Goal: Task Accomplishment & Management: Manage account settings

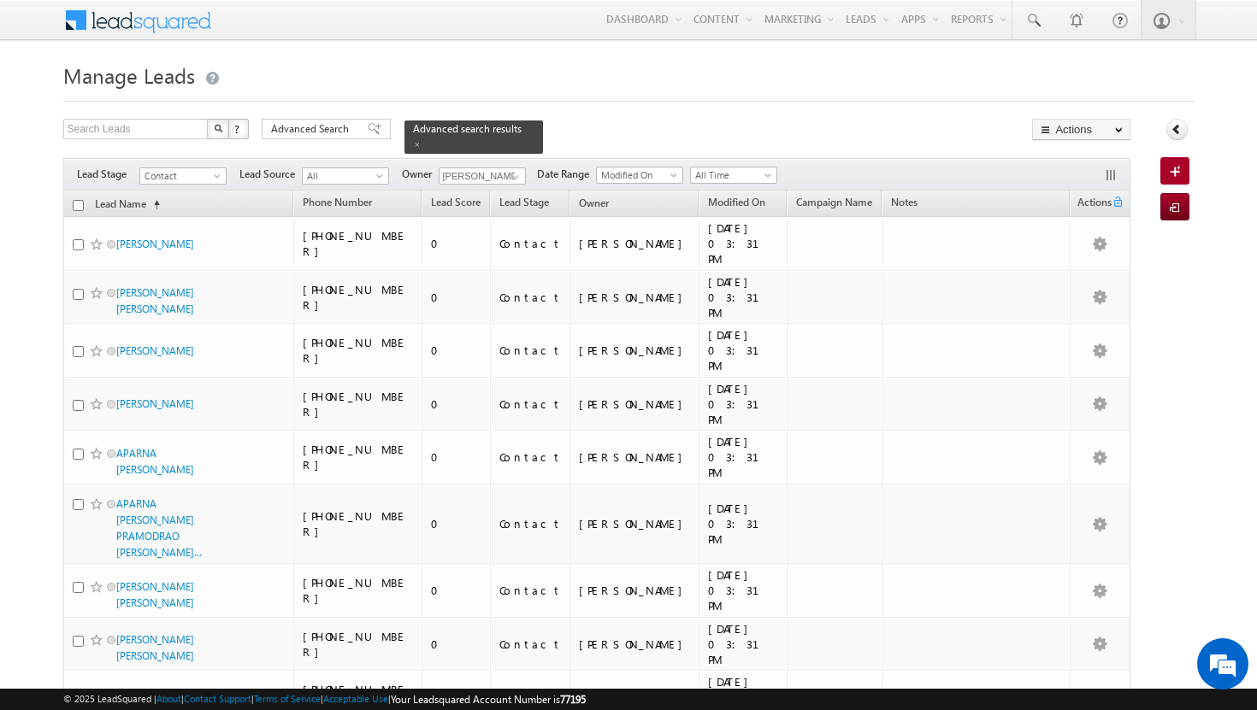
click at [73, 200] on input "checkbox" at bounding box center [78, 205] width 11 height 11
checkbox input "true"
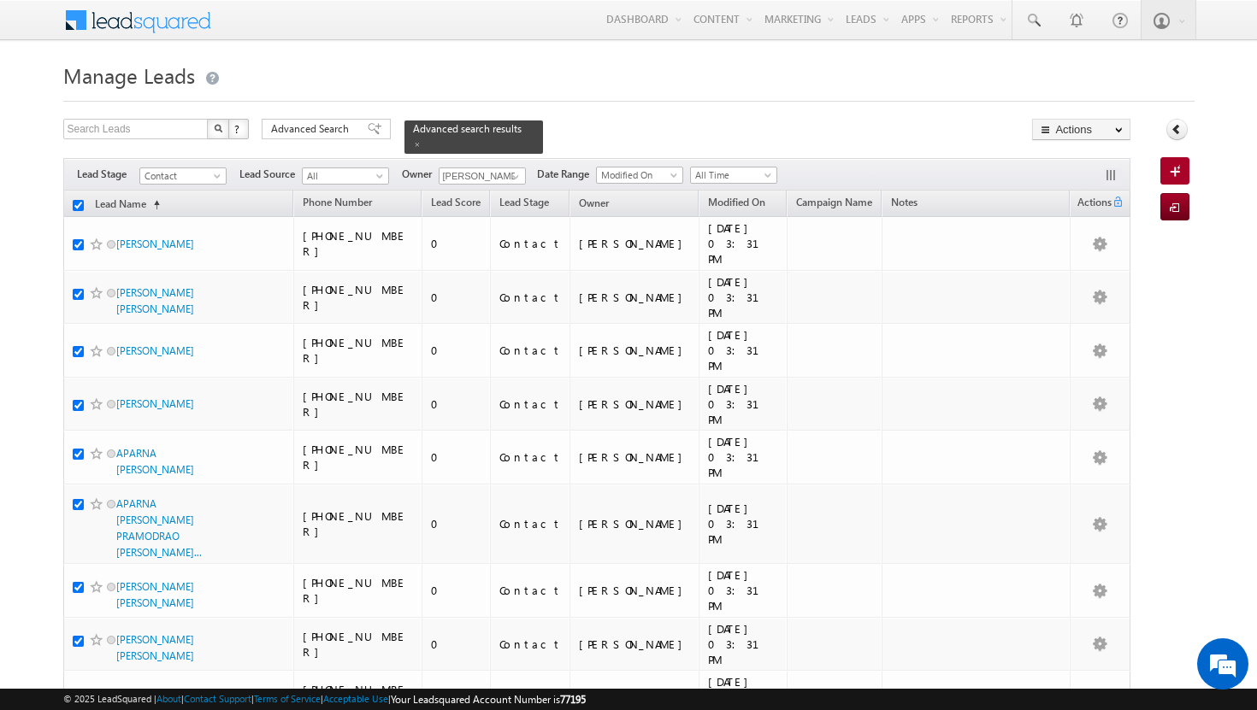
checkbox input "true"
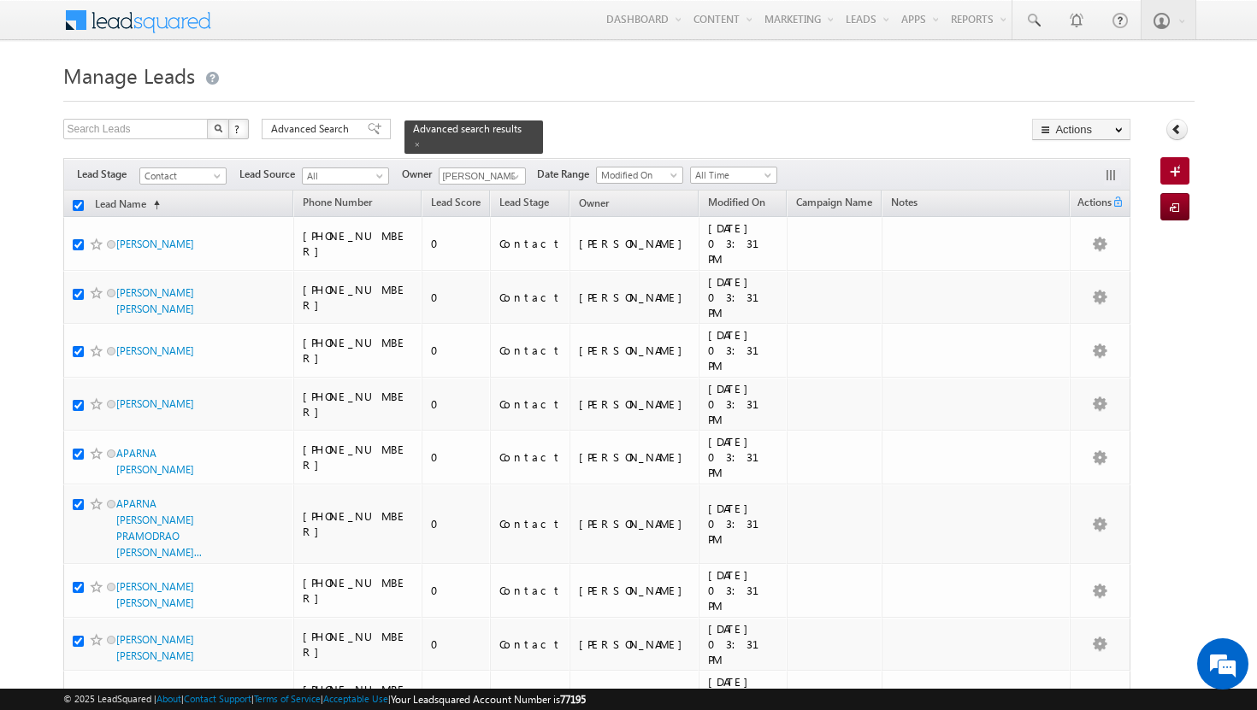
checkbox input "true"
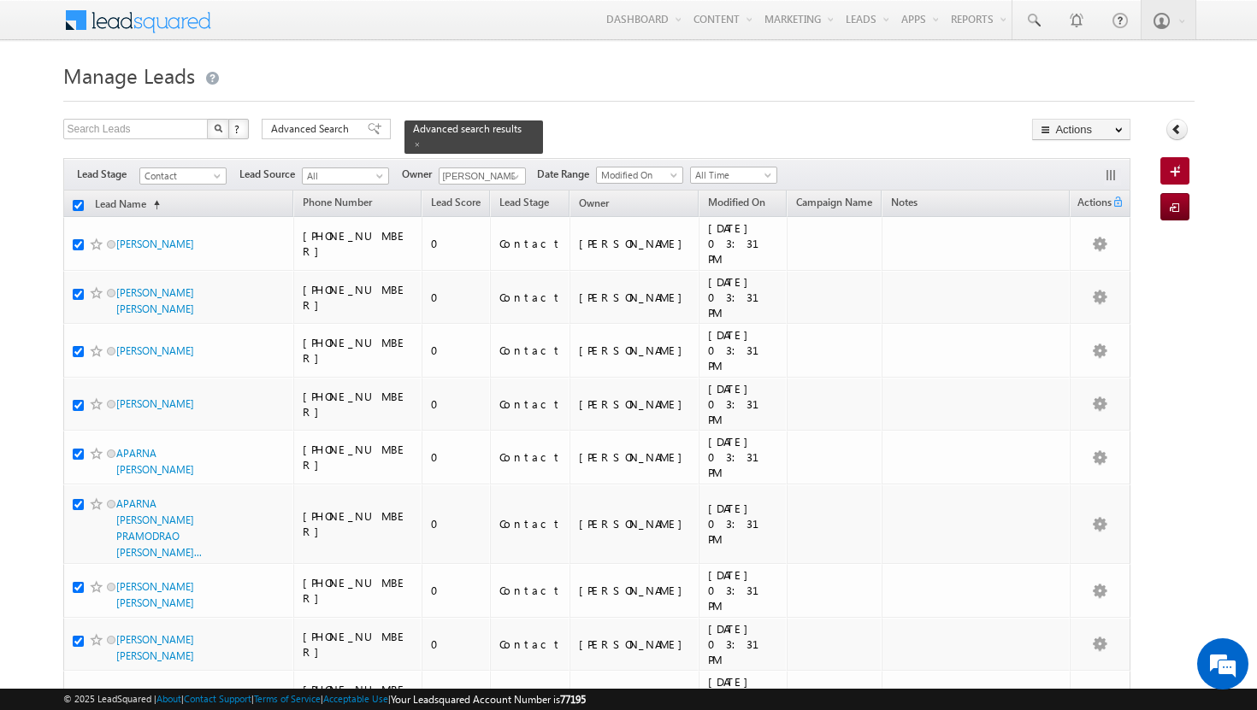
checkbox input "true"
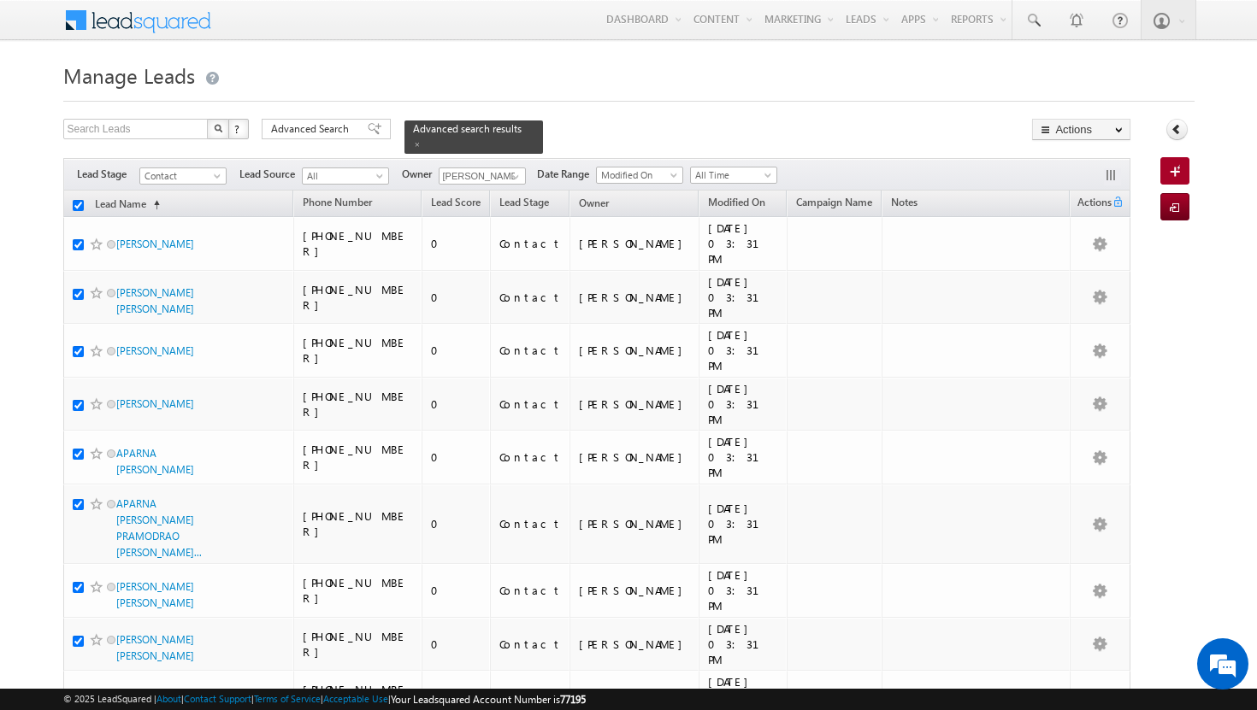
checkbox input "true"
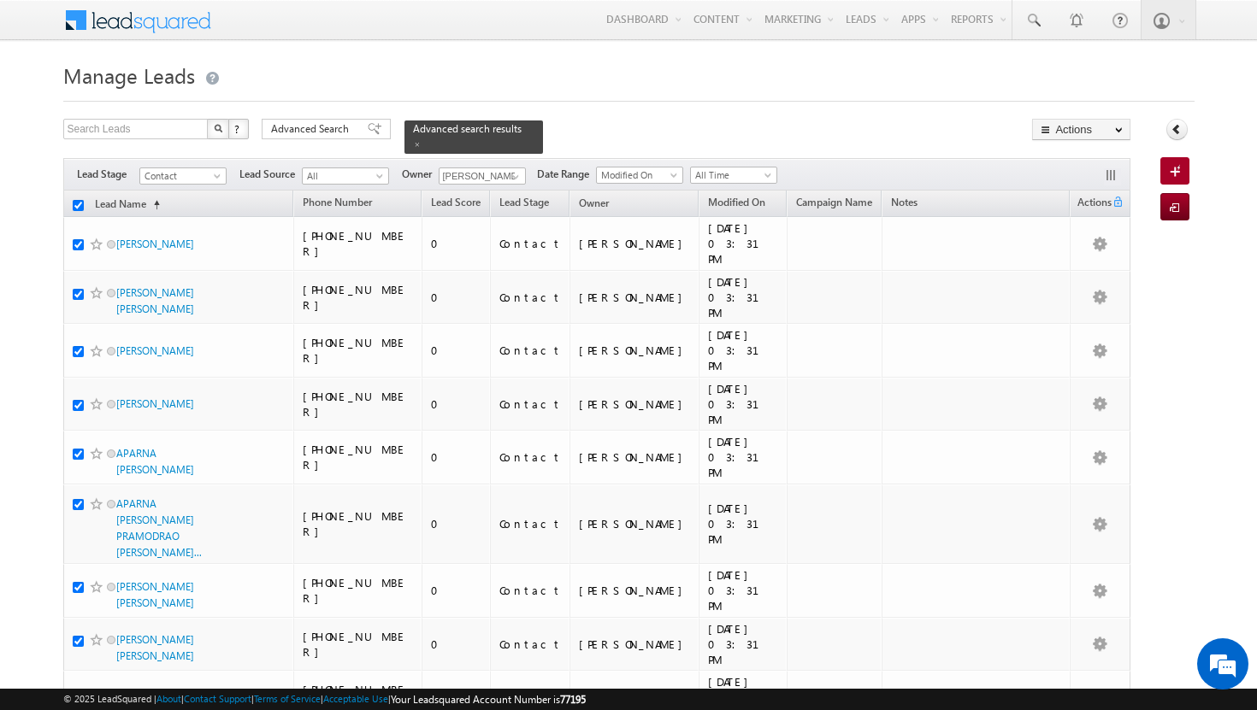
checkbox input "true"
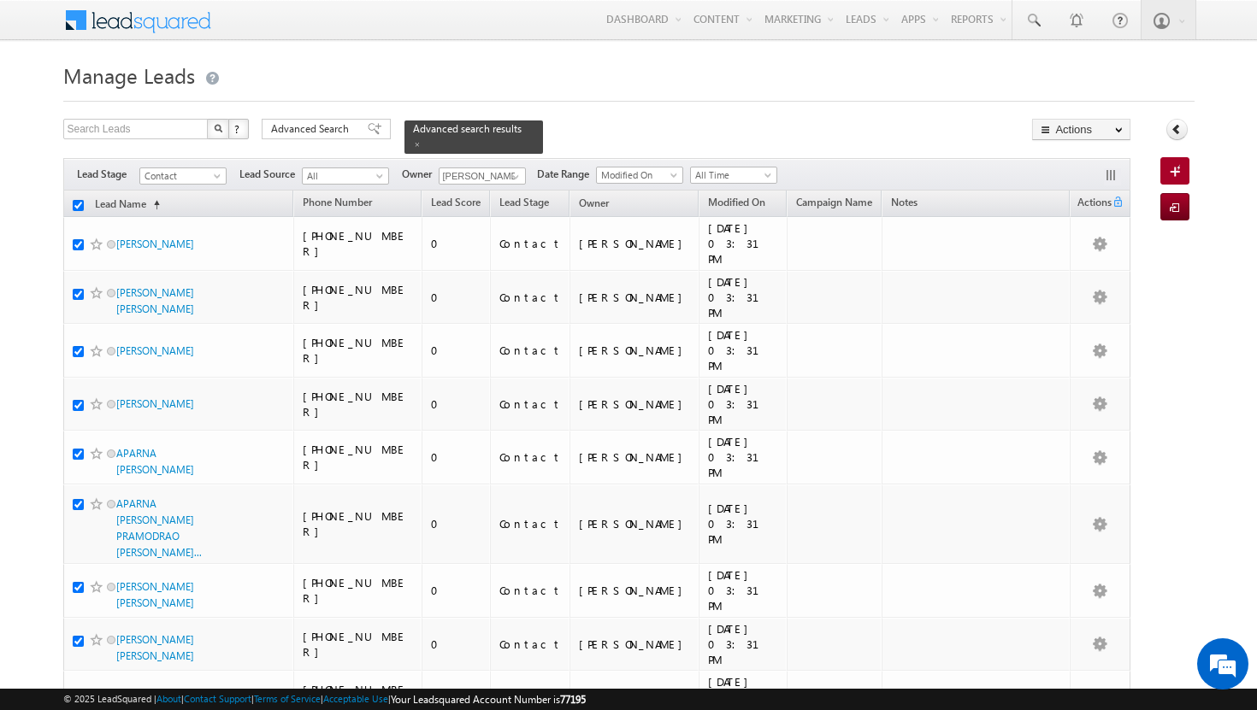
checkbox input "true"
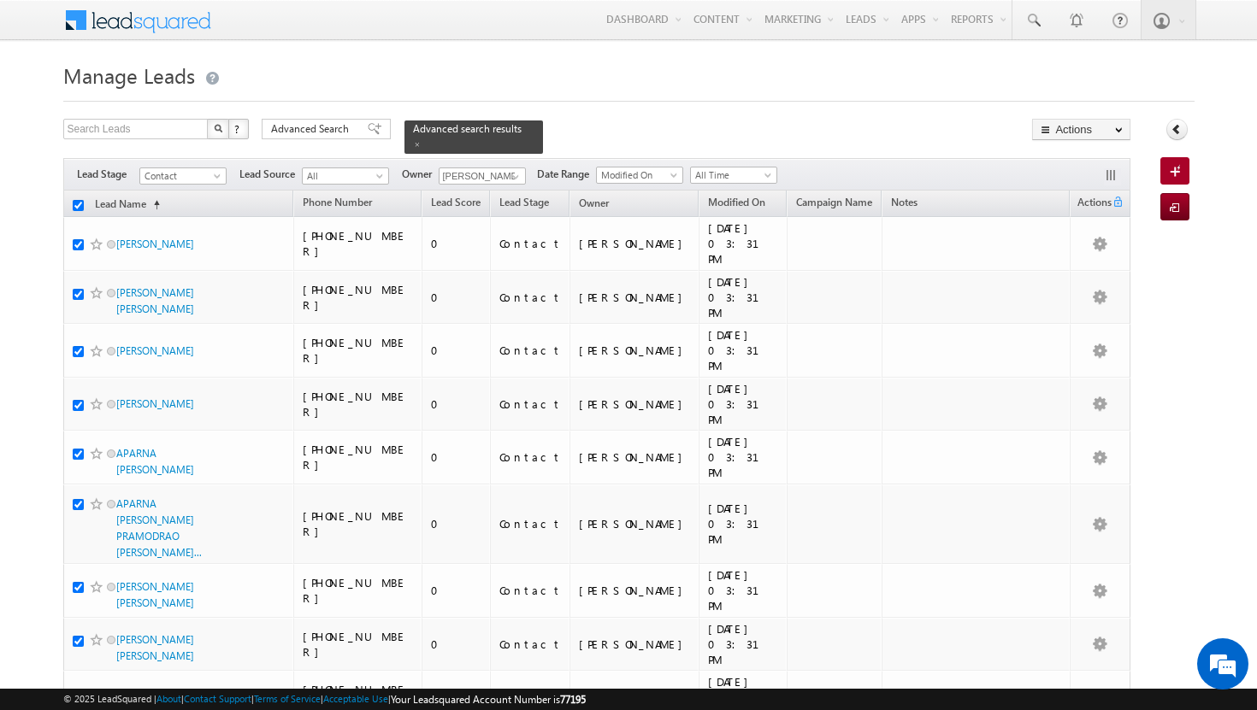
checkbox input "true"
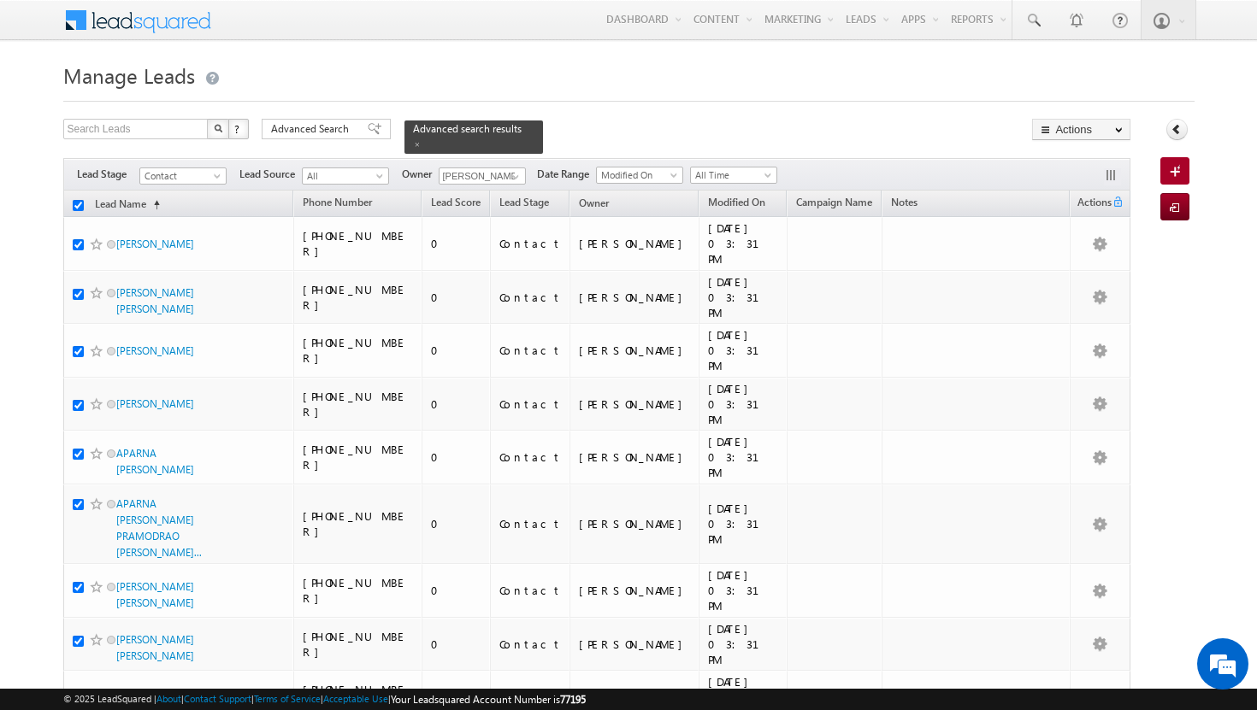
checkbox input "true"
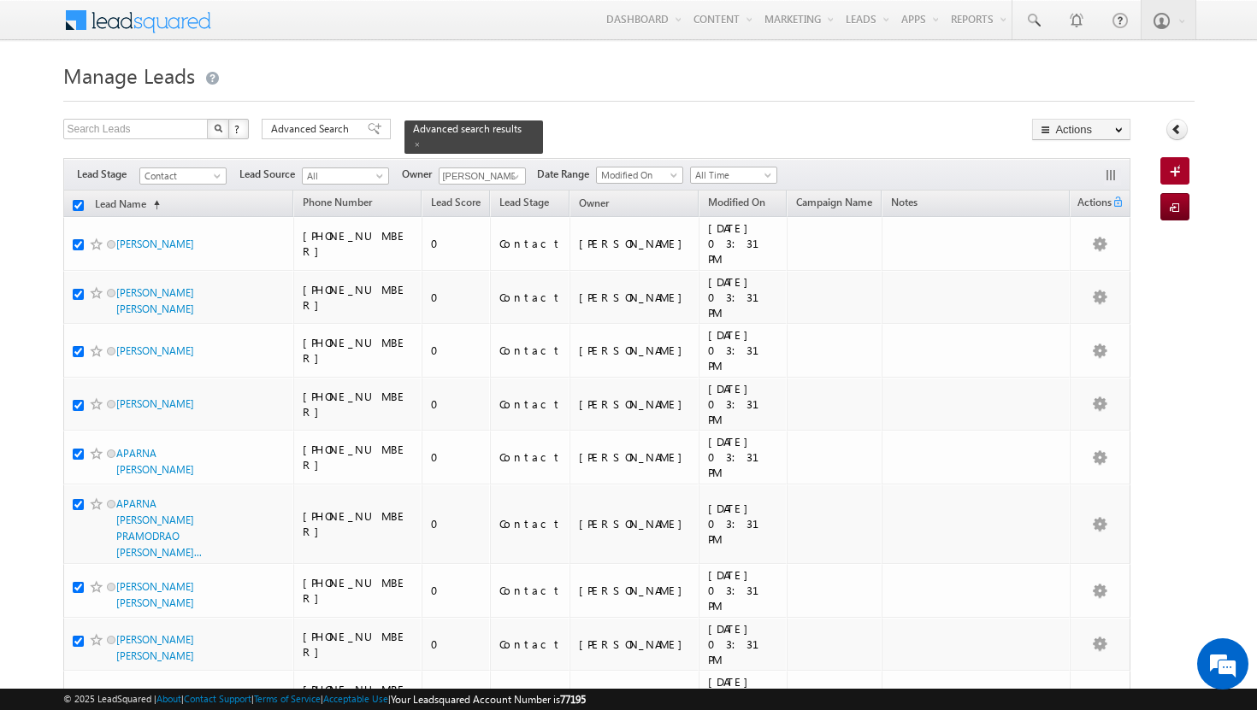
checkbox input "true"
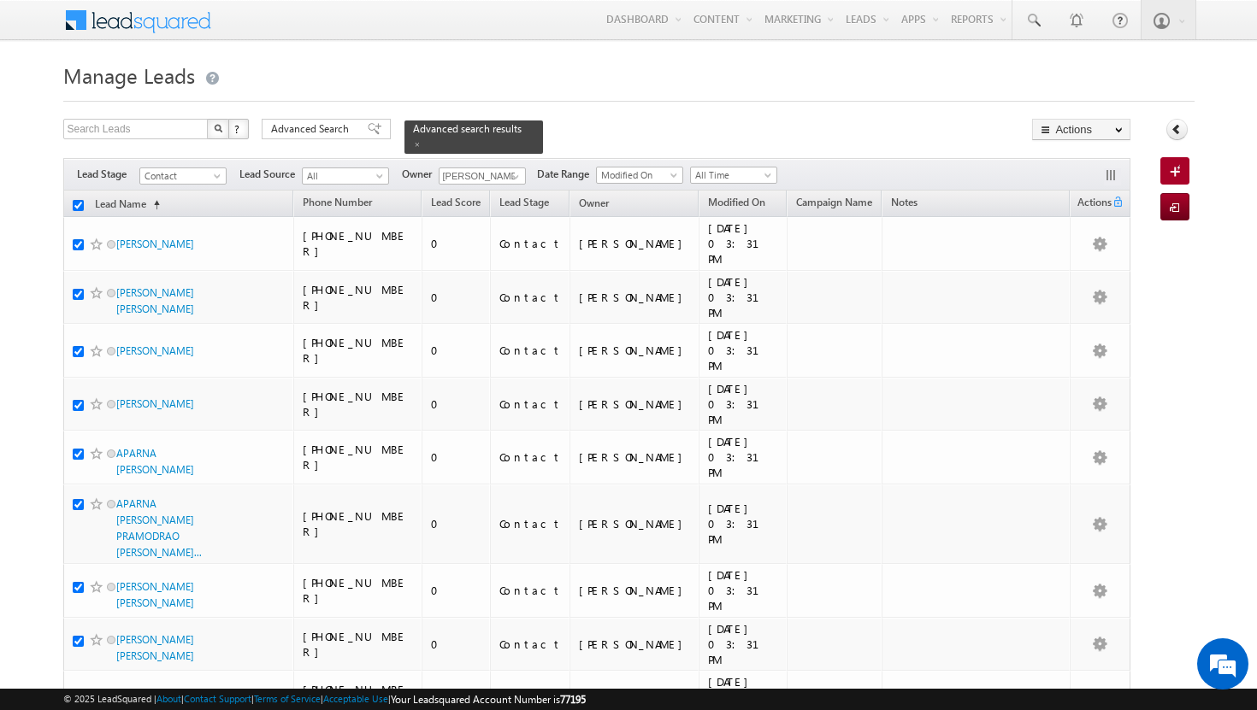
checkbox input "true"
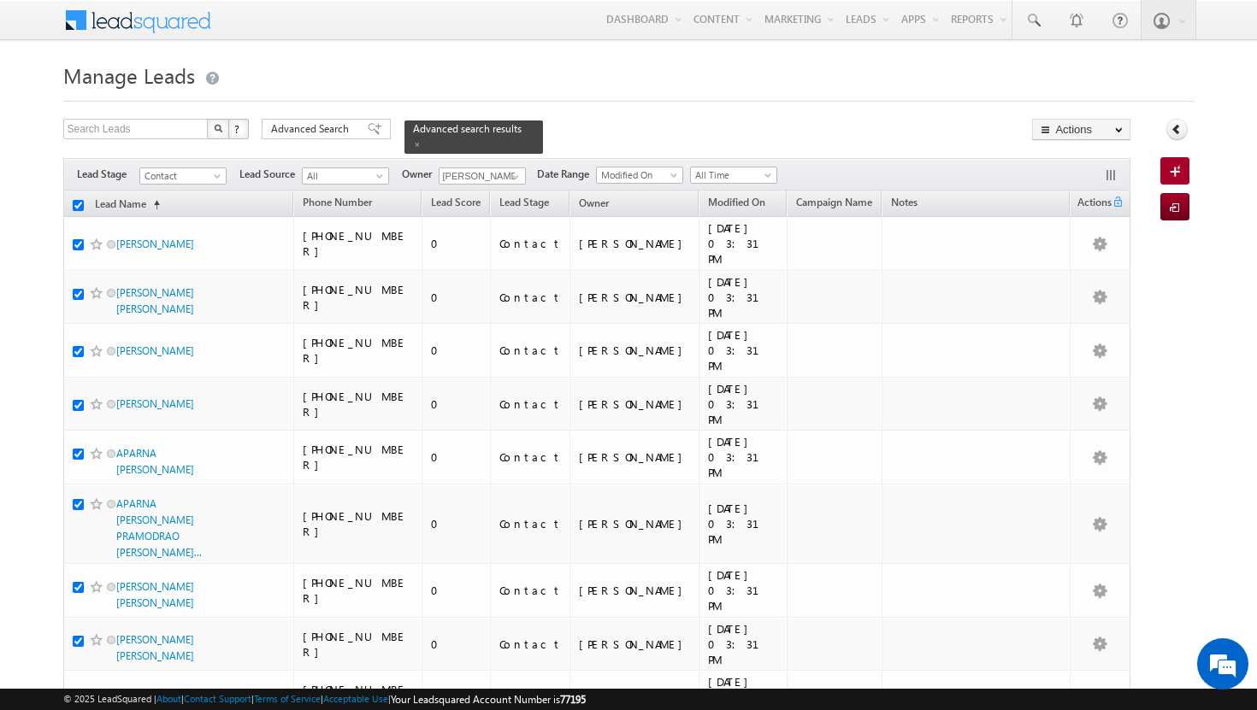
checkbox input "true"
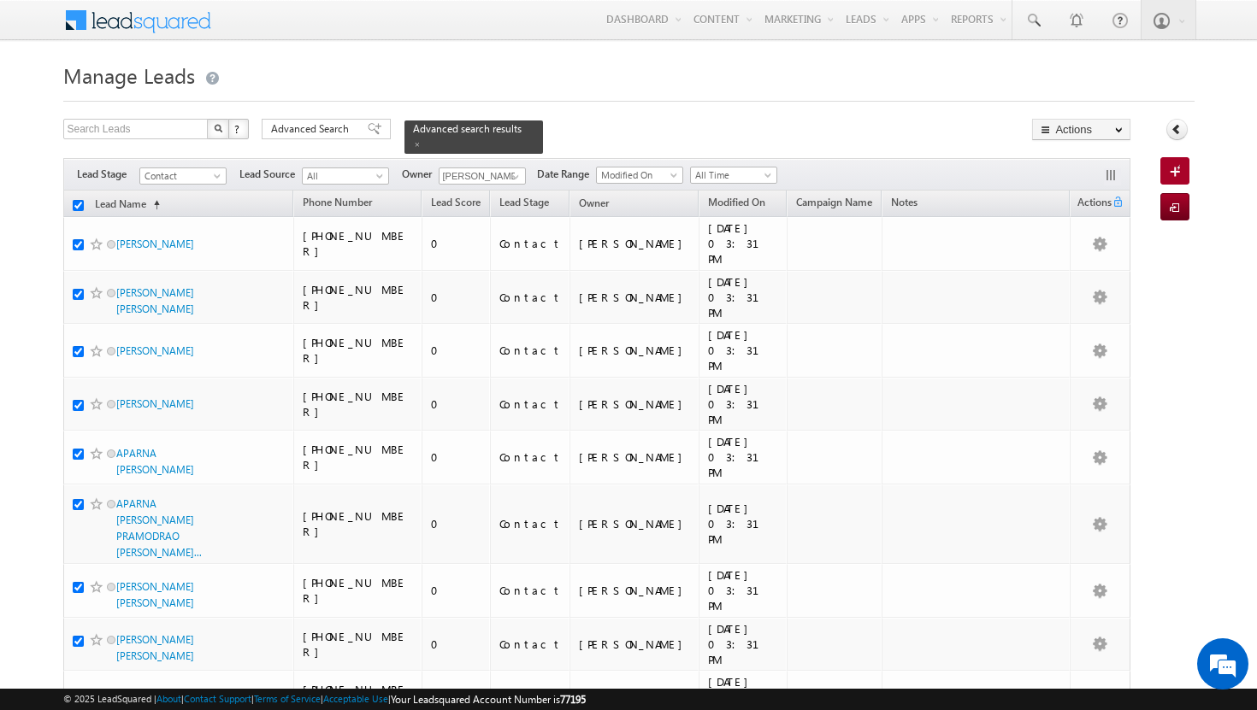
checkbox input "true"
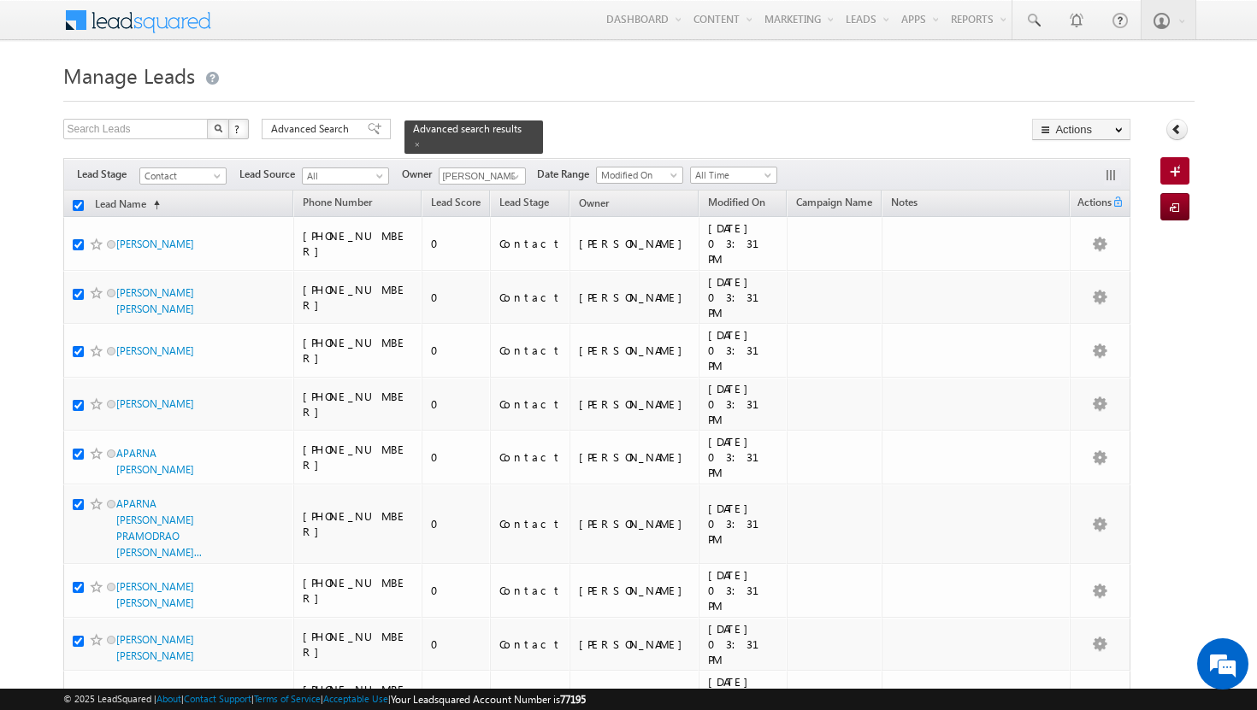
checkbox input "true"
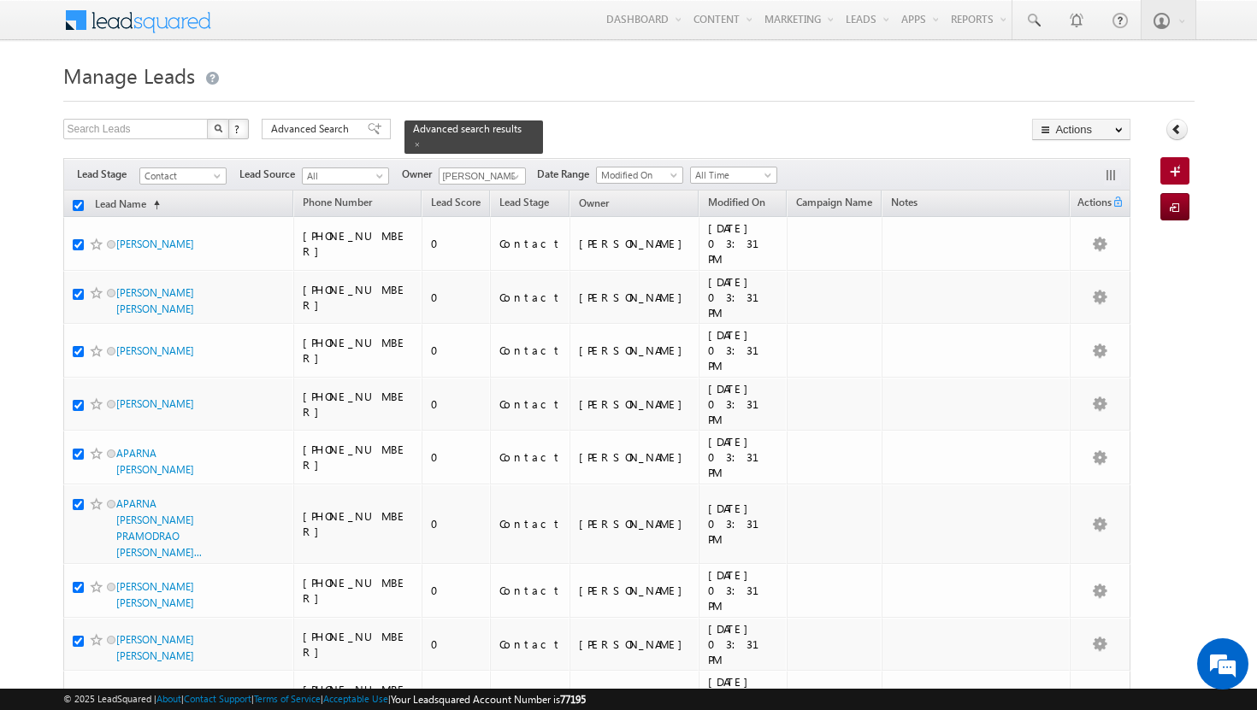
checkbox input "true"
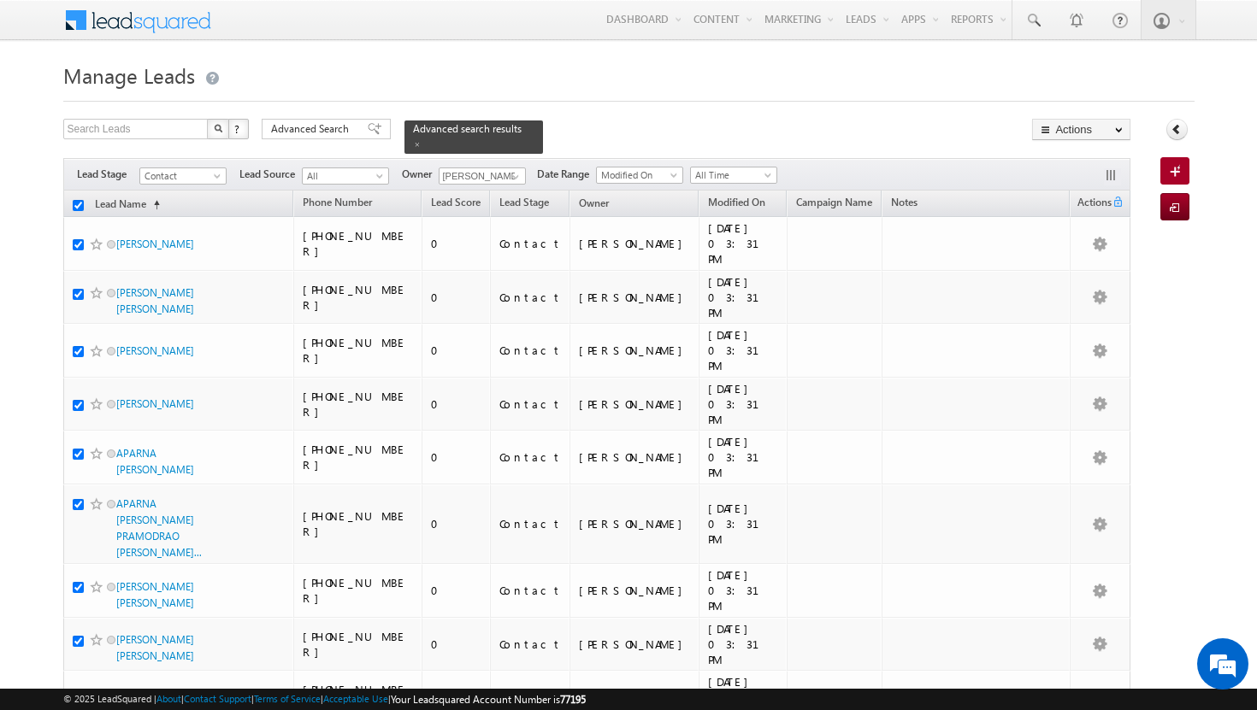
checkbox input "true"
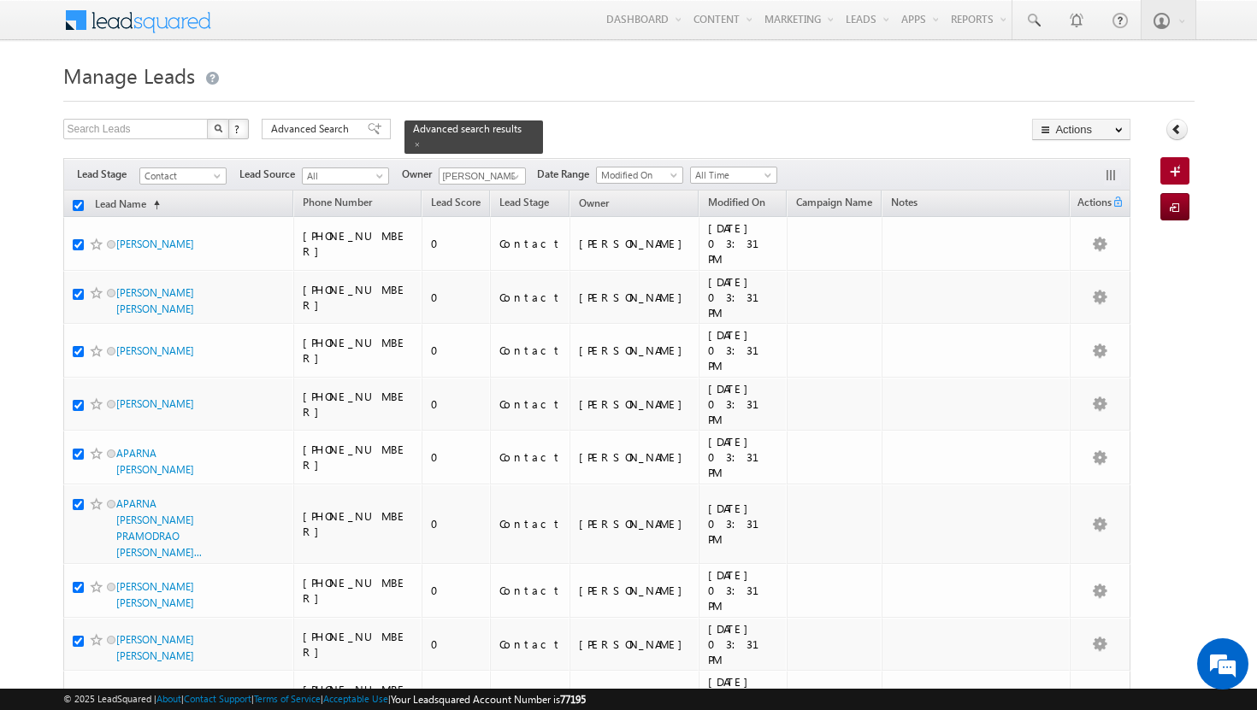
checkbox input "true"
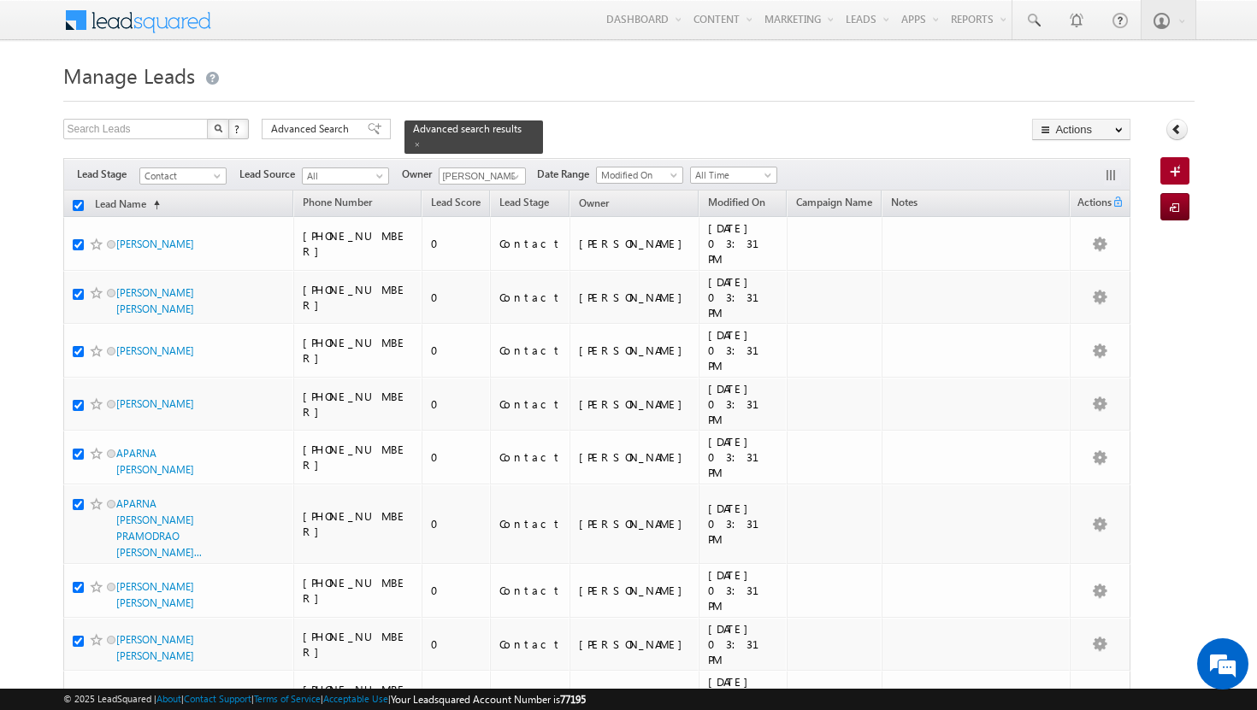
checkbox input "true"
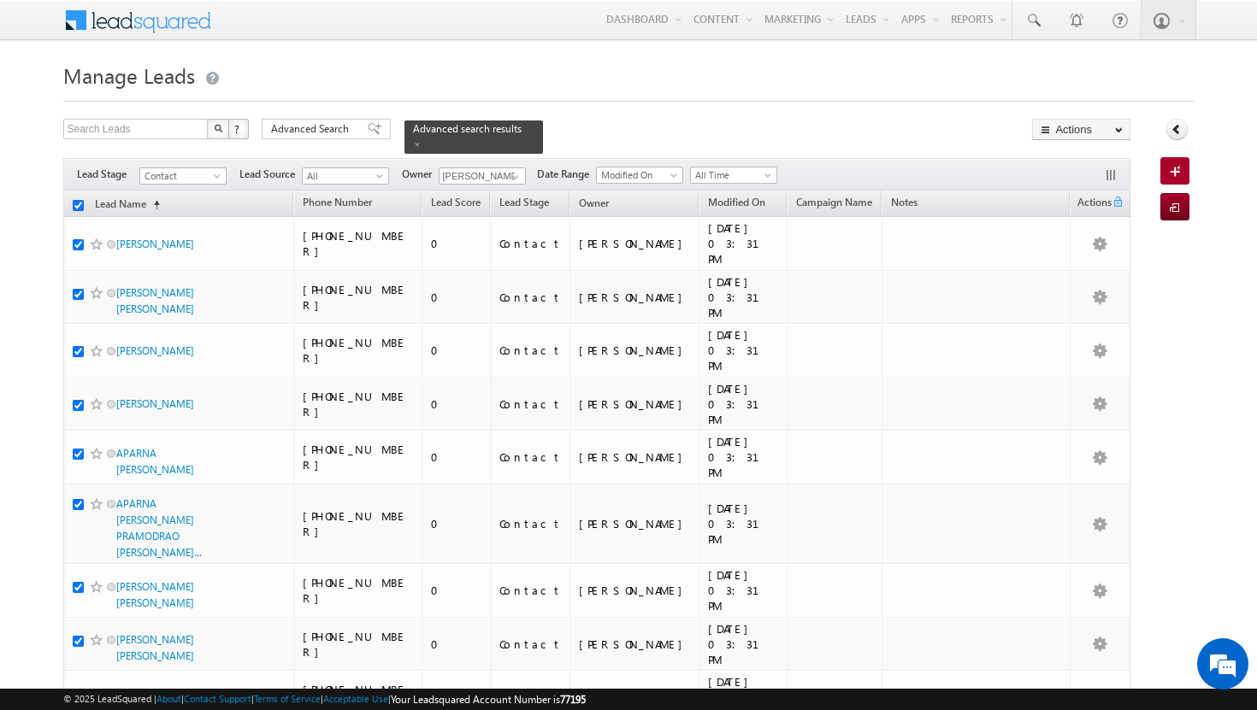
checkbox input "true"
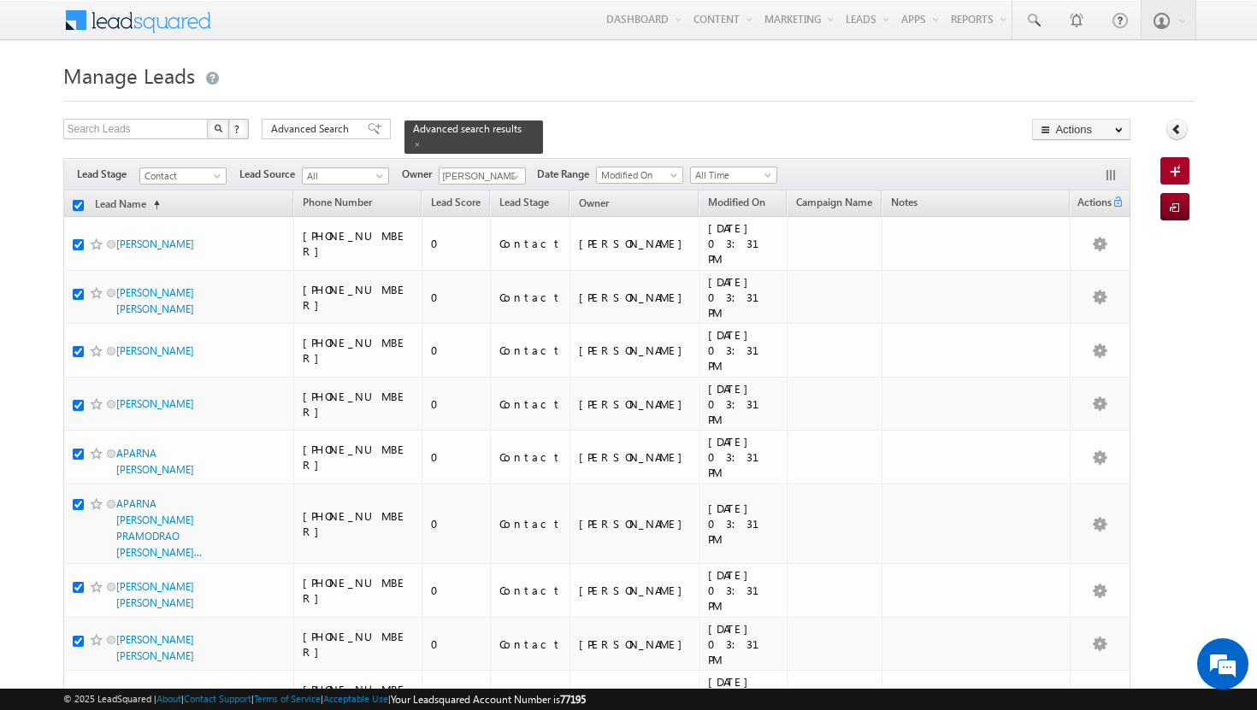
checkbox input "true"
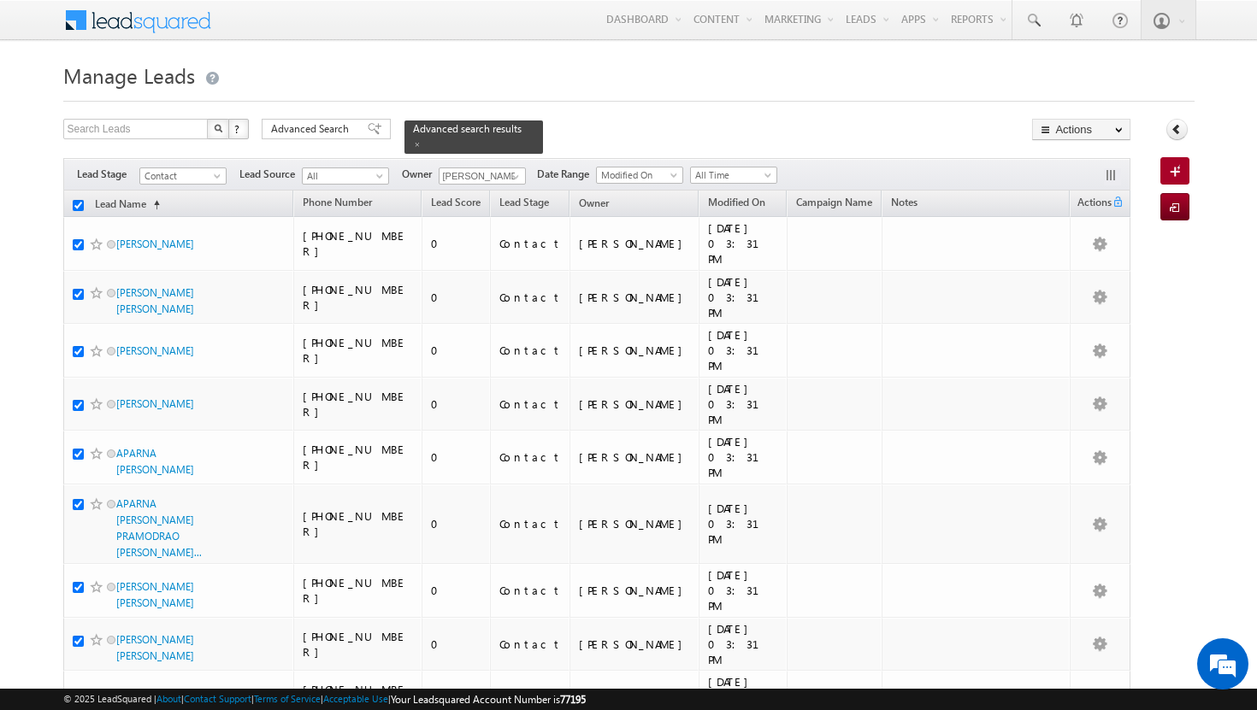
checkbox input "true"
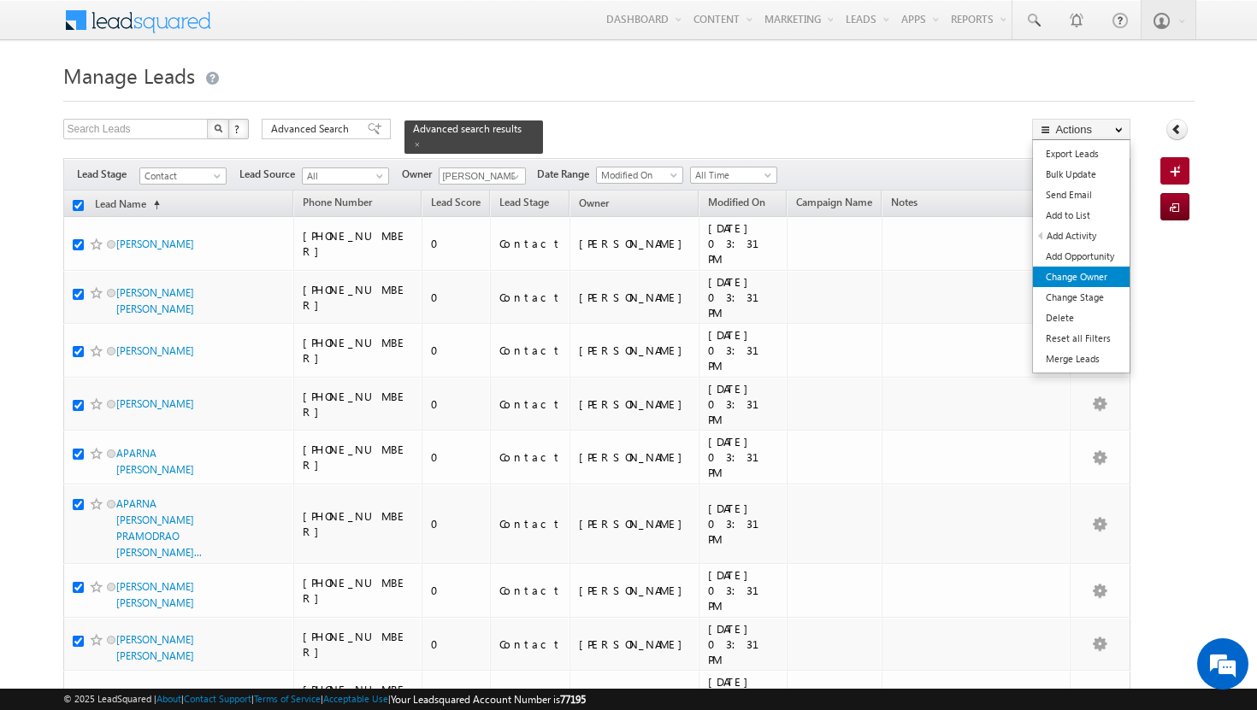
click at [1096, 282] on link "Change Owner" at bounding box center [1081, 277] width 97 height 21
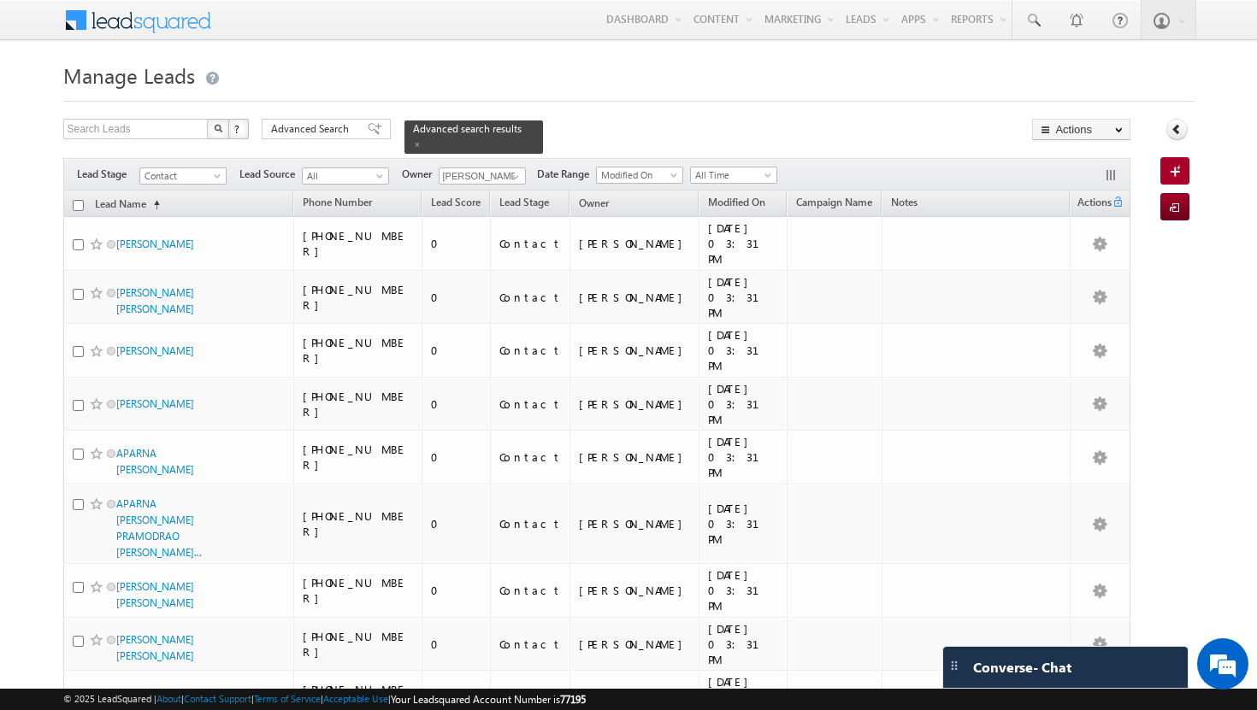
click at [77, 200] on input "checkbox" at bounding box center [78, 205] width 11 height 11
checkbox input "true"
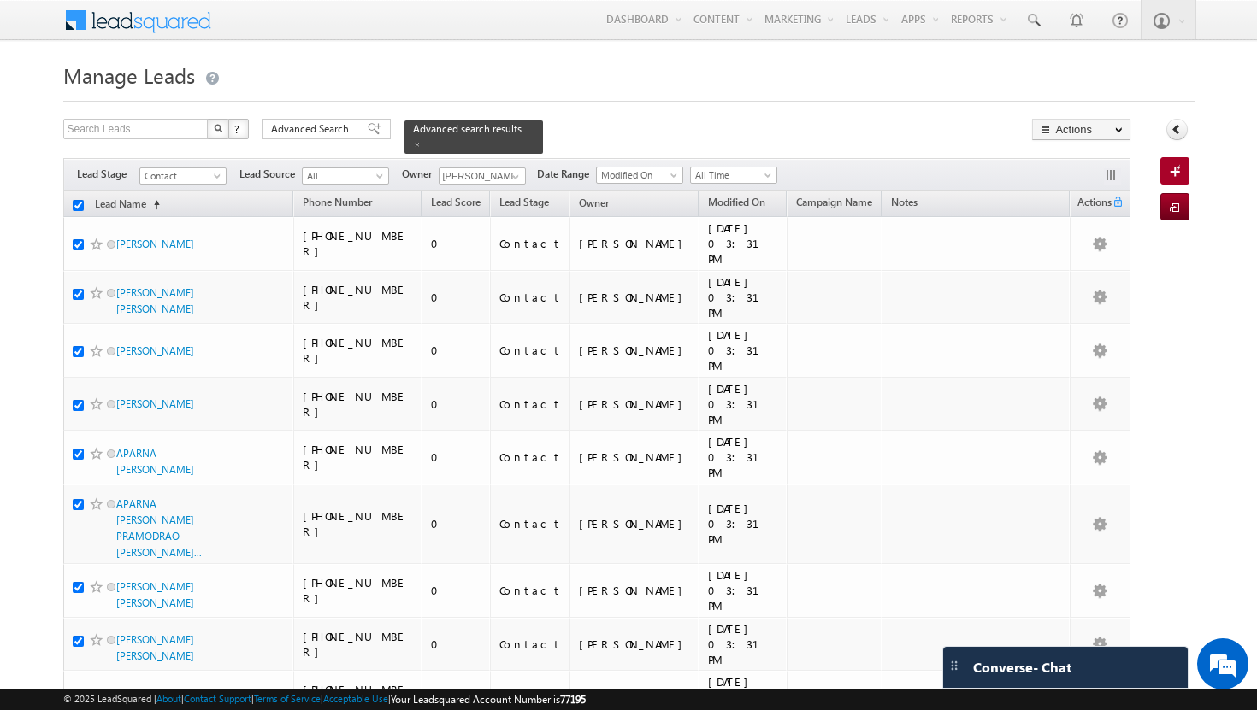
checkbox input "true"
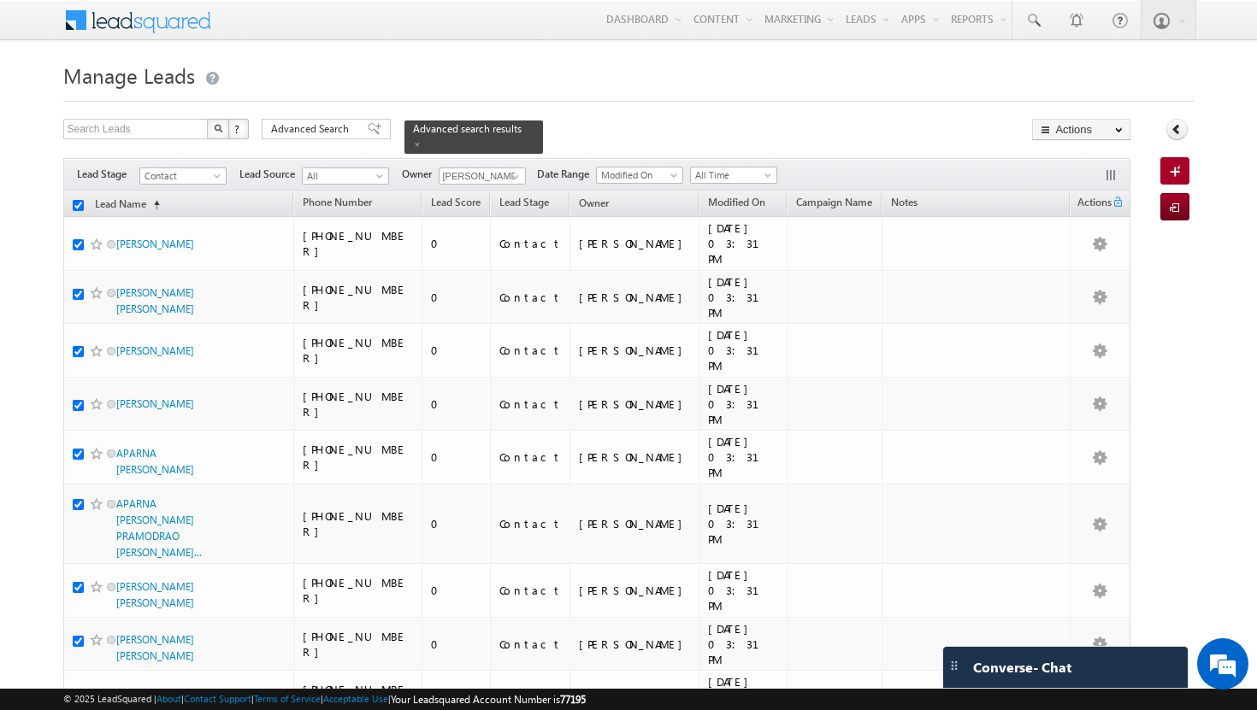
checkbox input "true"
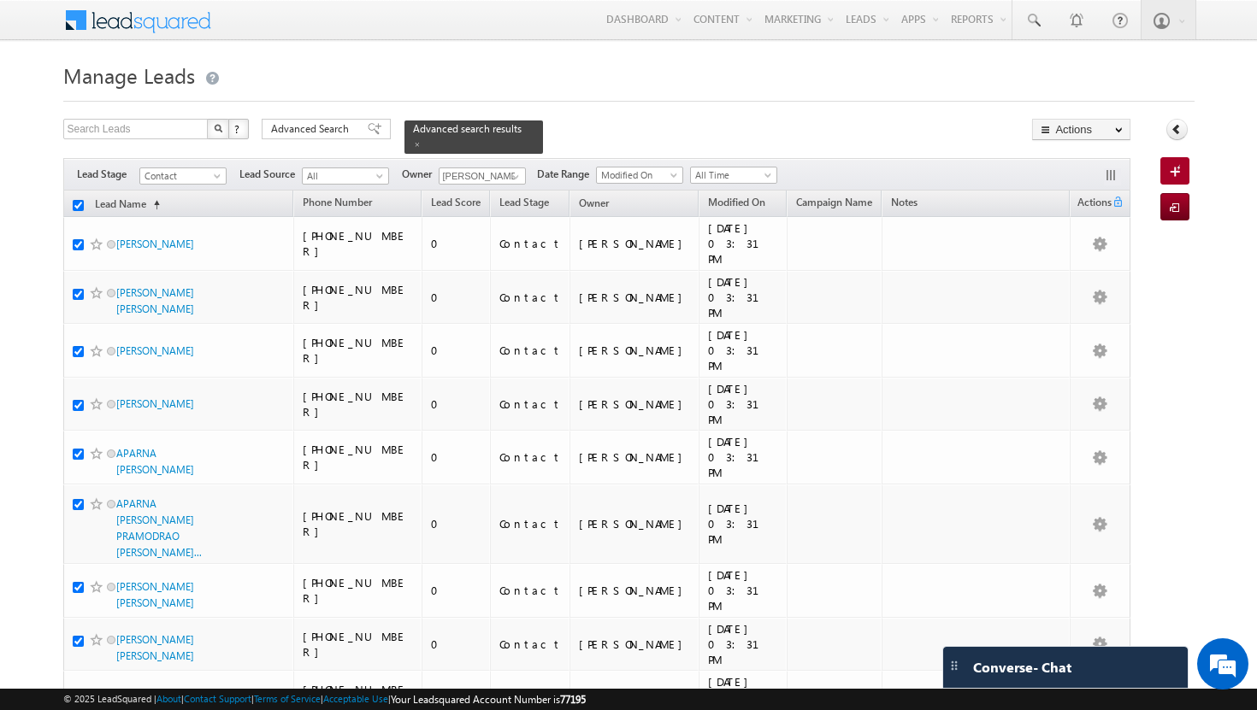
checkbox input "true"
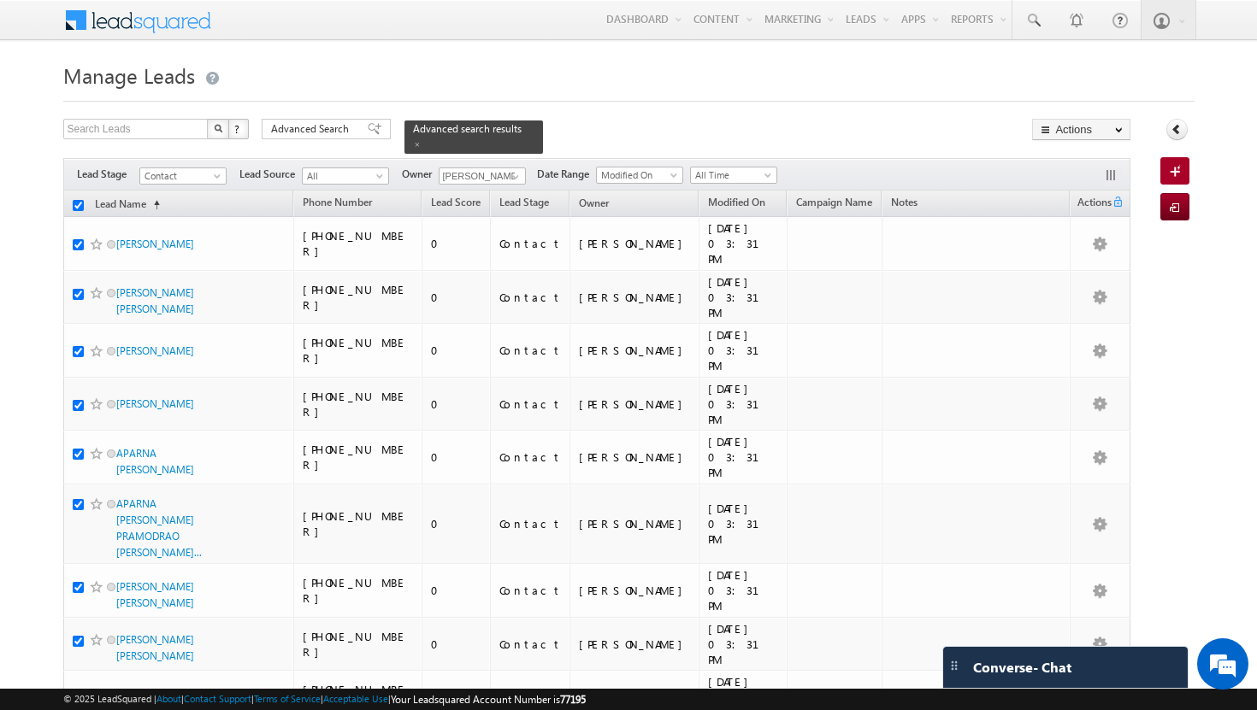
checkbox input "true"
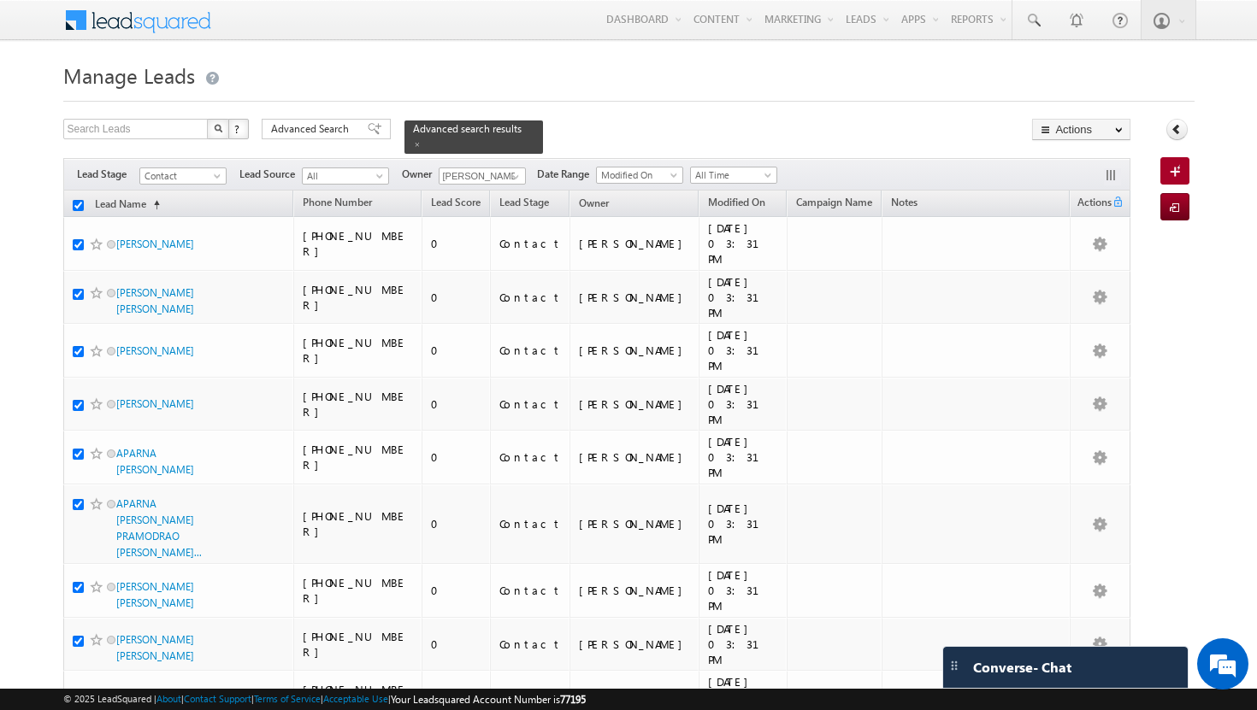
checkbox input "true"
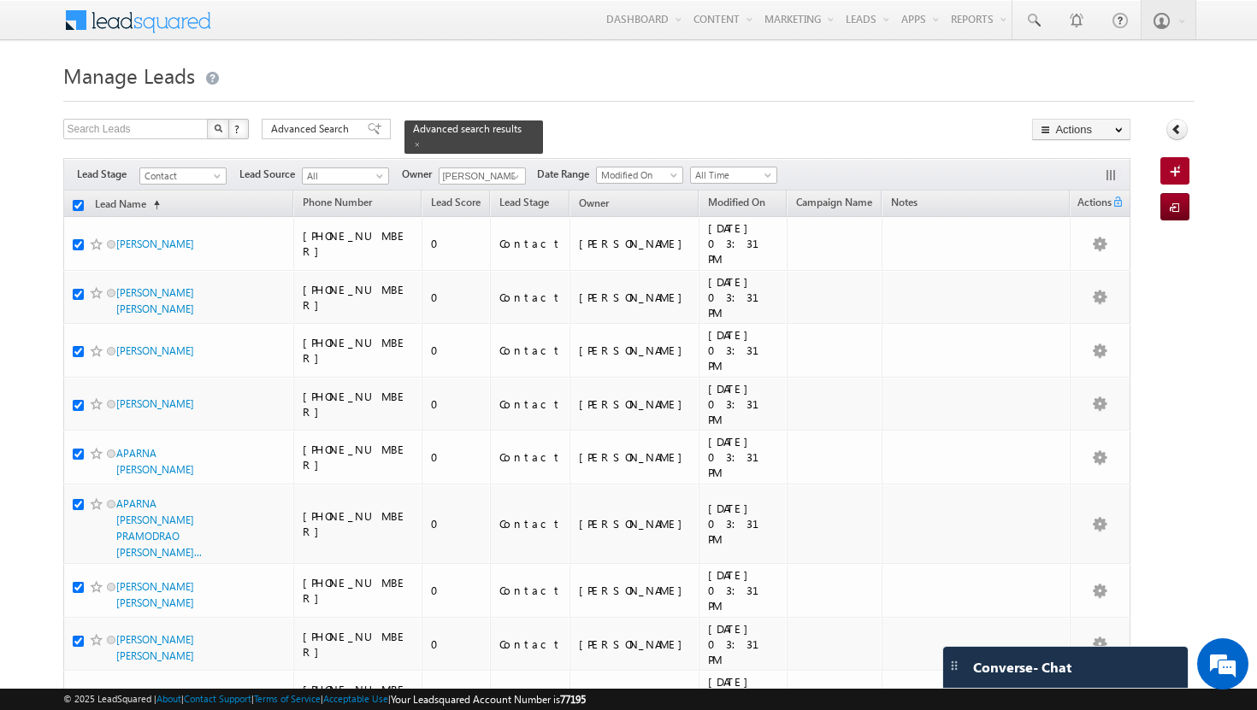
checkbox input "true"
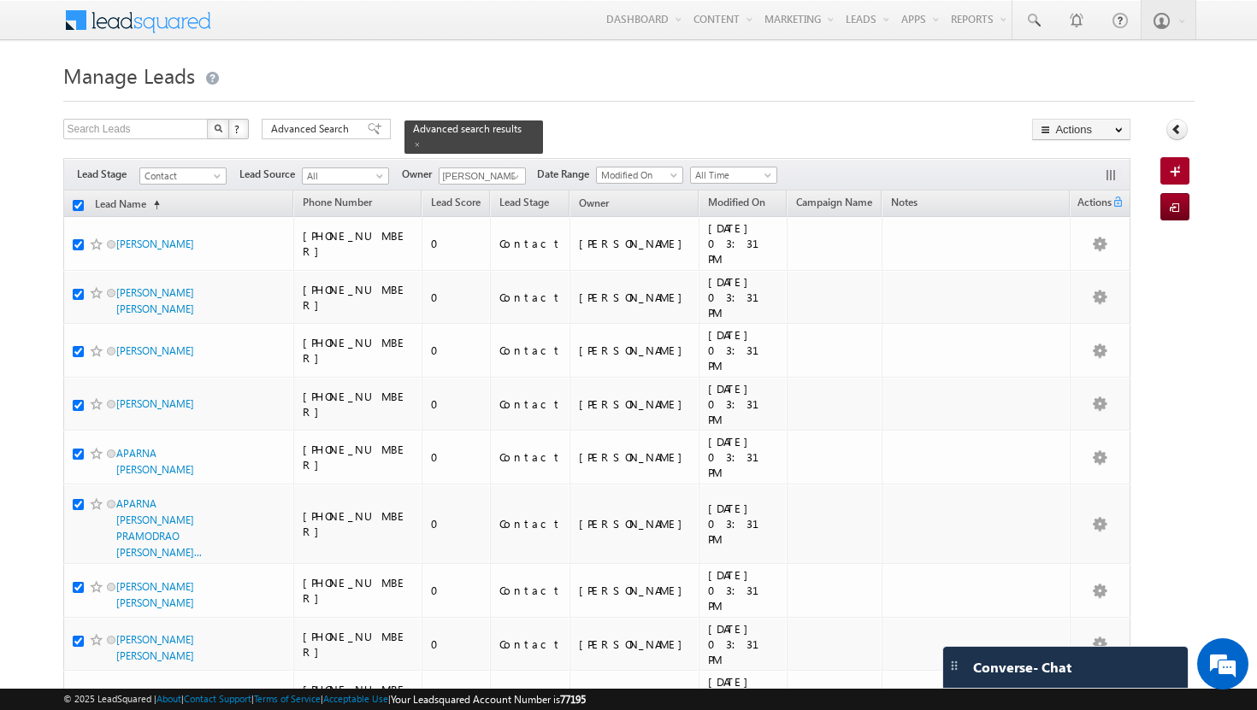
checkbox input "true"
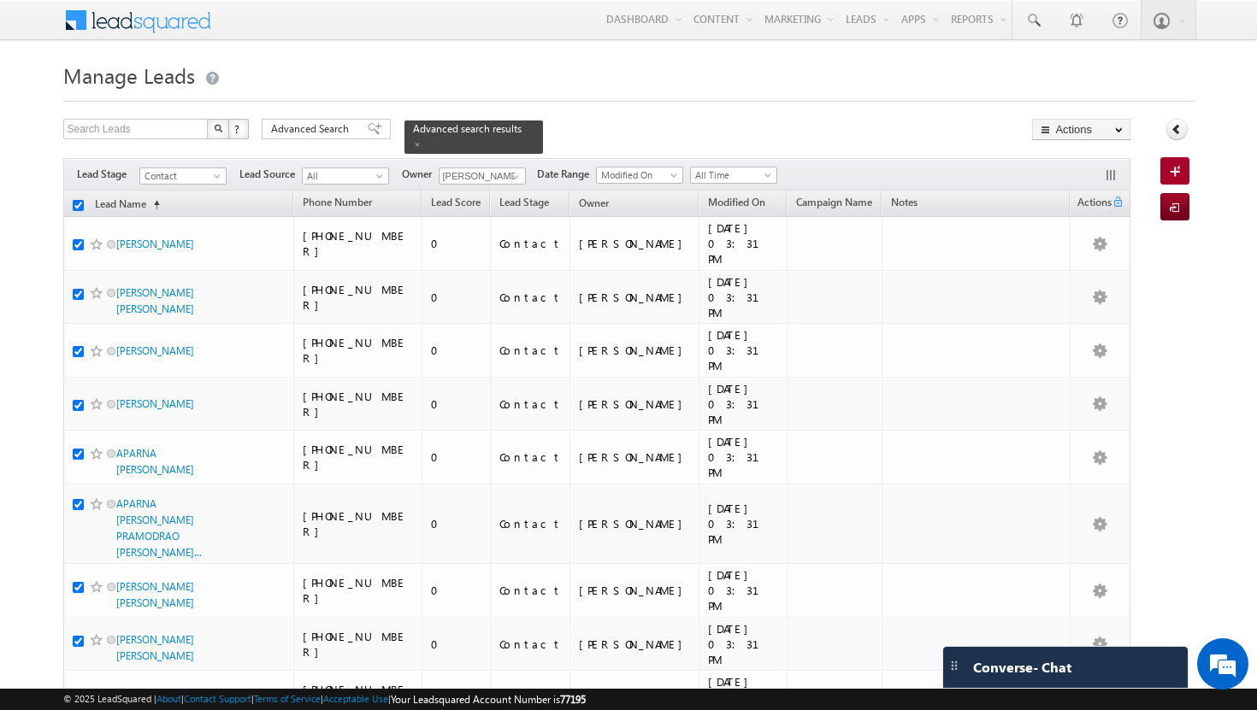
checkbox input "true"
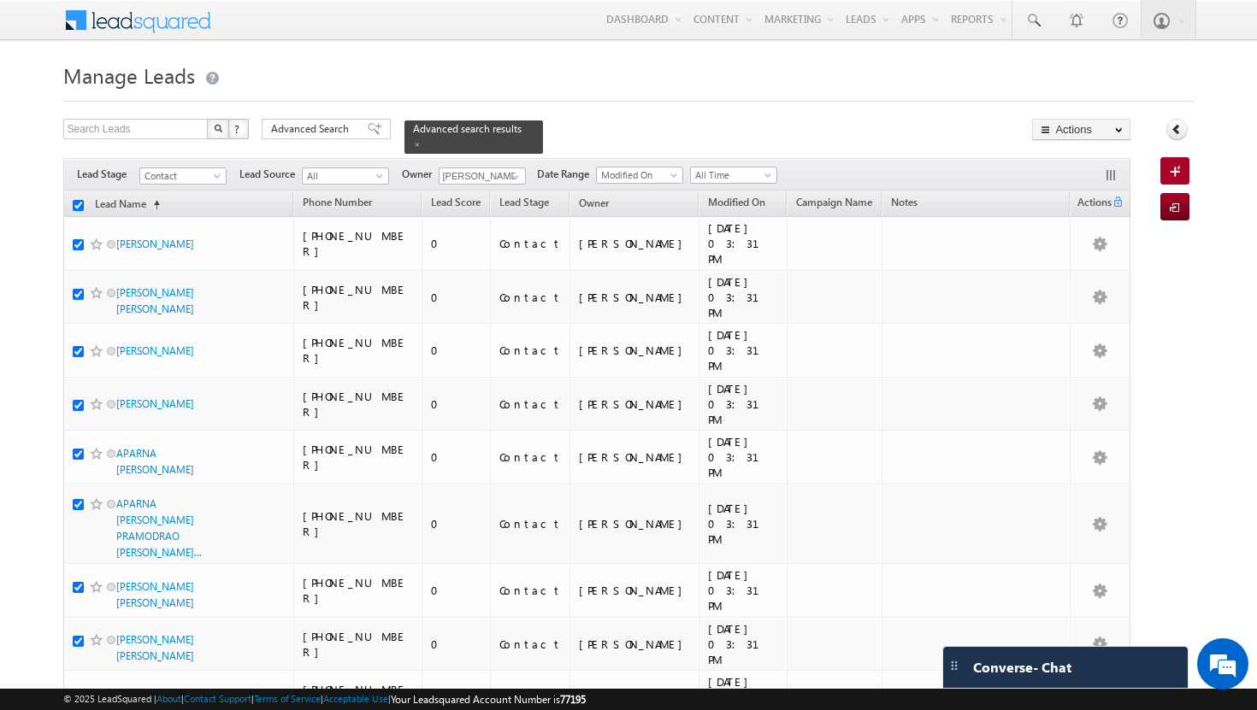
checkbox input "true"
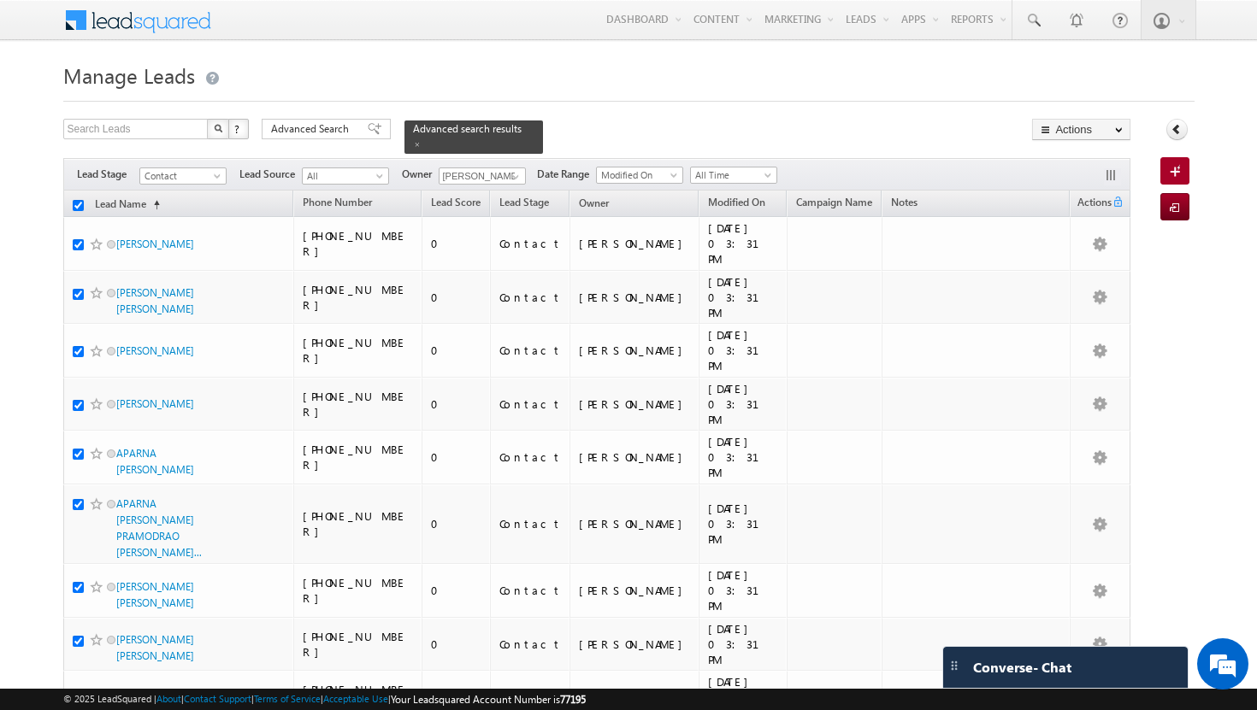
checkbox input "true"
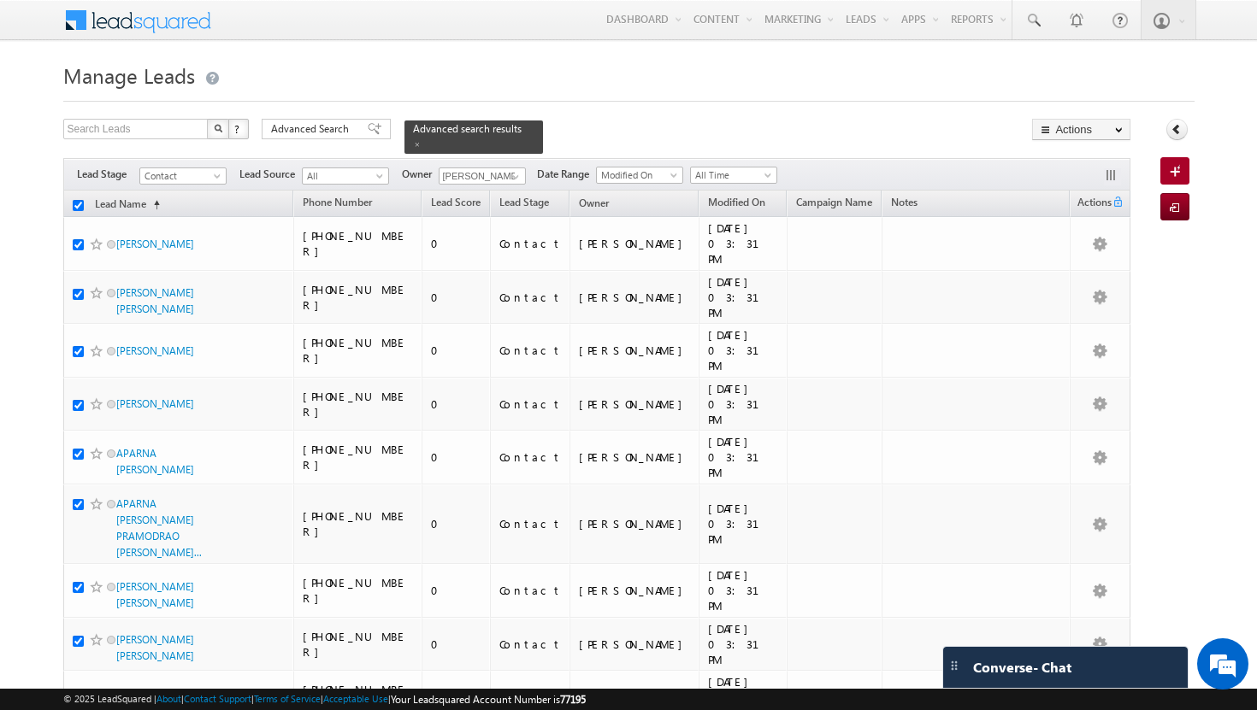
checkbox input "true"
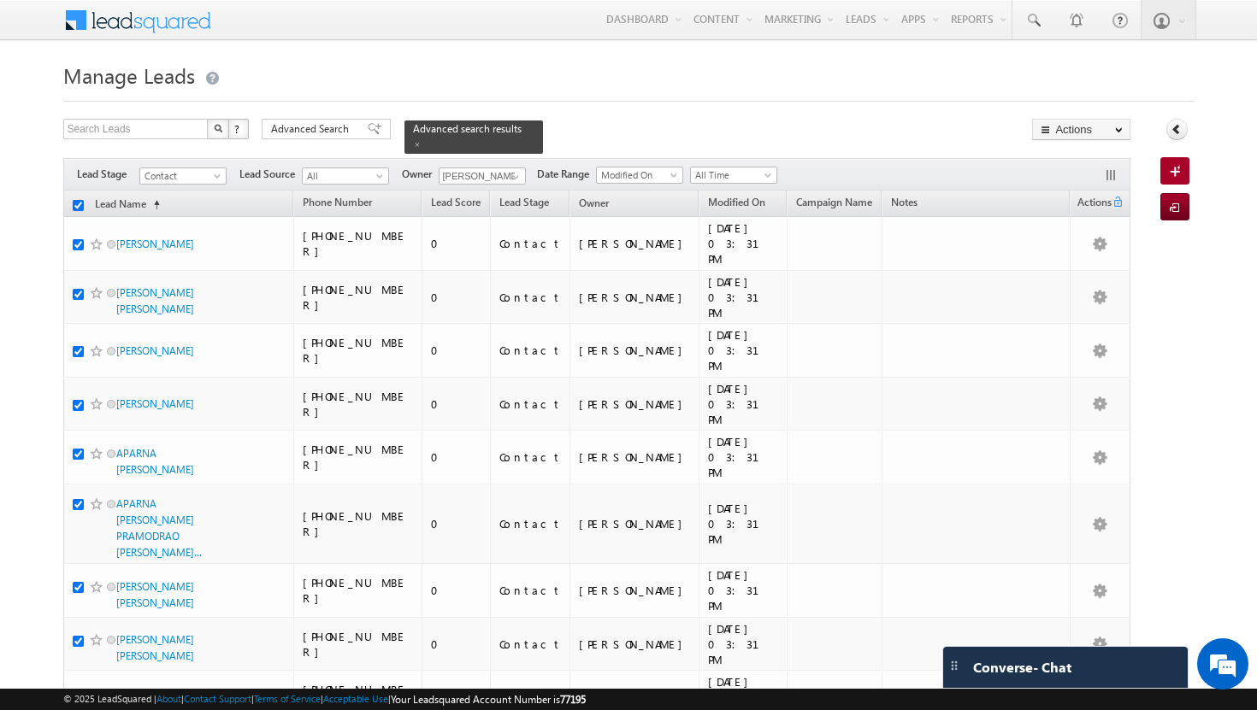
checkbox input "true"
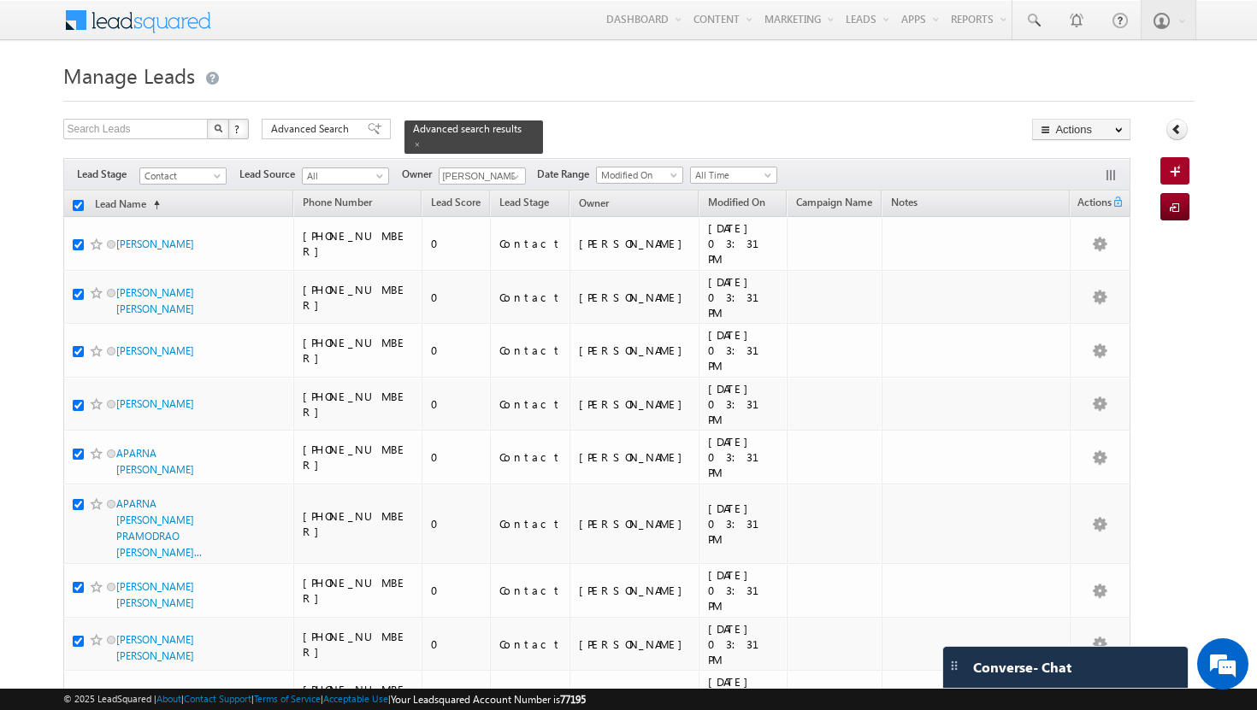
checkbox input "true"
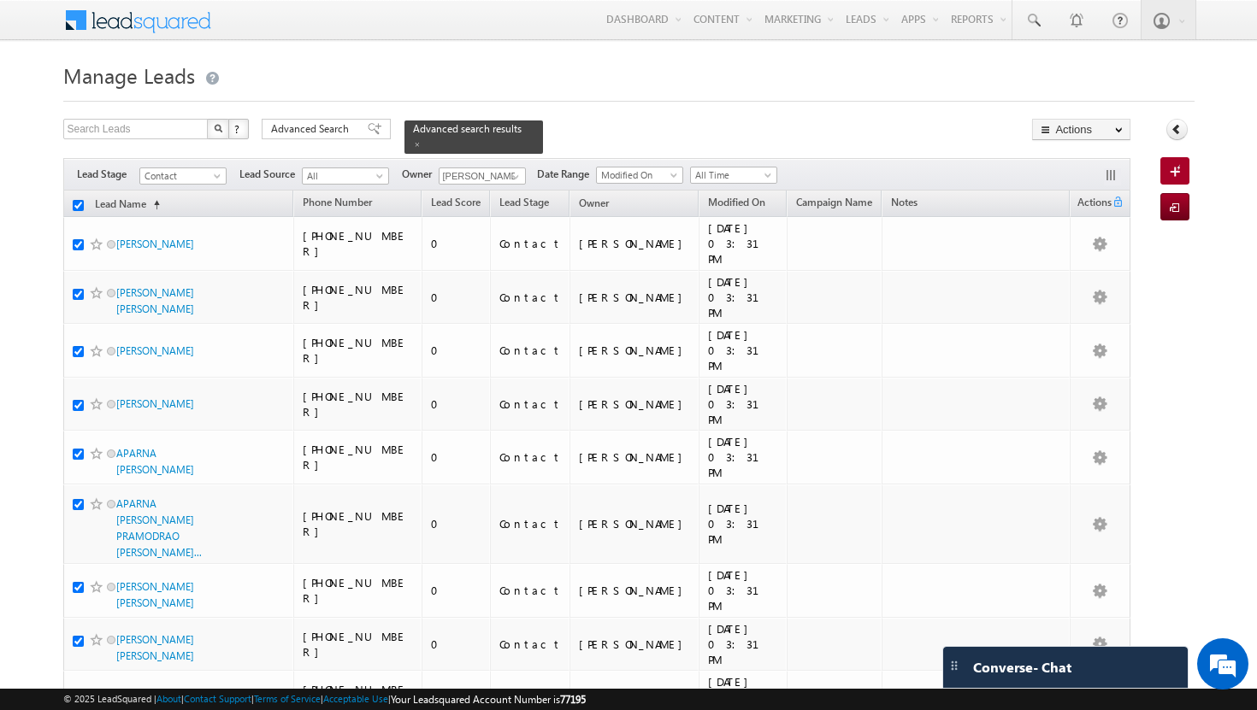
checkbox input "true"
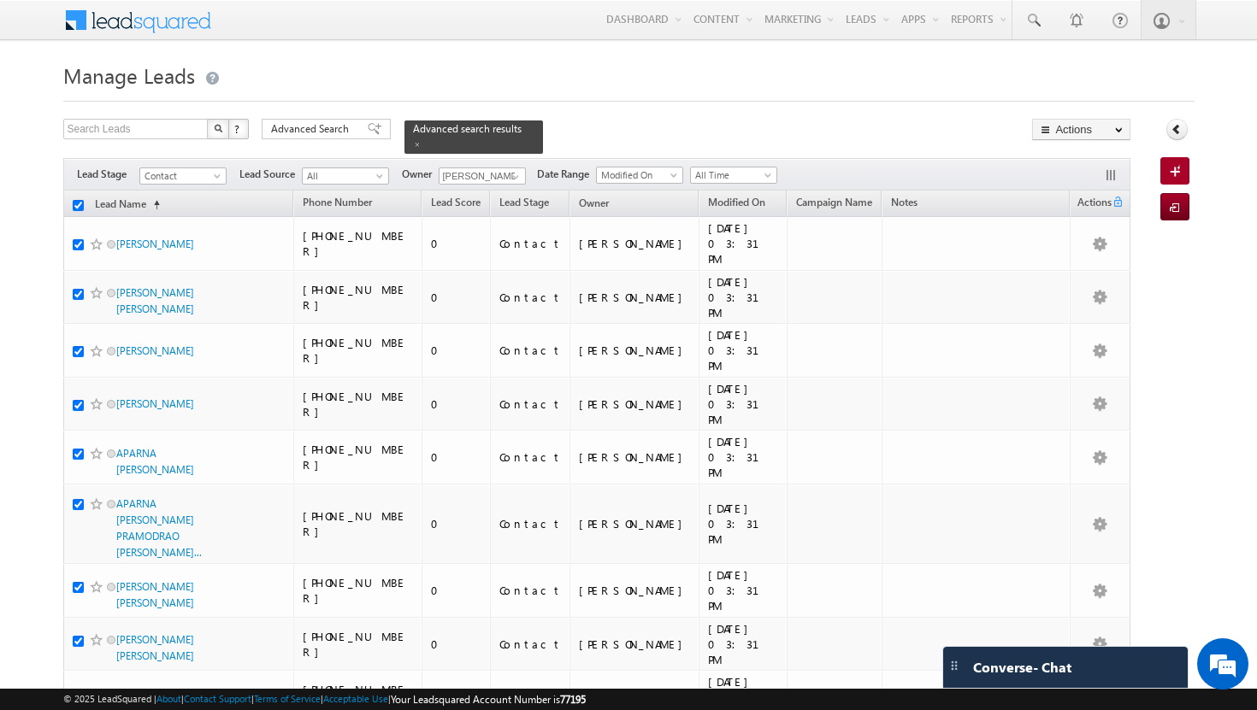
checkbox input "true"
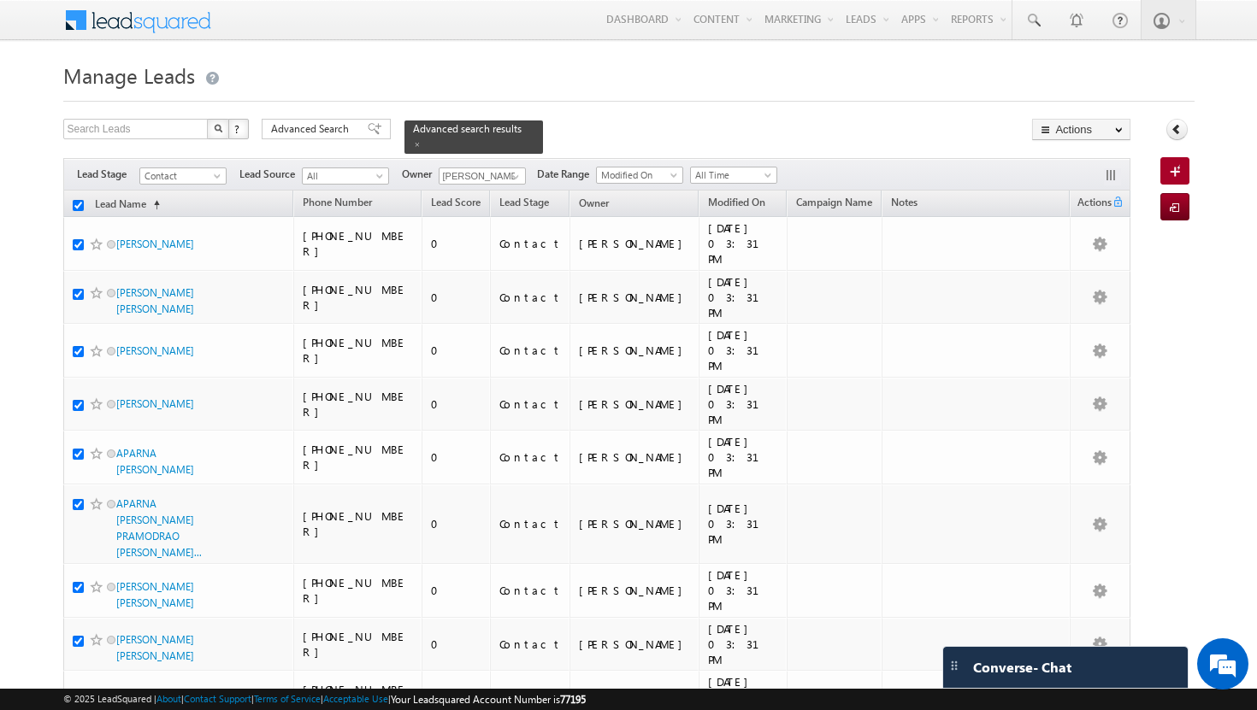
checkbox input "true"
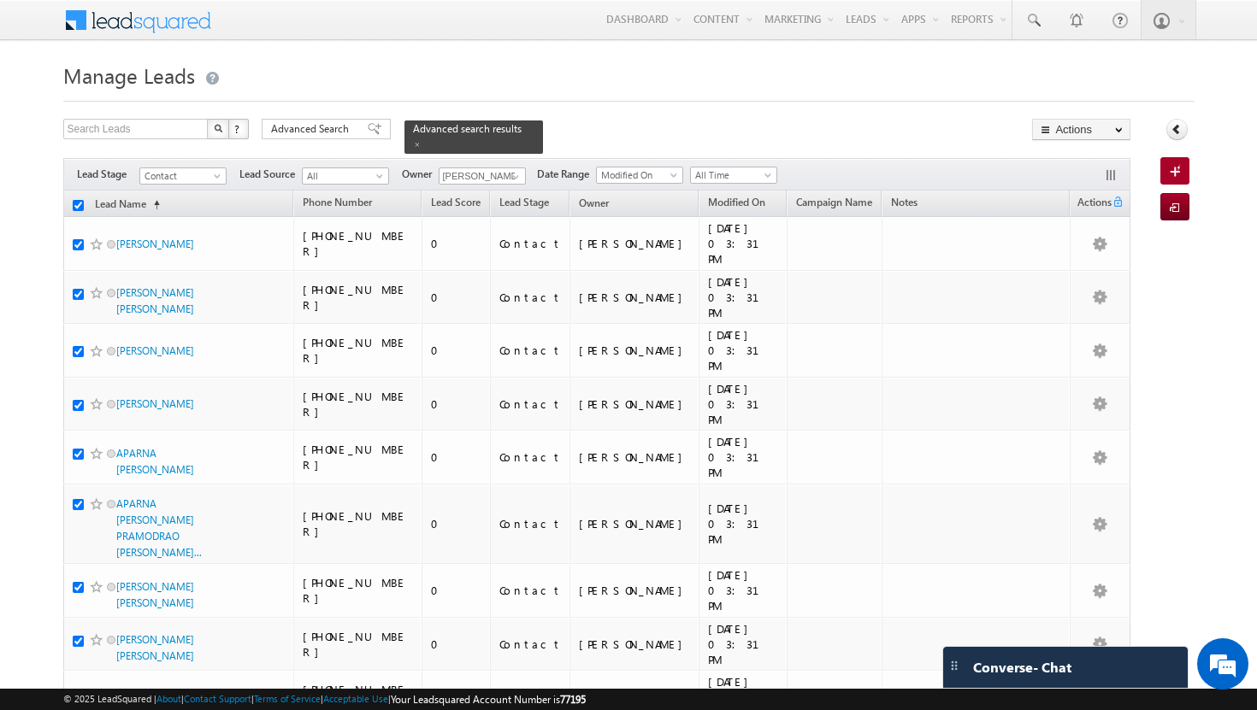
checkbox input "true"
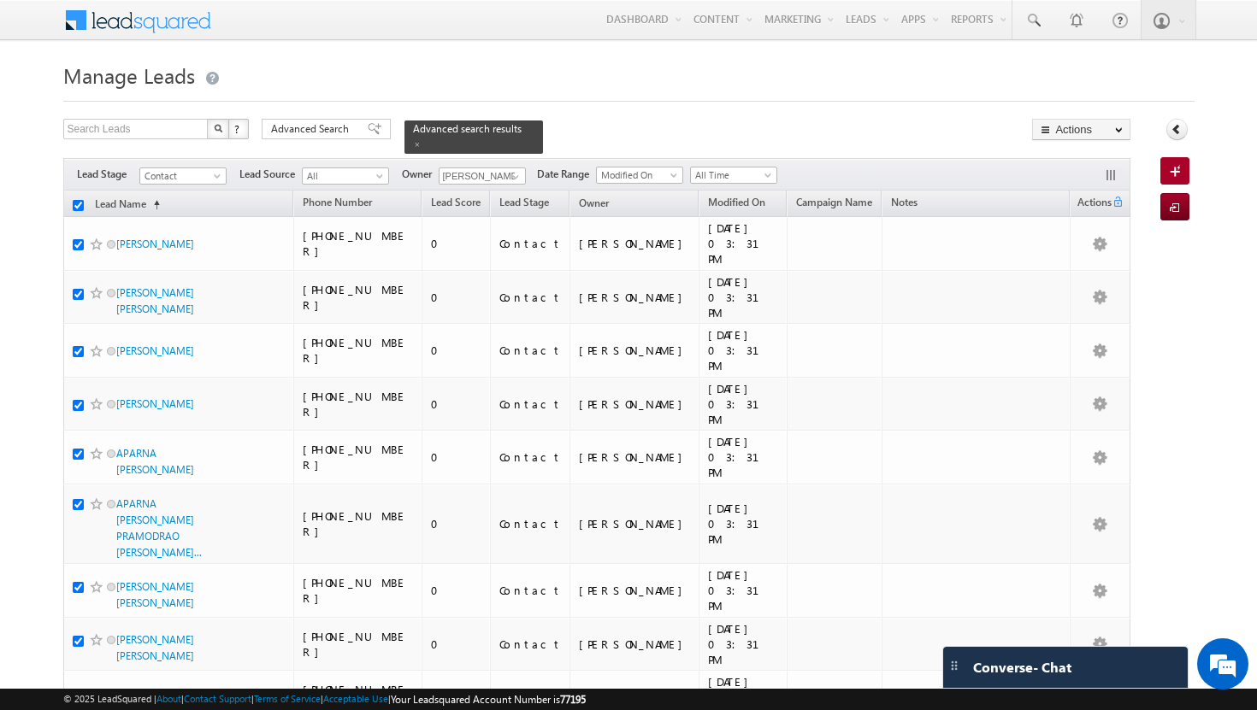
checkbox input "true"
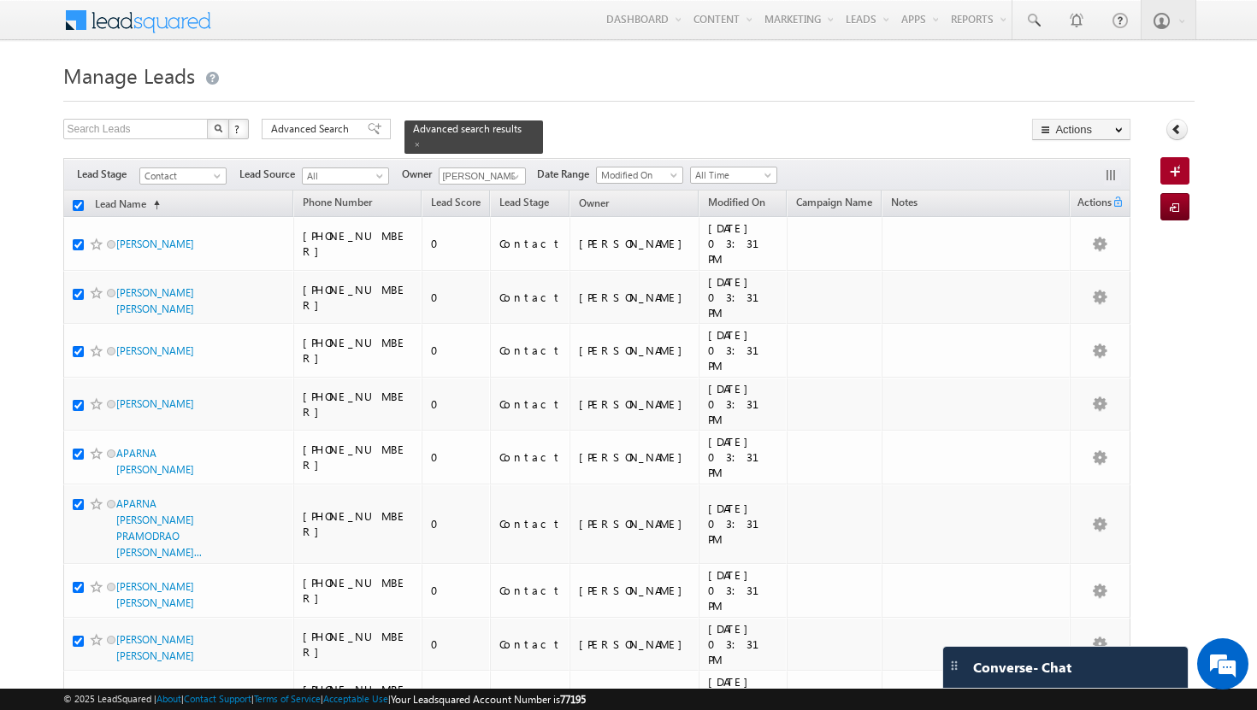
checkbox input "true"
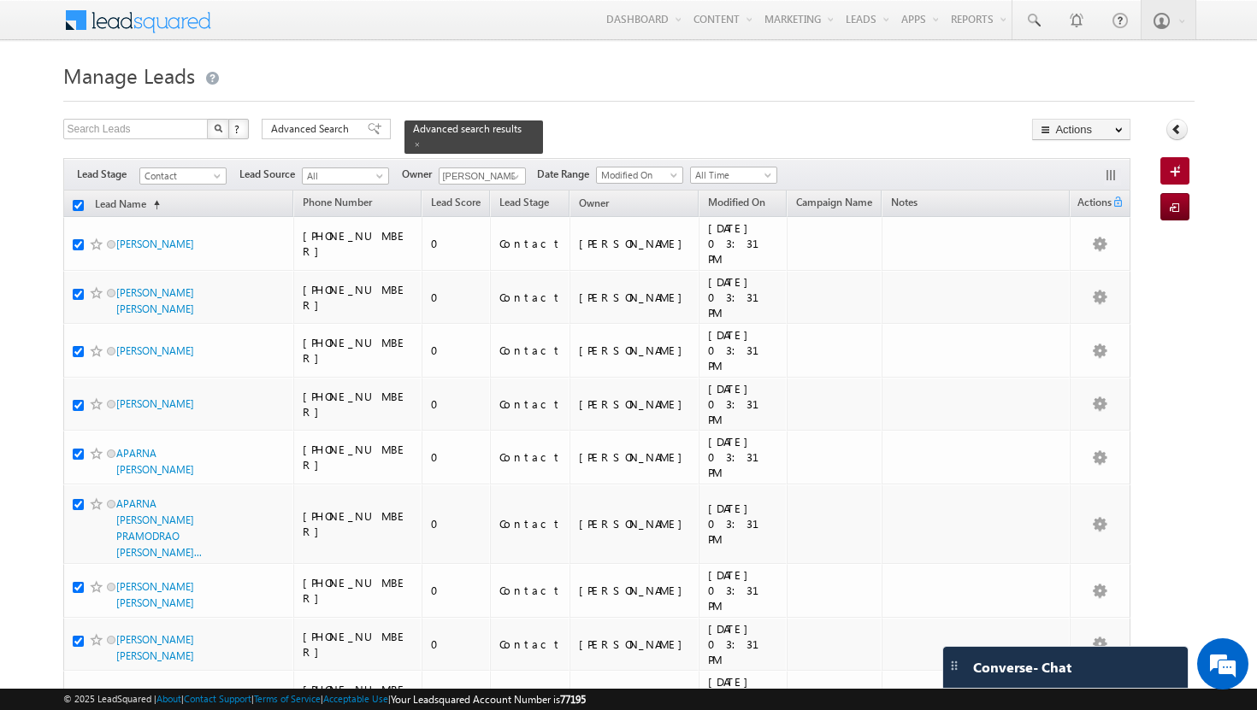
checkbox input "true"
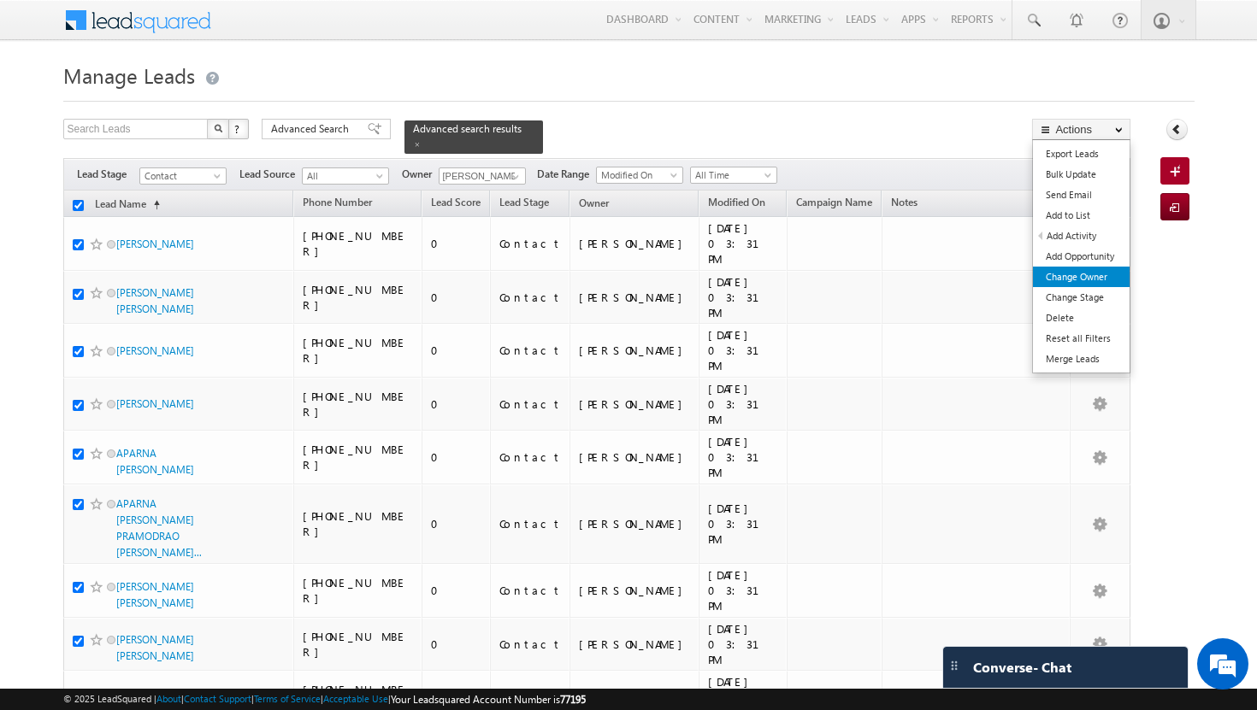
click at [1112, 281] on link "Change Owner" at bounding box center [1081, 277] width 97 height 21
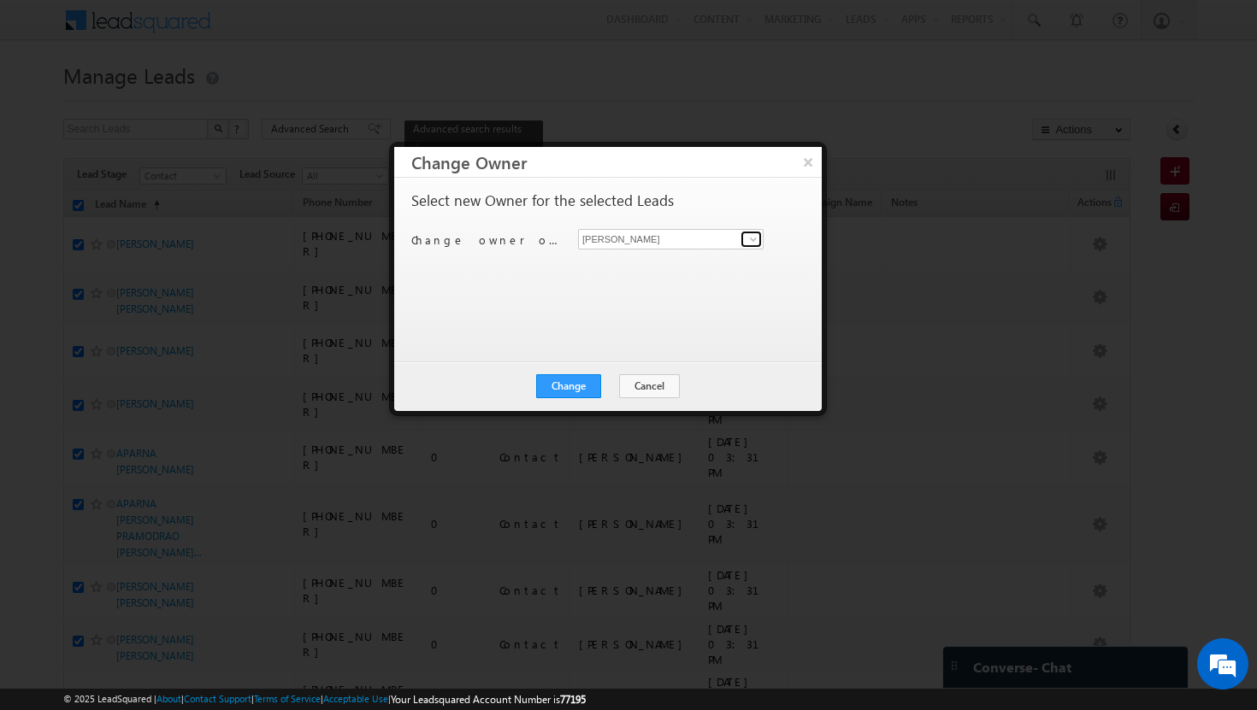
click at [756, 239] on span at bounding box center [753, 240] width 14 height 14
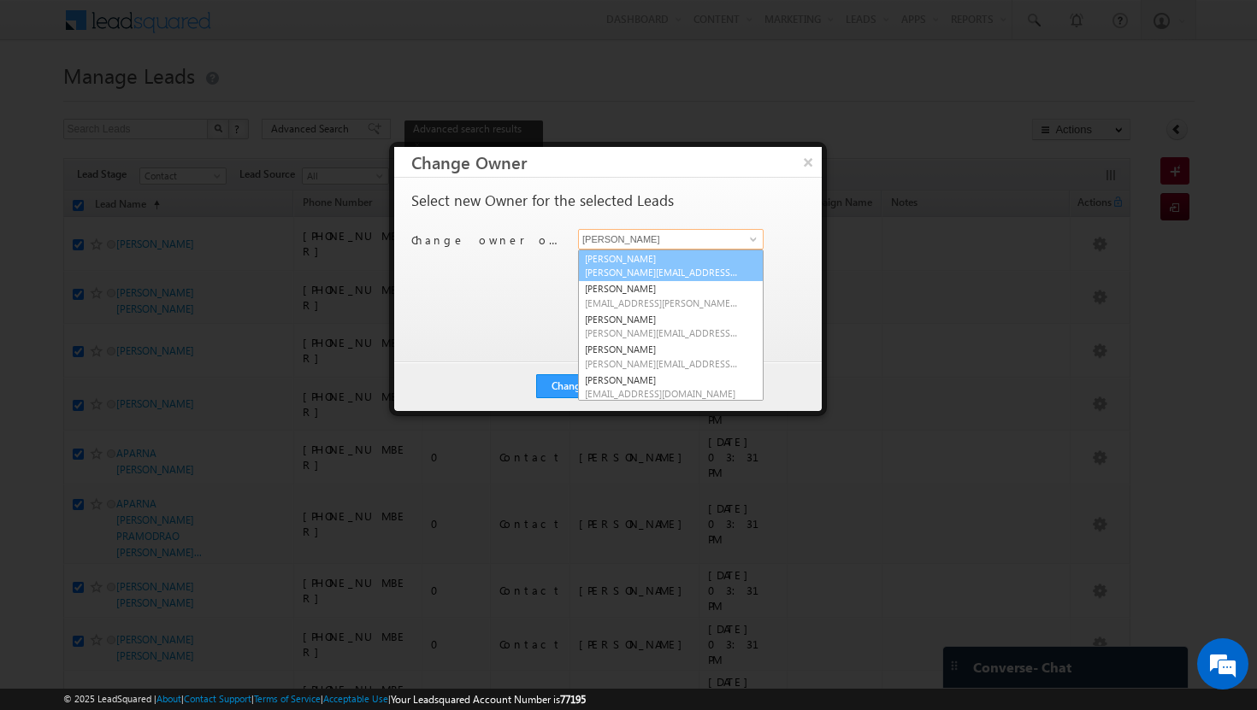
click at [726, 257] on link "[PERSON_NAME][DEMOGRAPHIC_DATA] [PERSON_NAME][EMAIL_ADDRESS][DOMAIN_NAME]" at bounding box center [670, 266] width 185 height 32
type input "[PERSON_NAME]"
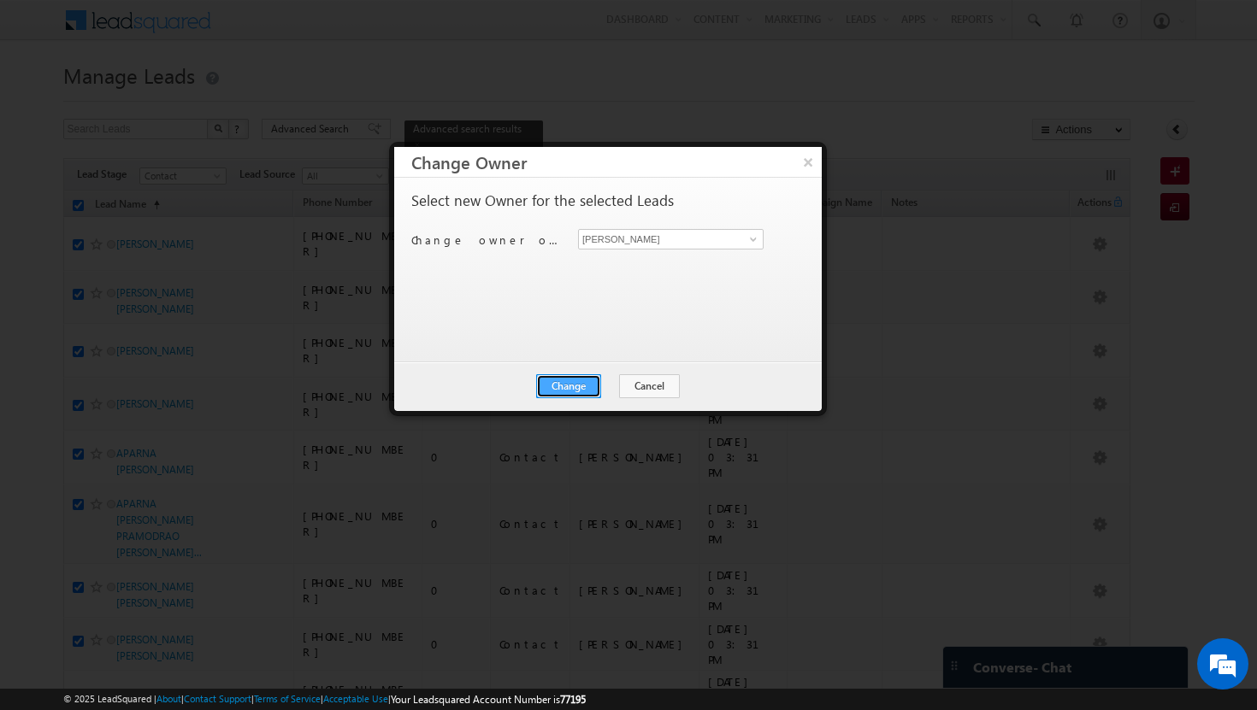
click at [574, 392] on button "Change" at bounding box center [568, 386] width 65 height 24
click at [604, 385] on button "Close" at bounding box center [610, 386] width 55 height 24
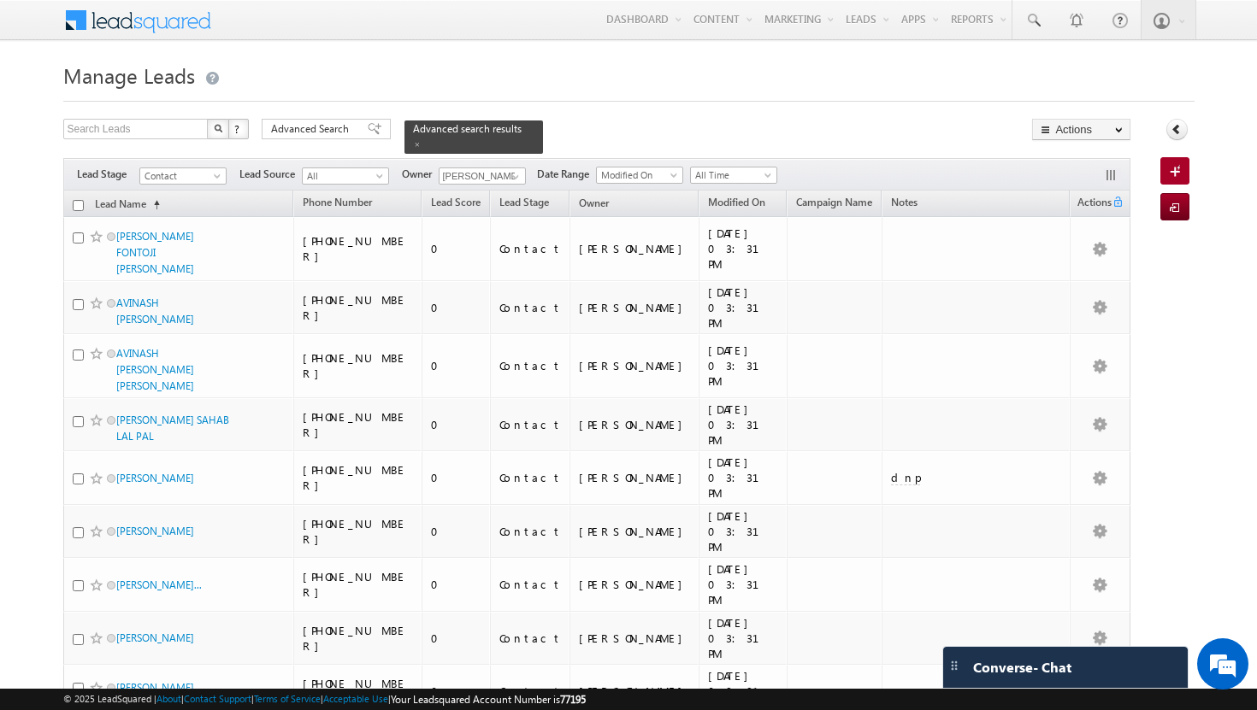
click at [79, 200] on input "checkbox" at bounding box center [78, 205] width 11 height 11
checkbox input "true"
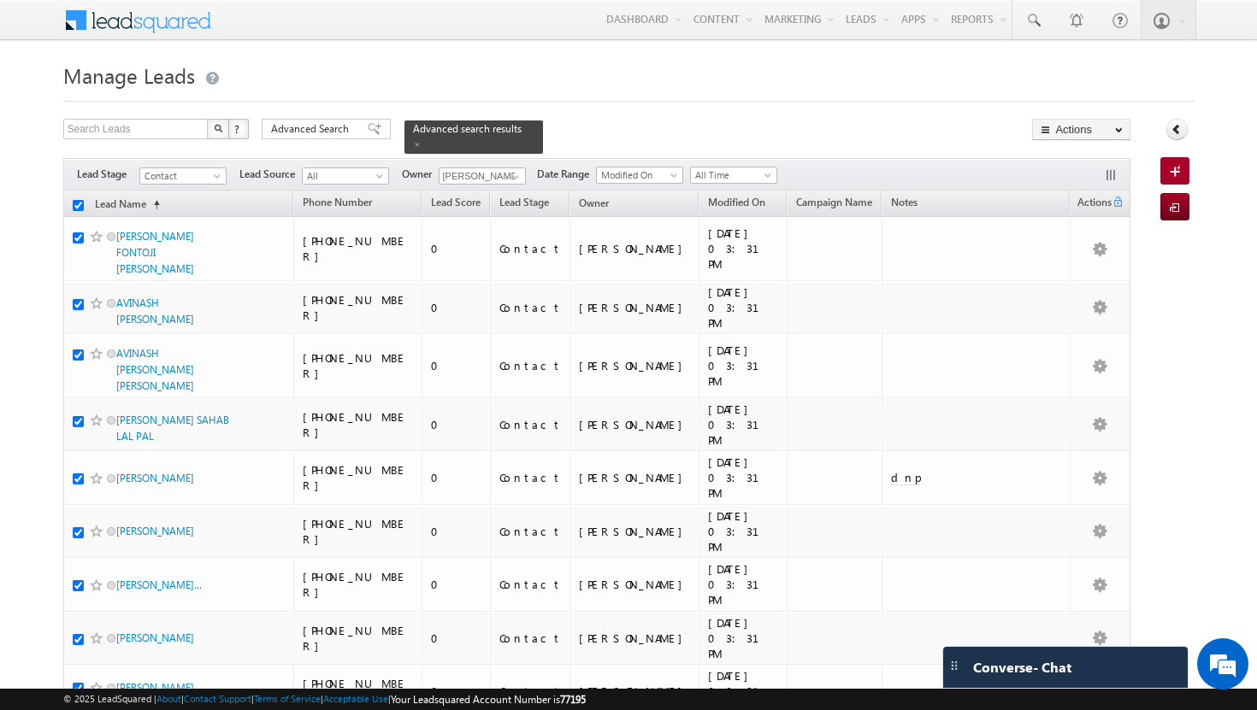
checkbox input "true"
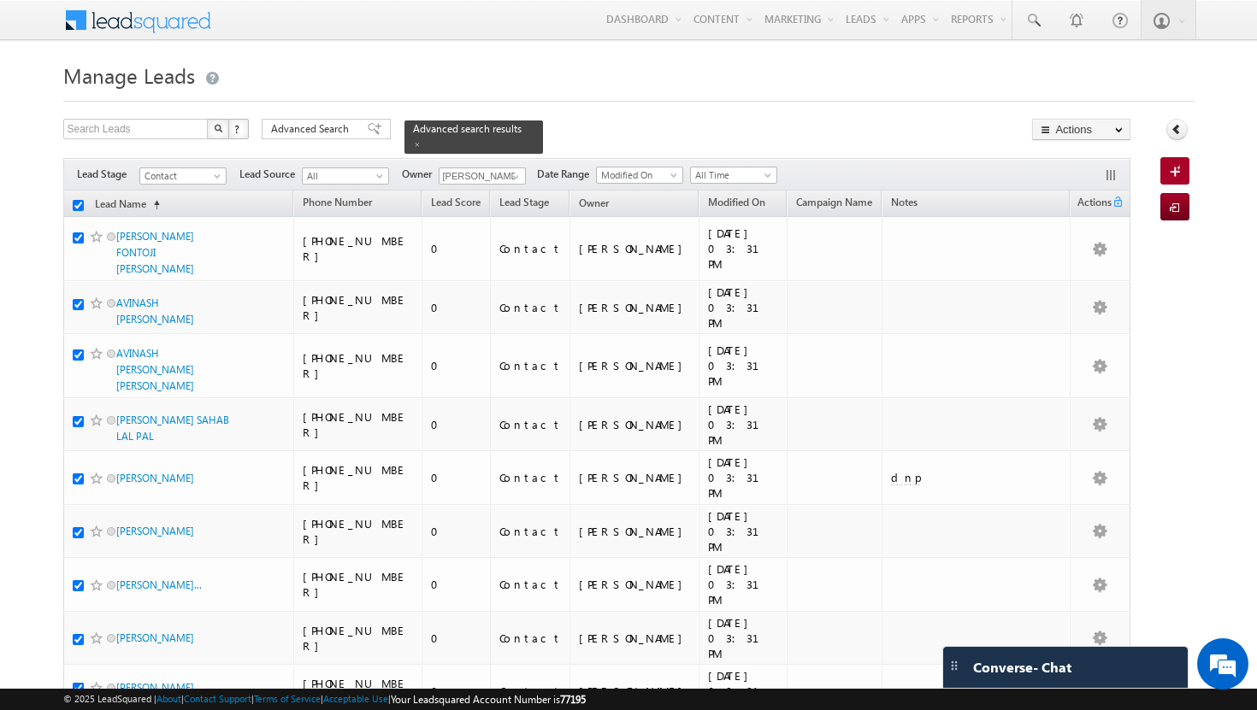
checkbox input "true"
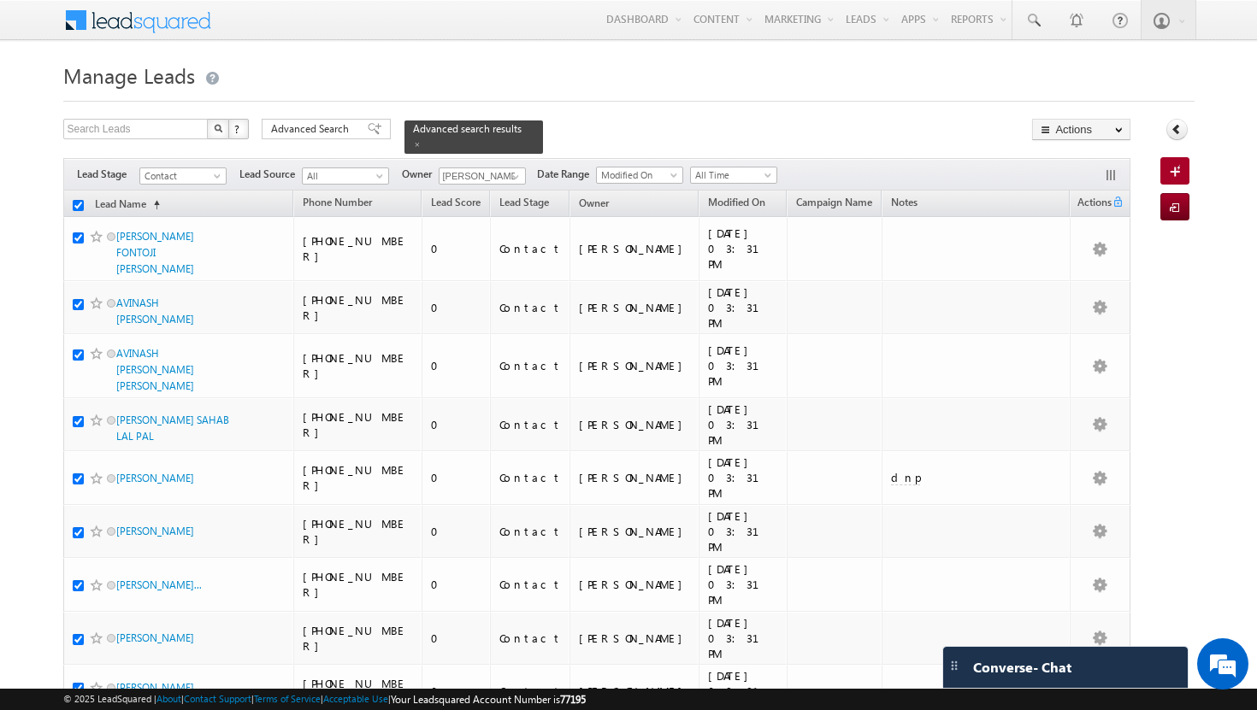
checkbox input "true"
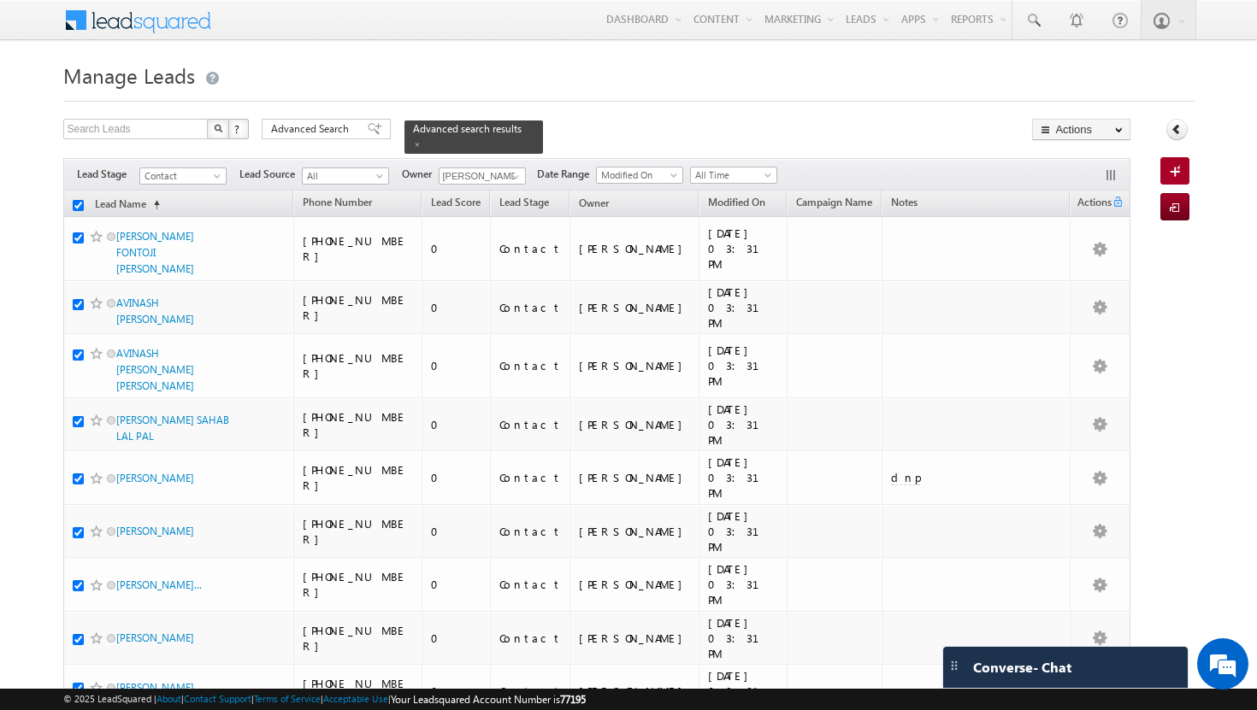
checkbox input "true"
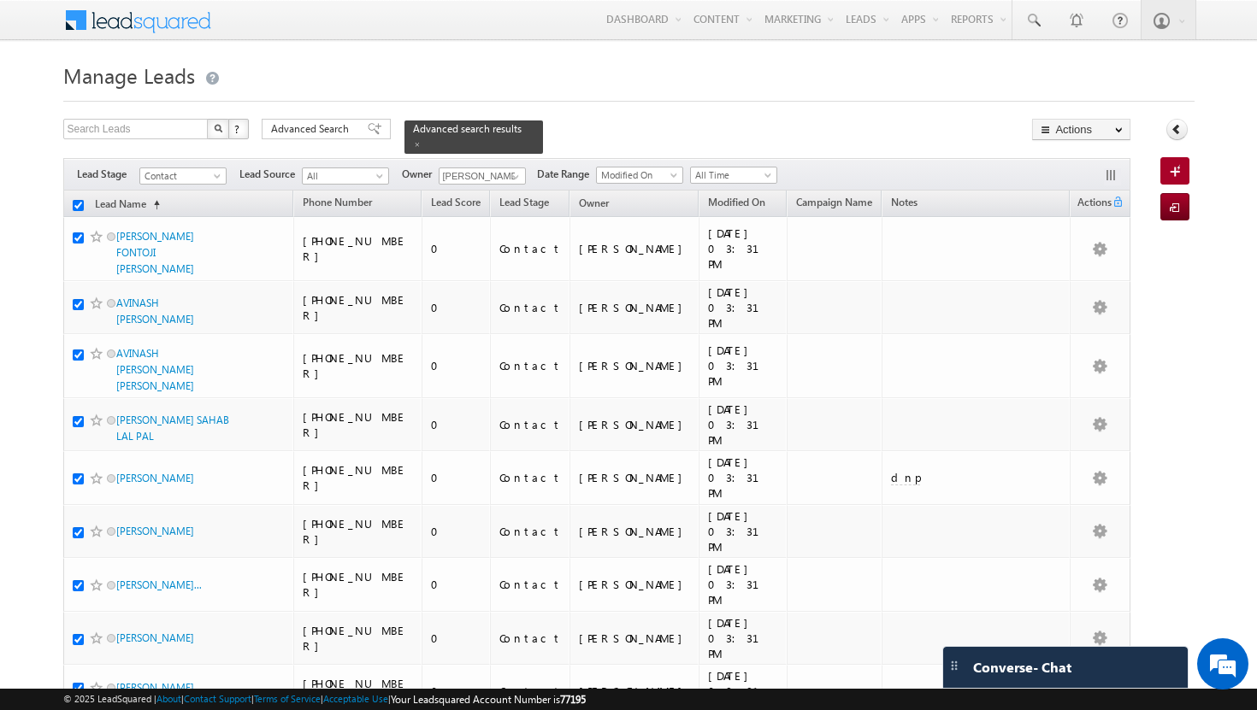
checkbox input "true"
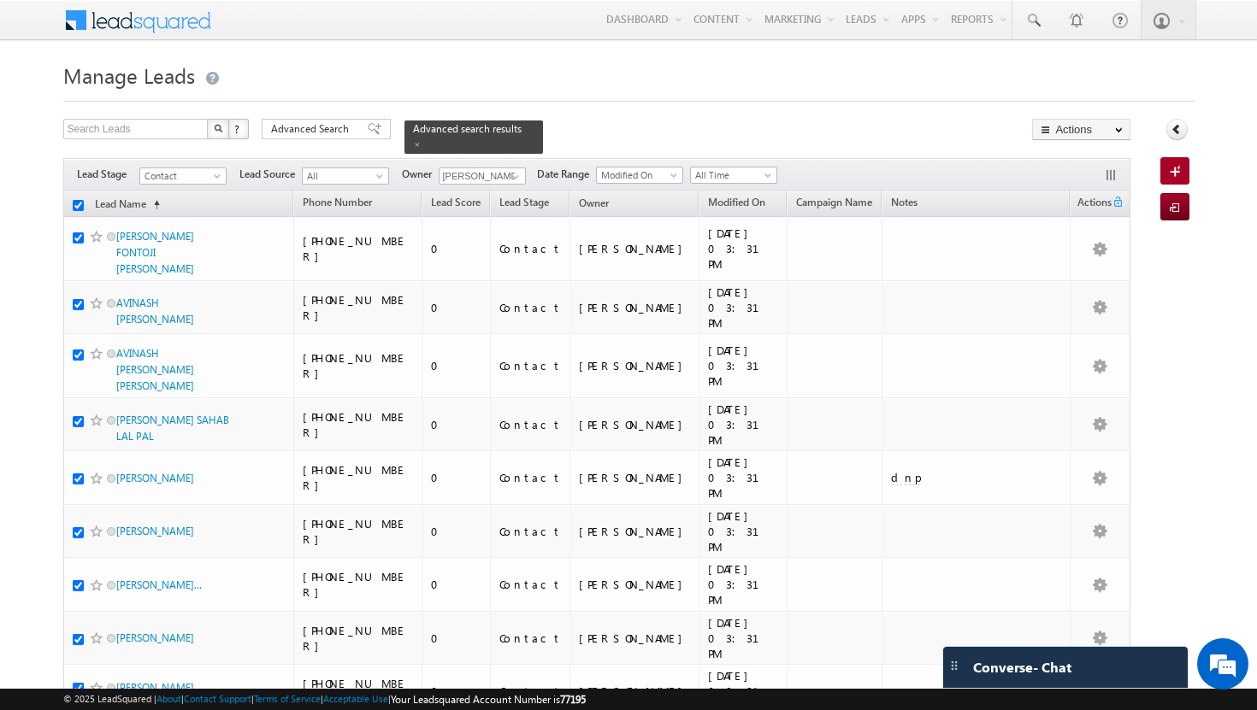
checkbox input "true"
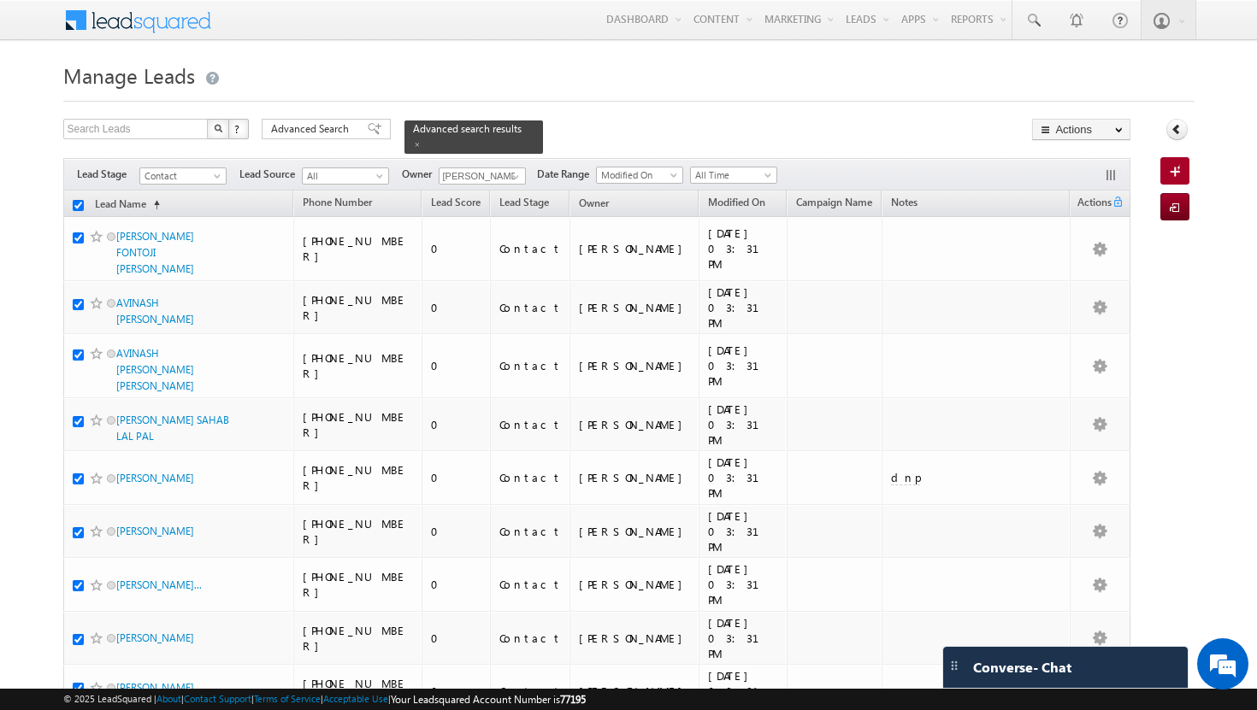
checkbox input "true"
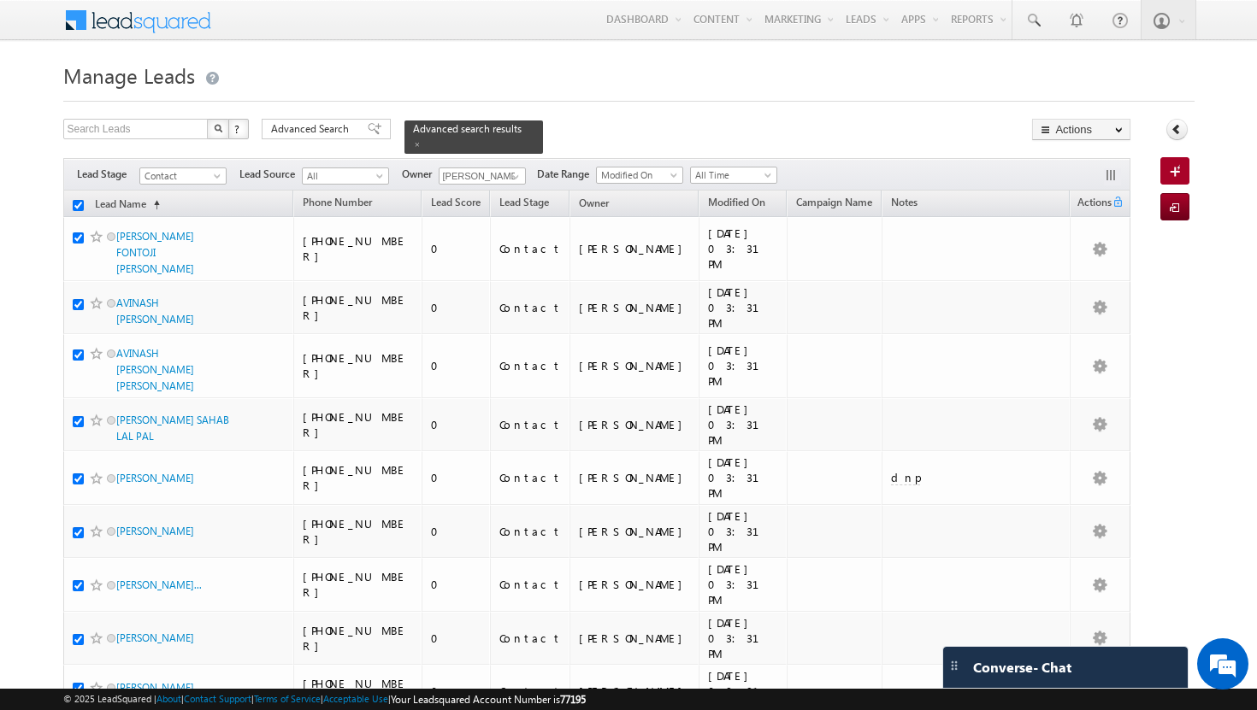
checkbox input "true"
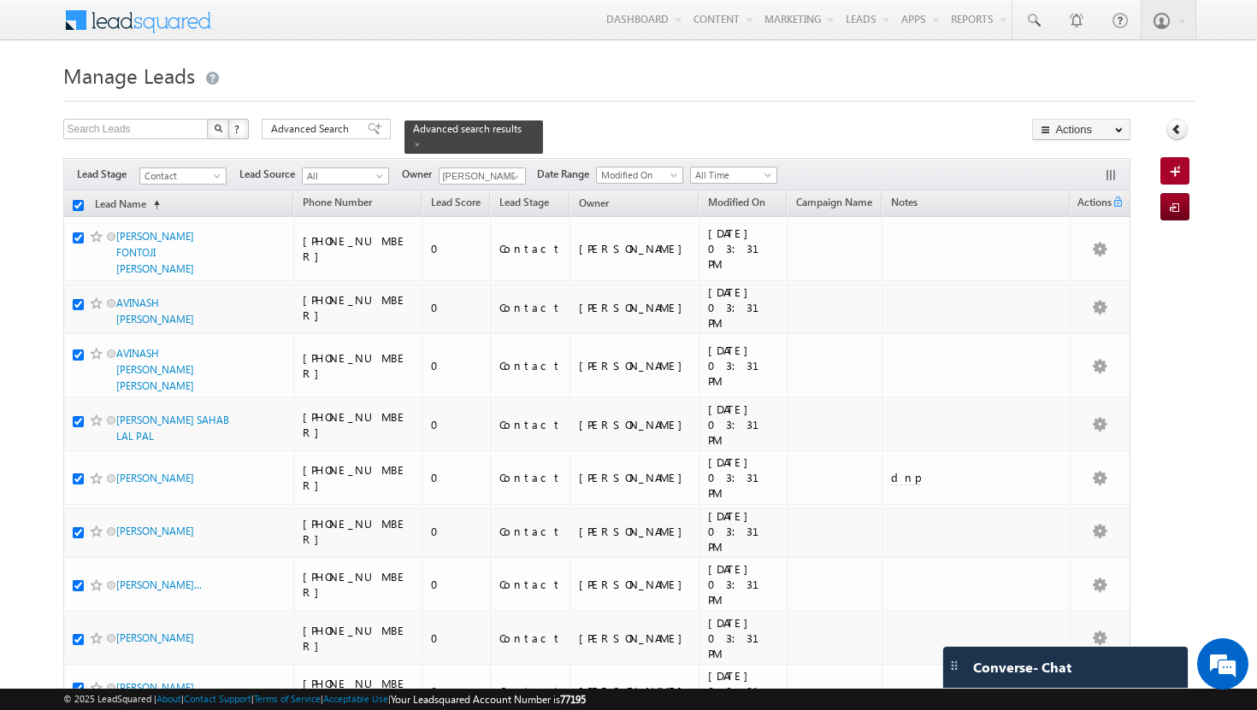
checkbox input "true"
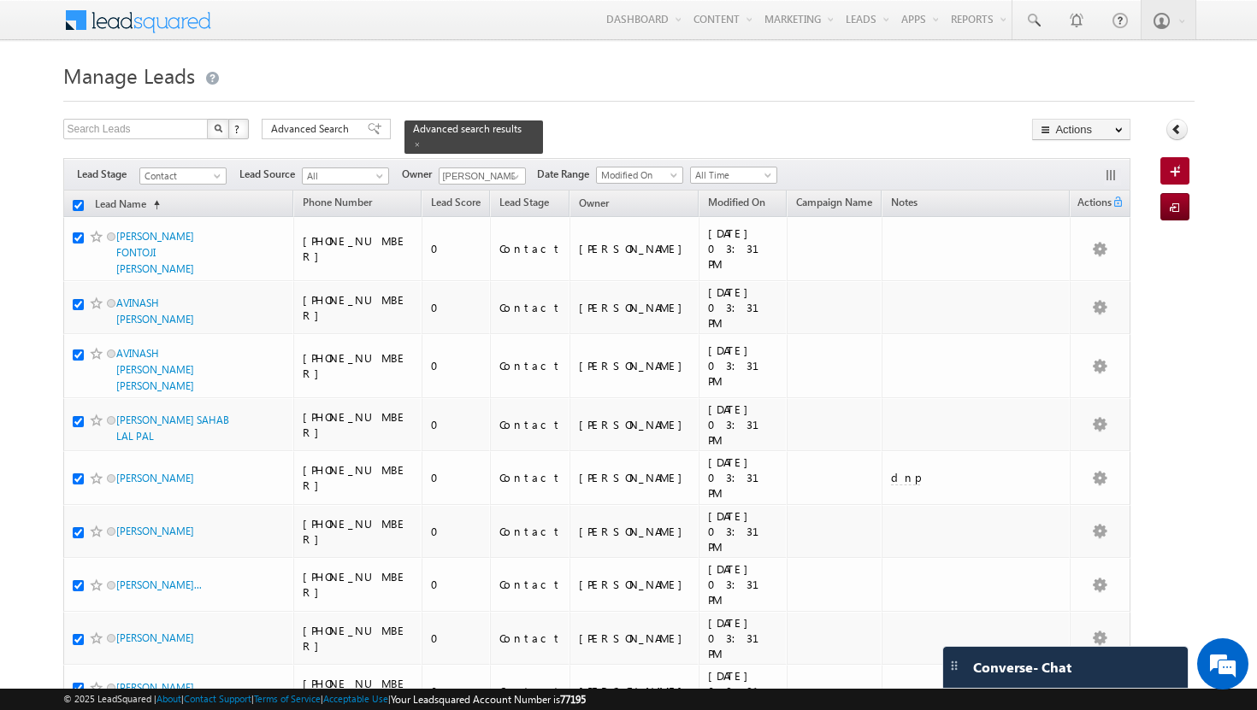
checkbox input "true"
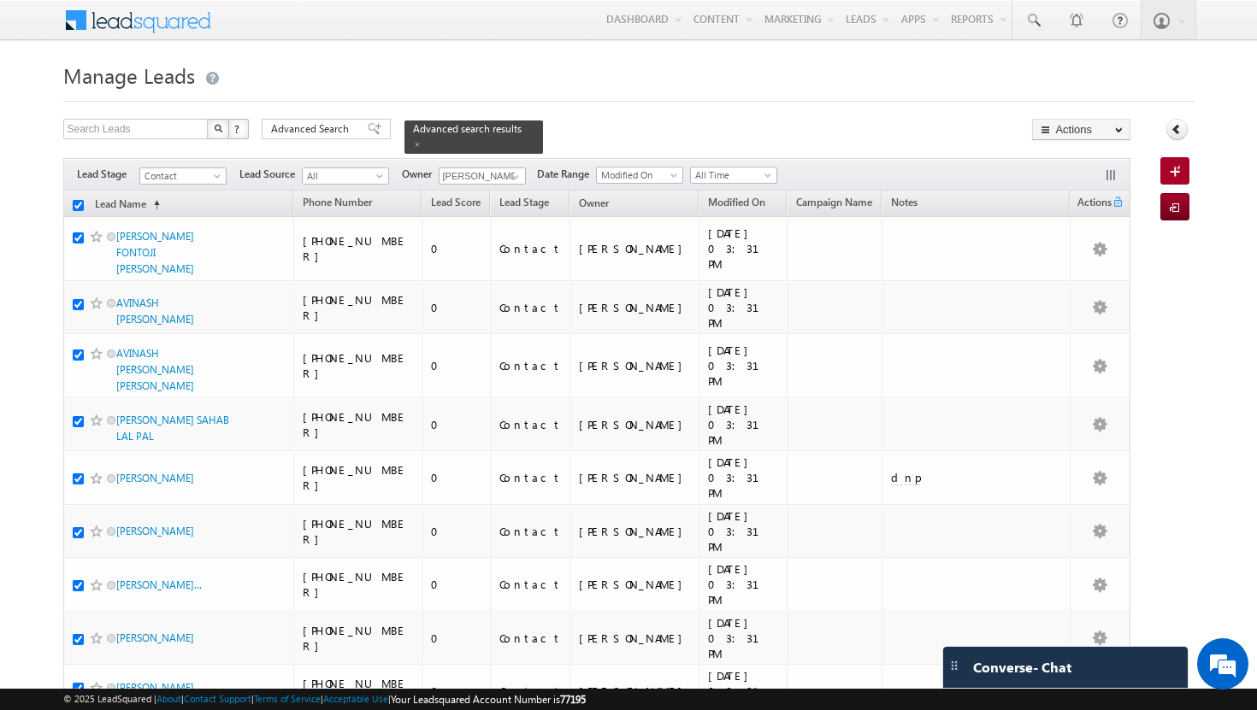
checkbox input "true"
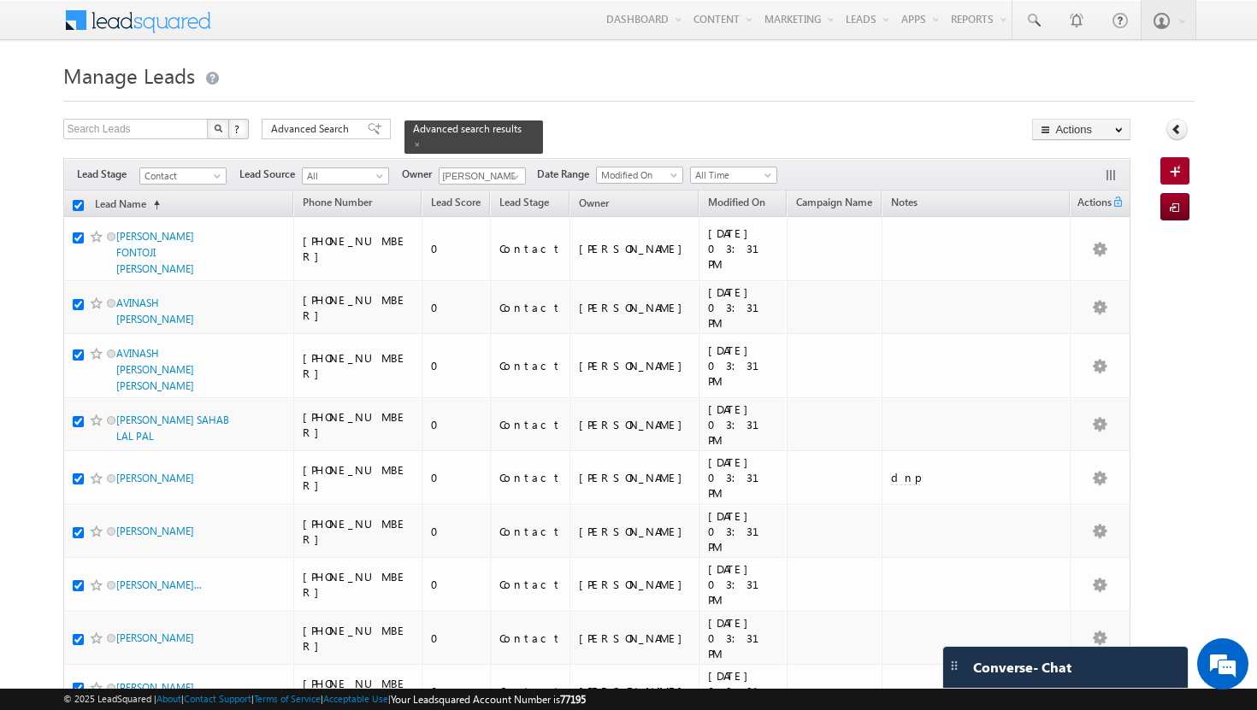
checkbox input "true"
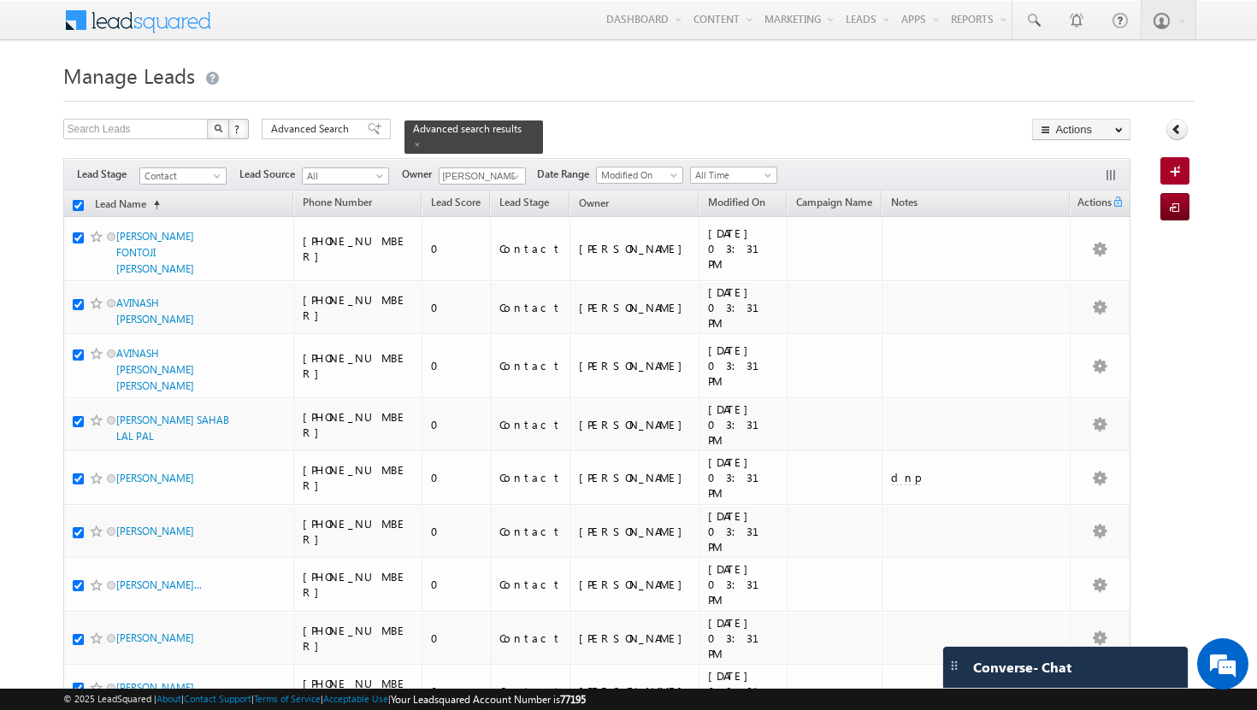
checkbox input "true"
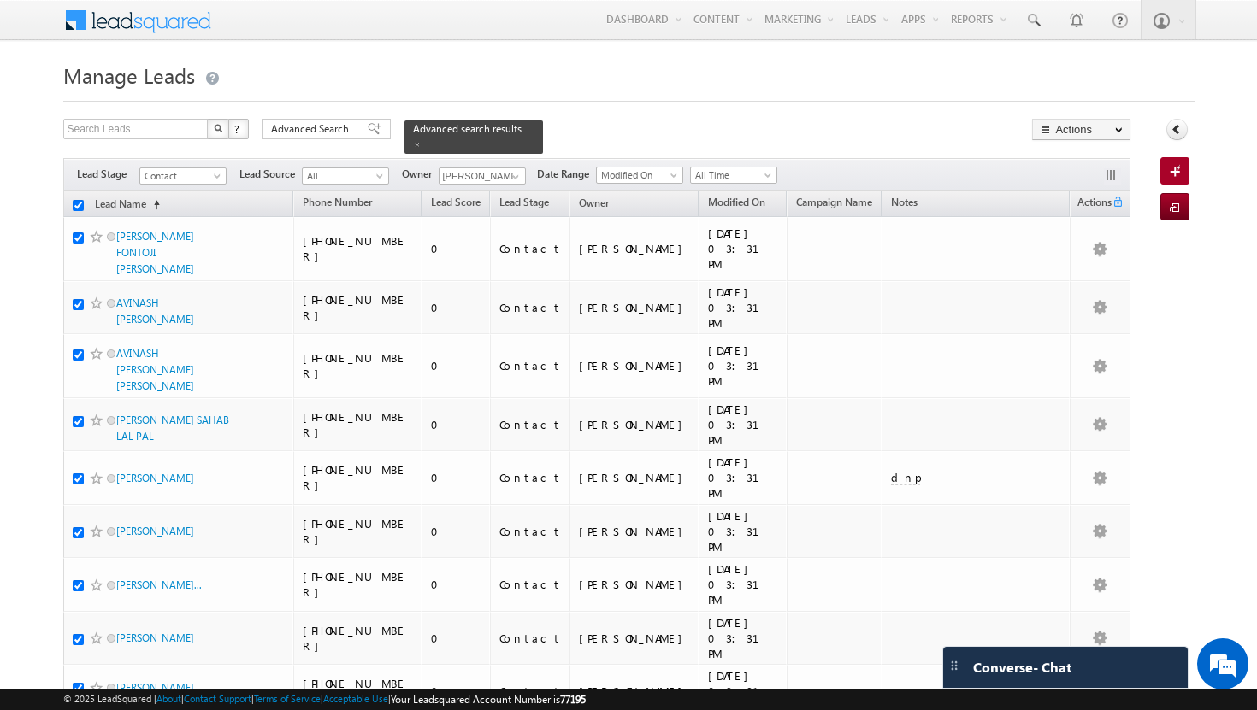
checkbox input "true"
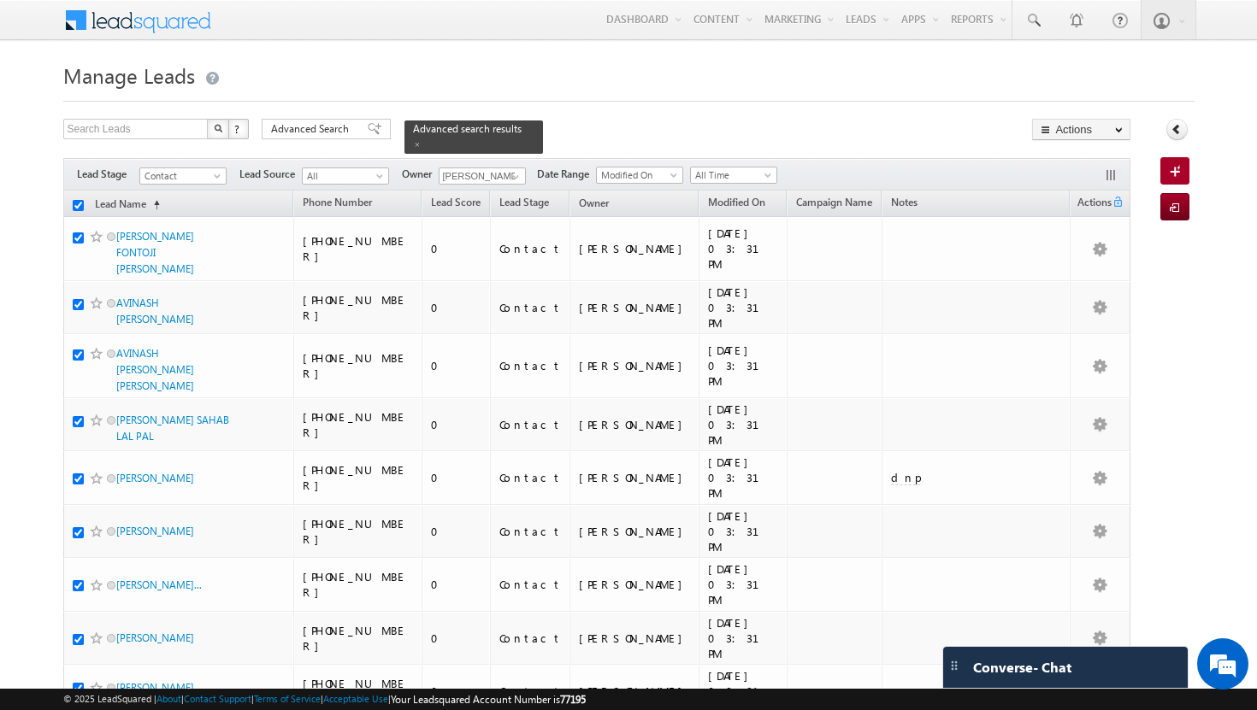
checkbox input "true"
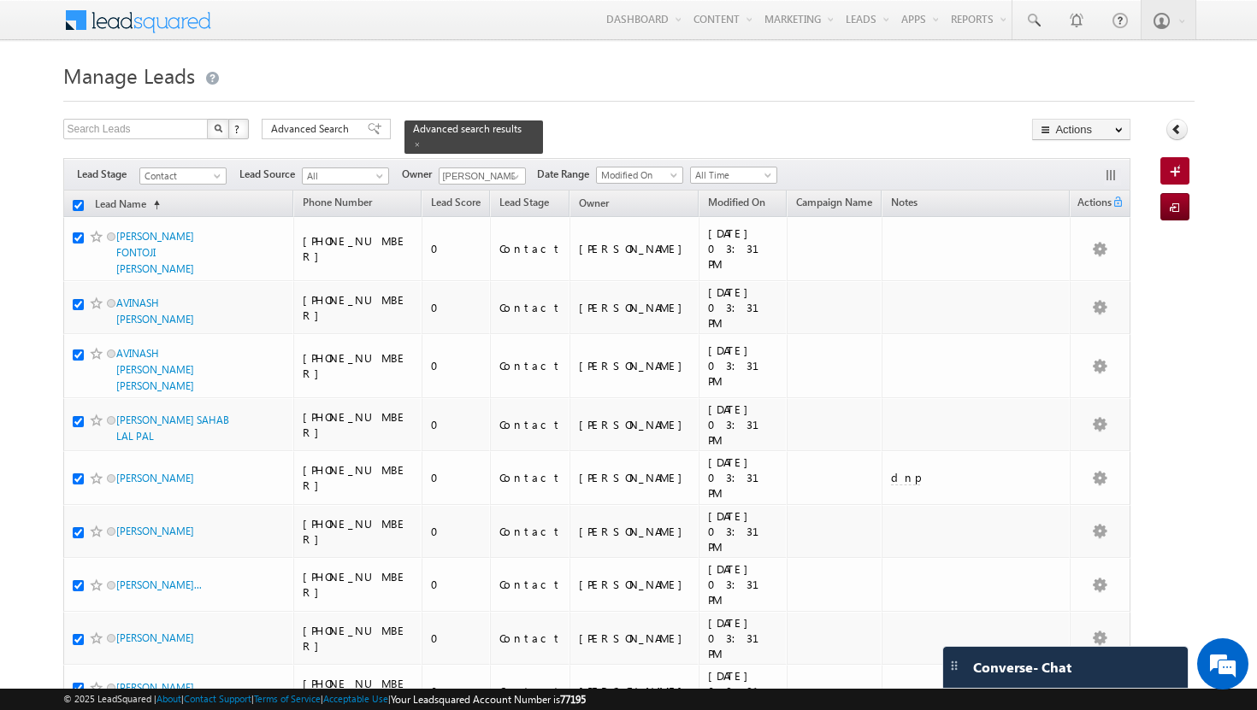
checkbox input "true"
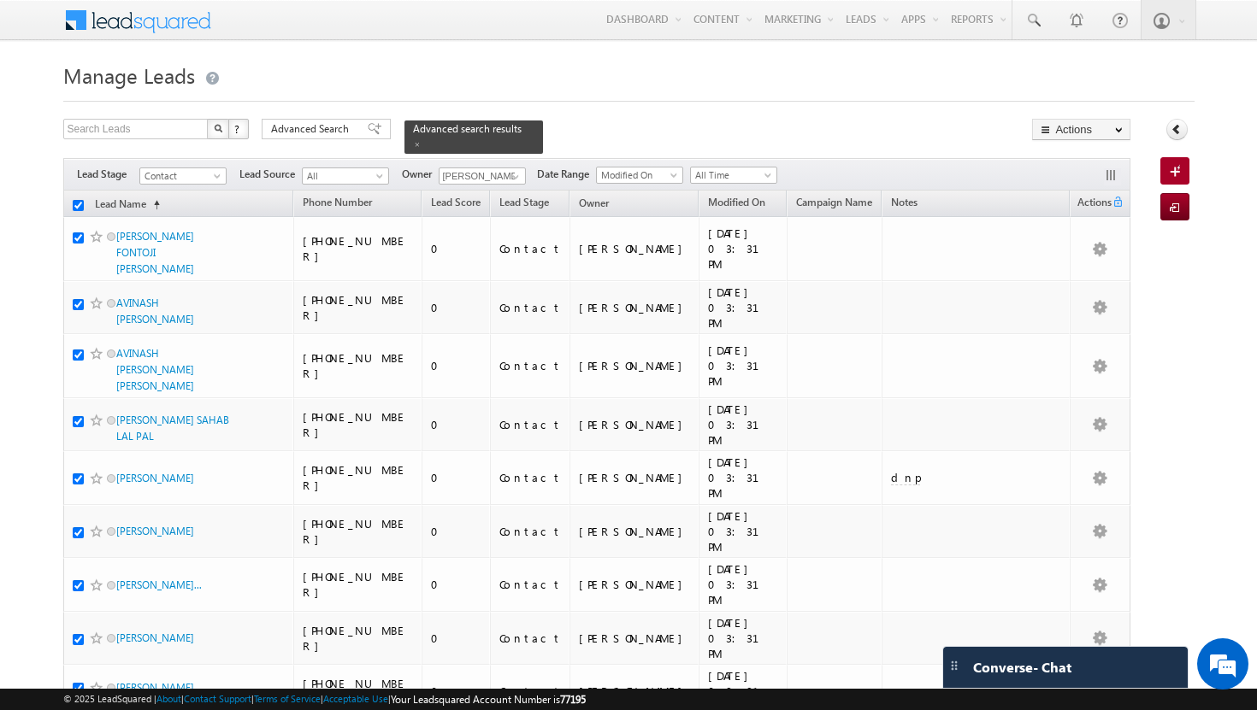
checkbox input "true"
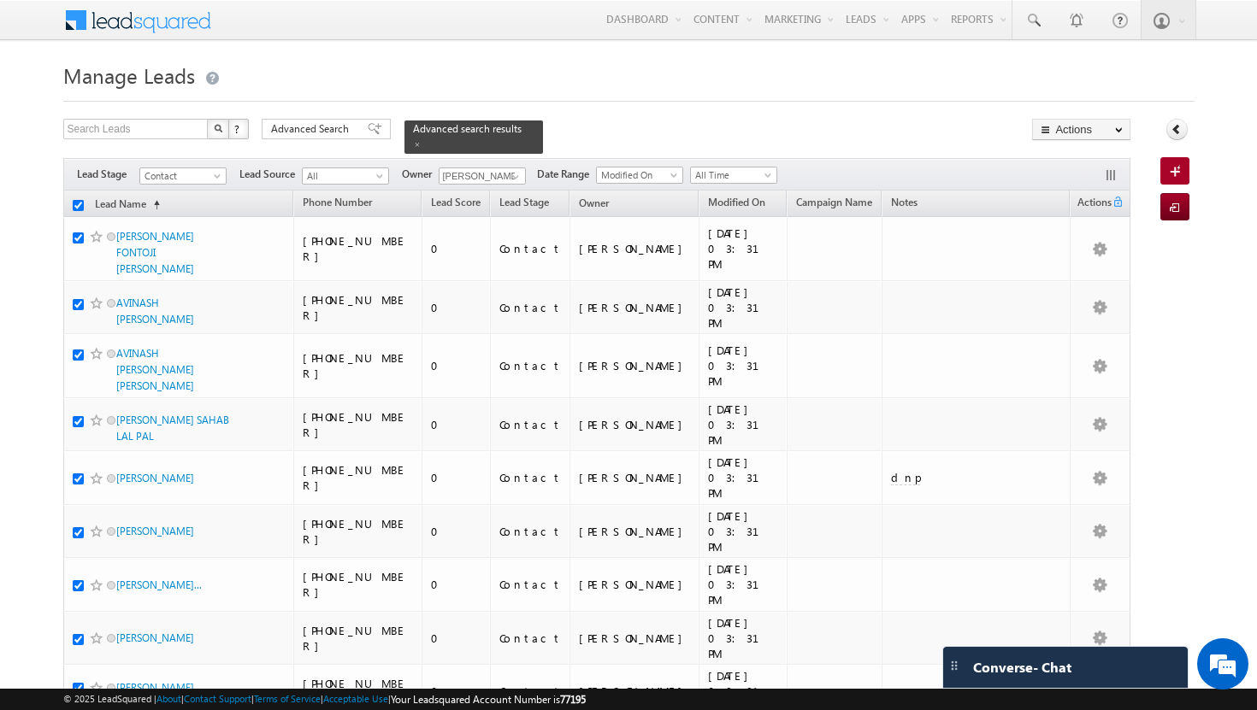
checkbox input "true"
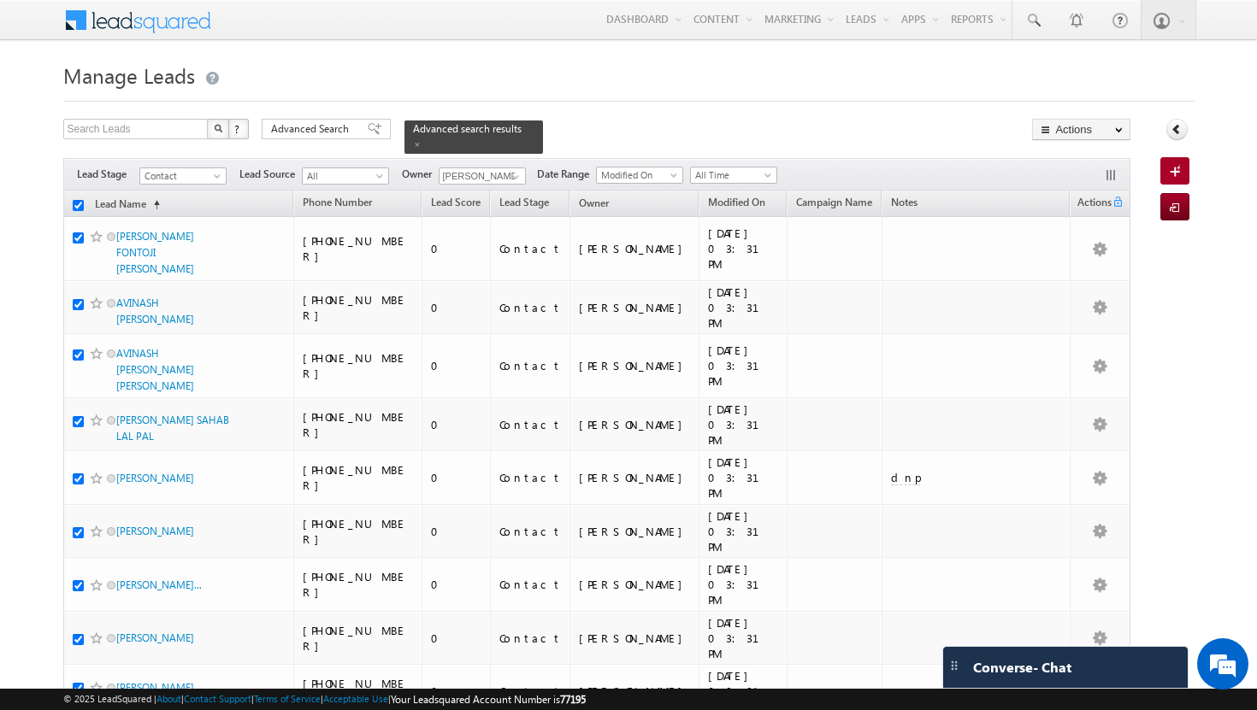
checkbox input "true"
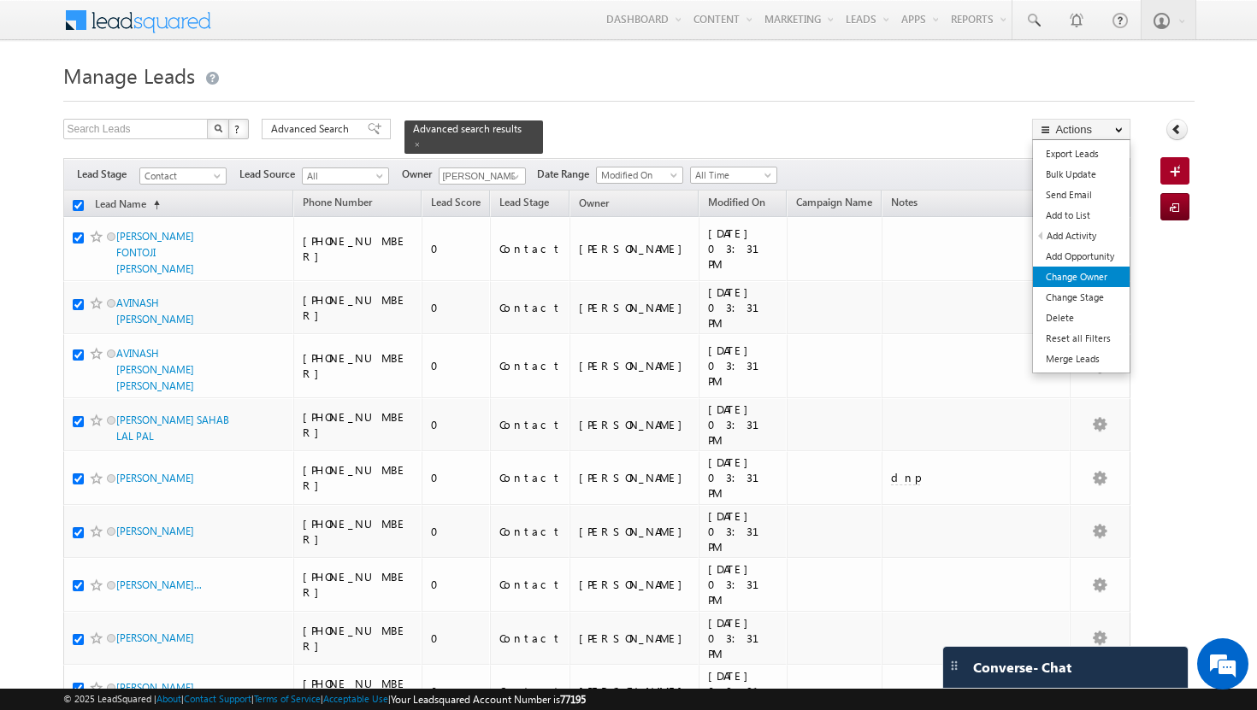
click at [1111, 278] on link "Change Owner" at bounding box center [1081, 277] width 97 height 21
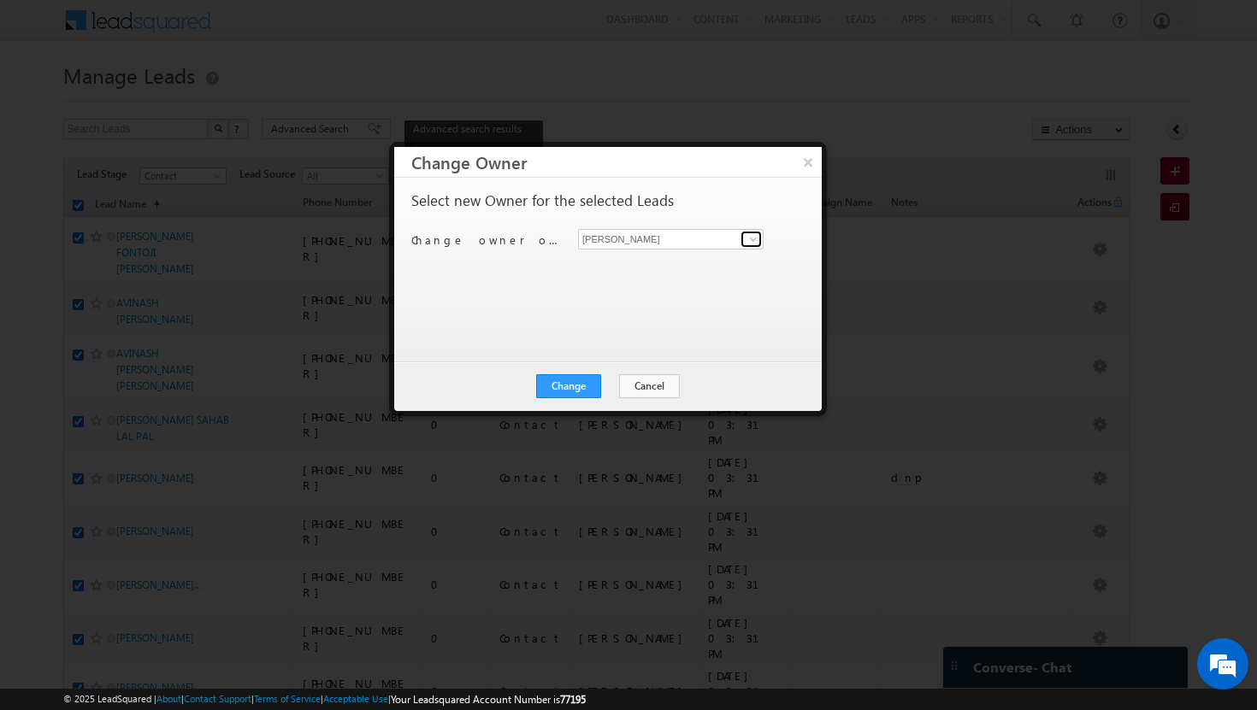
click at [748, 242] on span at bounding box center [753, 240] width 14 height 14
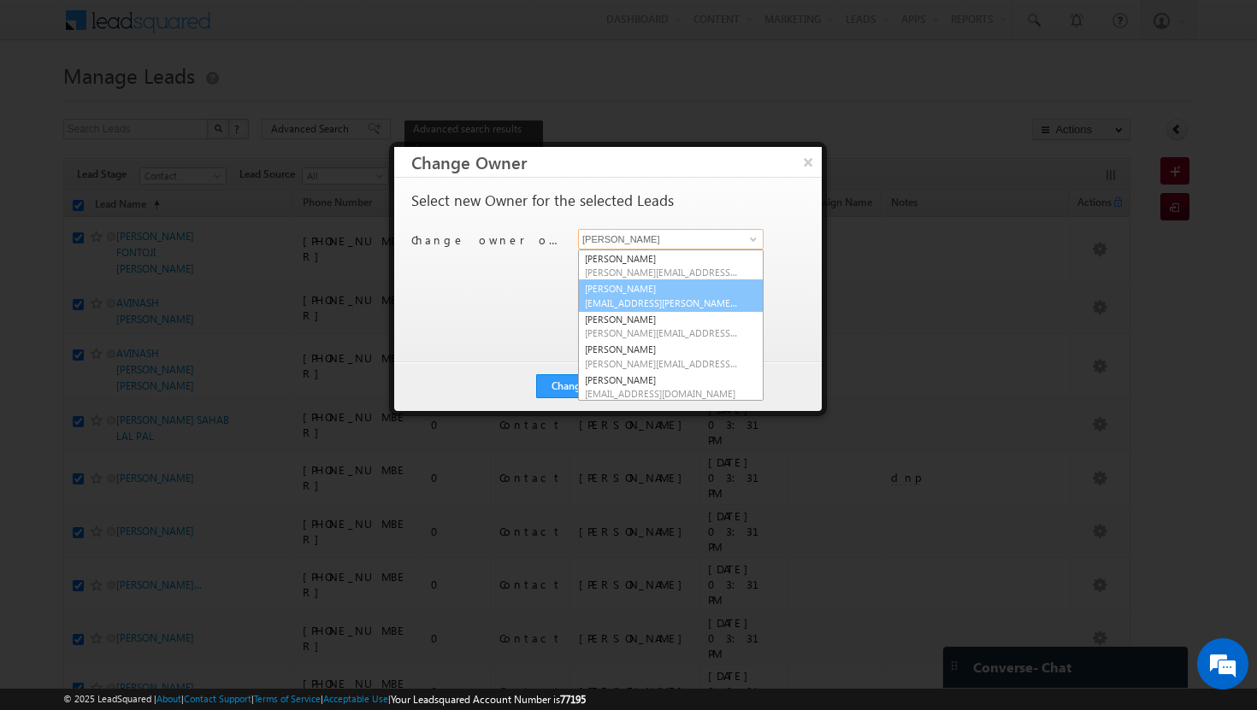
click at [718, 302] on span "[EMAIL_ADDRESS][PERSON_NAME][DOMAIN_NAME]" at bounding box center [662, 303] width 154 height 13
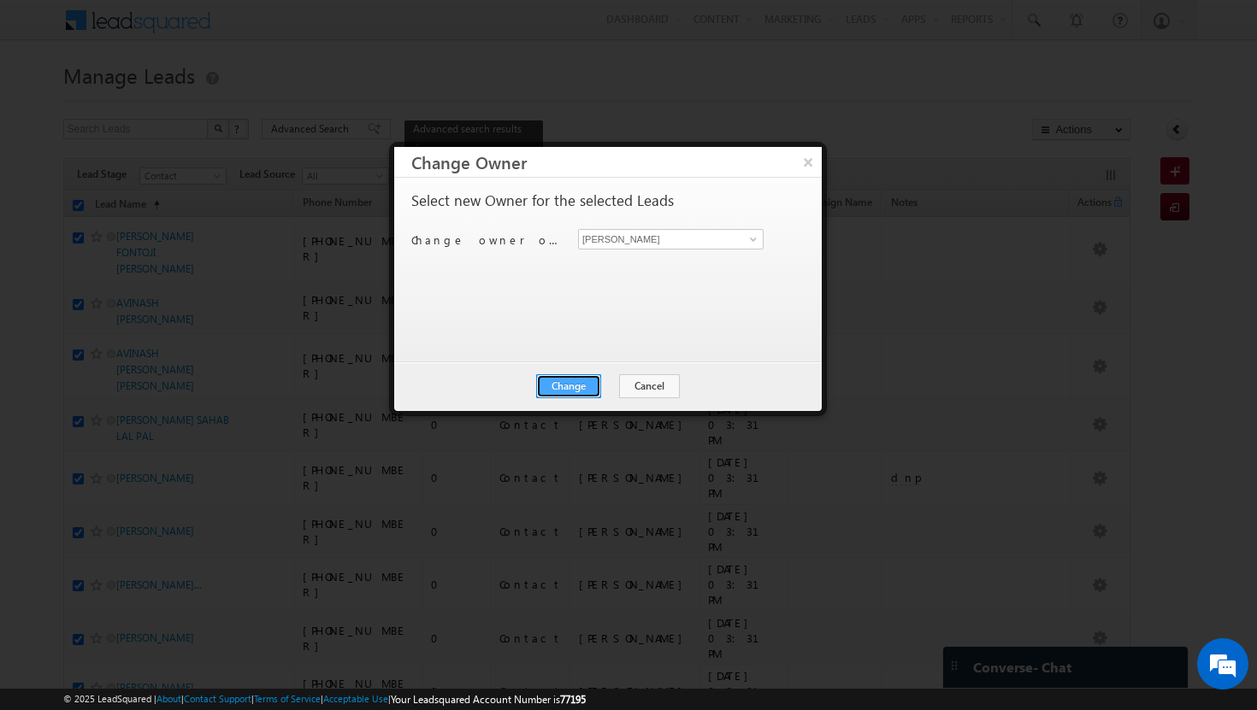
click at [592, 392] on button "Change" at bounding box center [568, 386] width 65 height 24
click at [616, 388] on button "Close" at bounding box center [610, 386] width 55 height 24
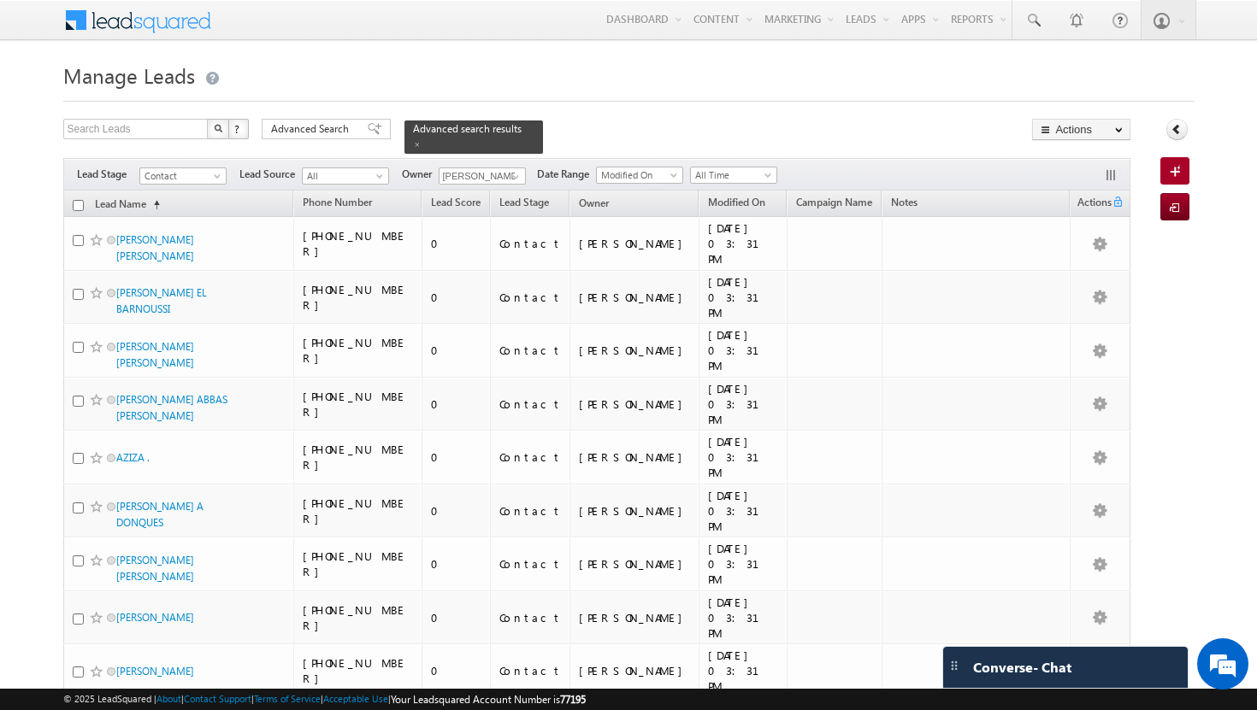
click at [80, 200] on input "checkbox" at bounding box center [78, 205] width 11 height 11
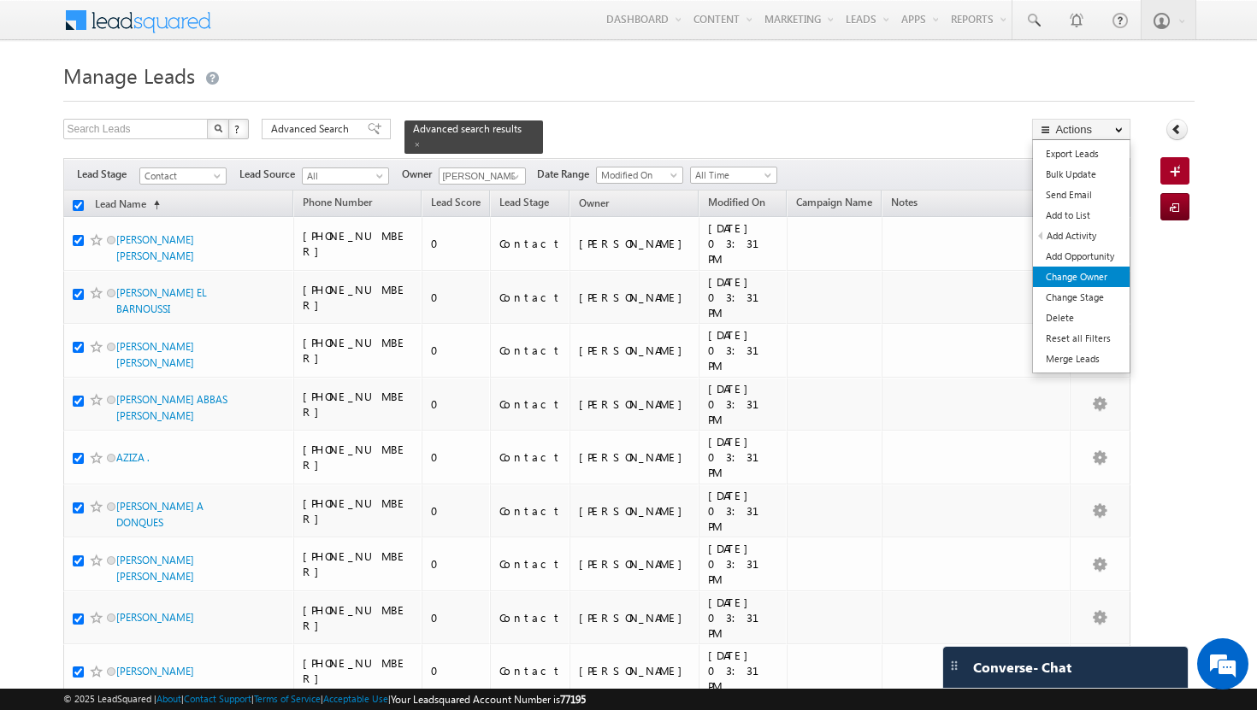
click at [1117, 273] on link "Change Owner" at bounding box center [1081, 277] width 97 height 21
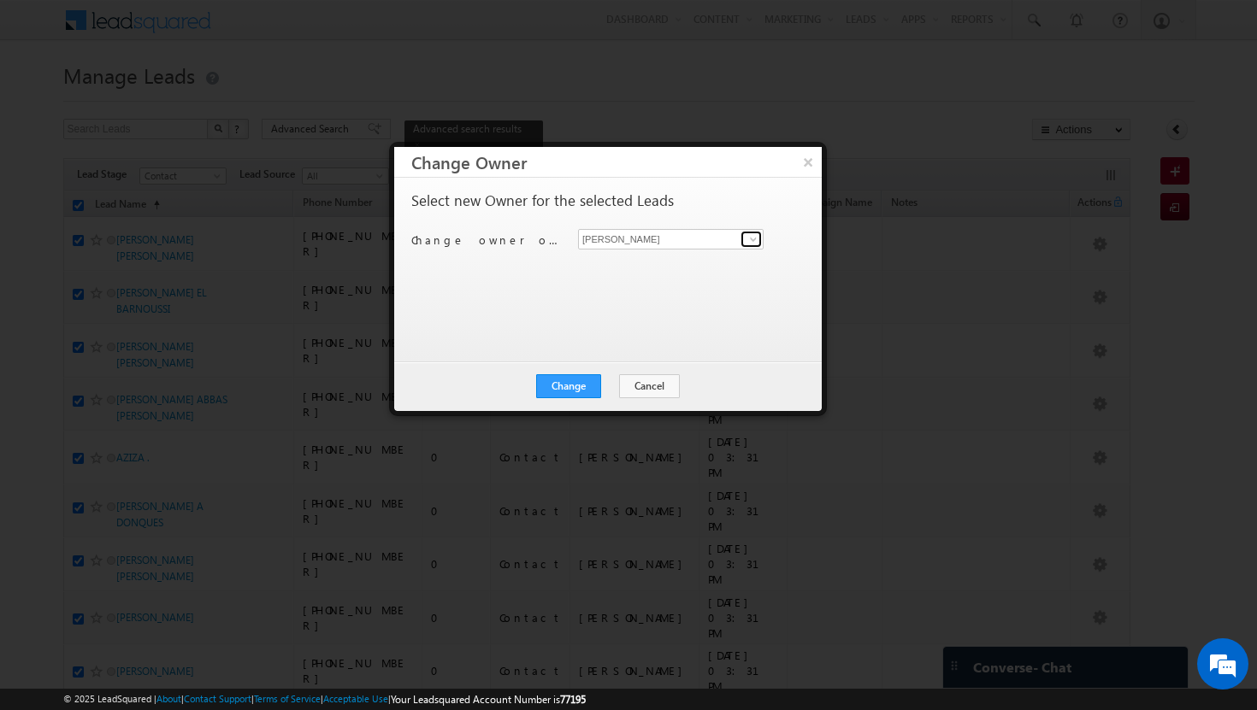
click at [754, 234] on span at bounding box center [753, 240] width 14 height 14
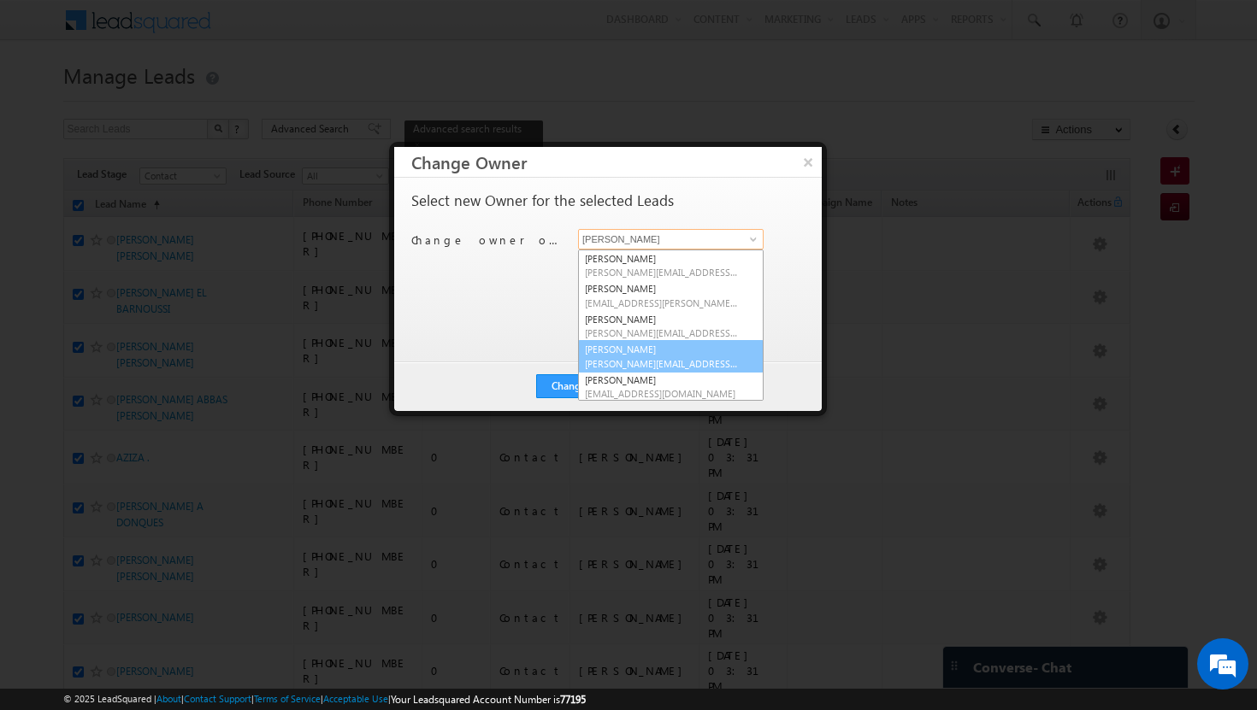
click at [705, 350] on link "[PERSON_NAME] Tp [EMAIL_ADDRESS][DOMAIN_NAME]" at bounding box center [670, 356] width 185 height 32
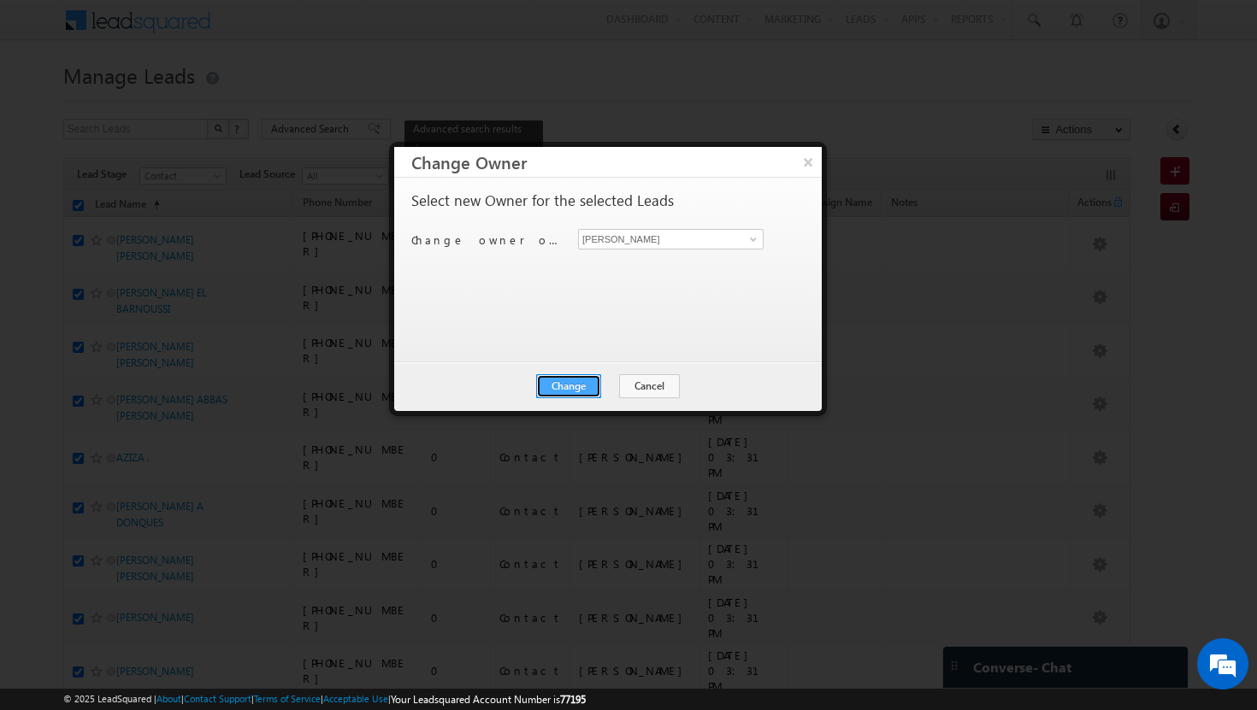
click at [576, 379] on button "Change" at bounding box center [568, 386] width 65 height 24
click at [595, 387] on button "Close" at bounding box center [610, 386] width 55 height 24
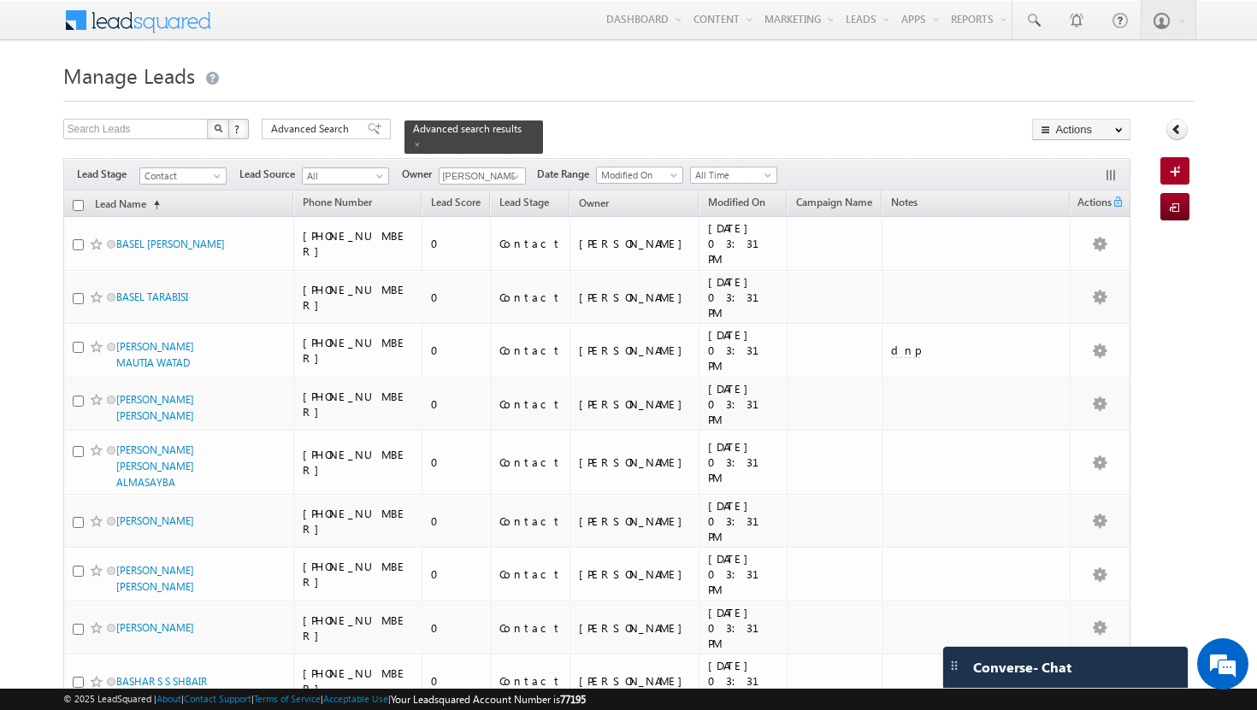
click at [79, 200] on input "checkbox" at bounding box center [78, 205] width 11 height 11
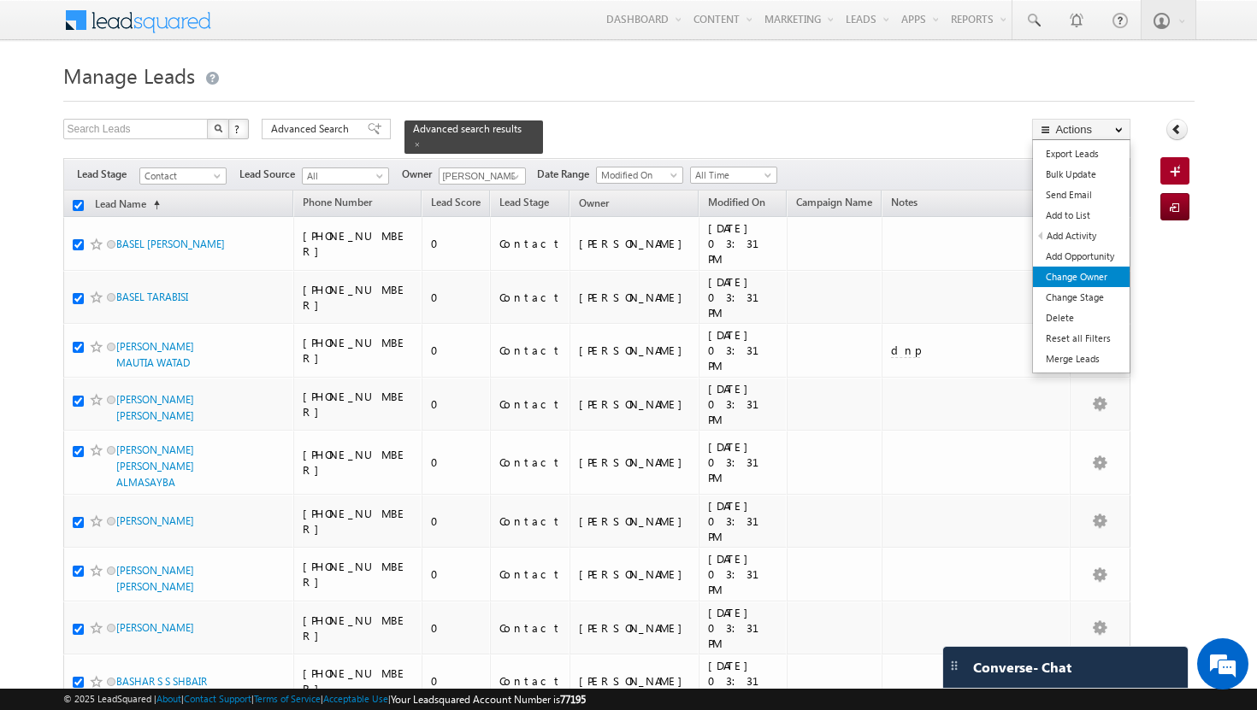
click at [1075, 275] on link "Change Owner" at bounding box center [1081, 277] width 97 height 21
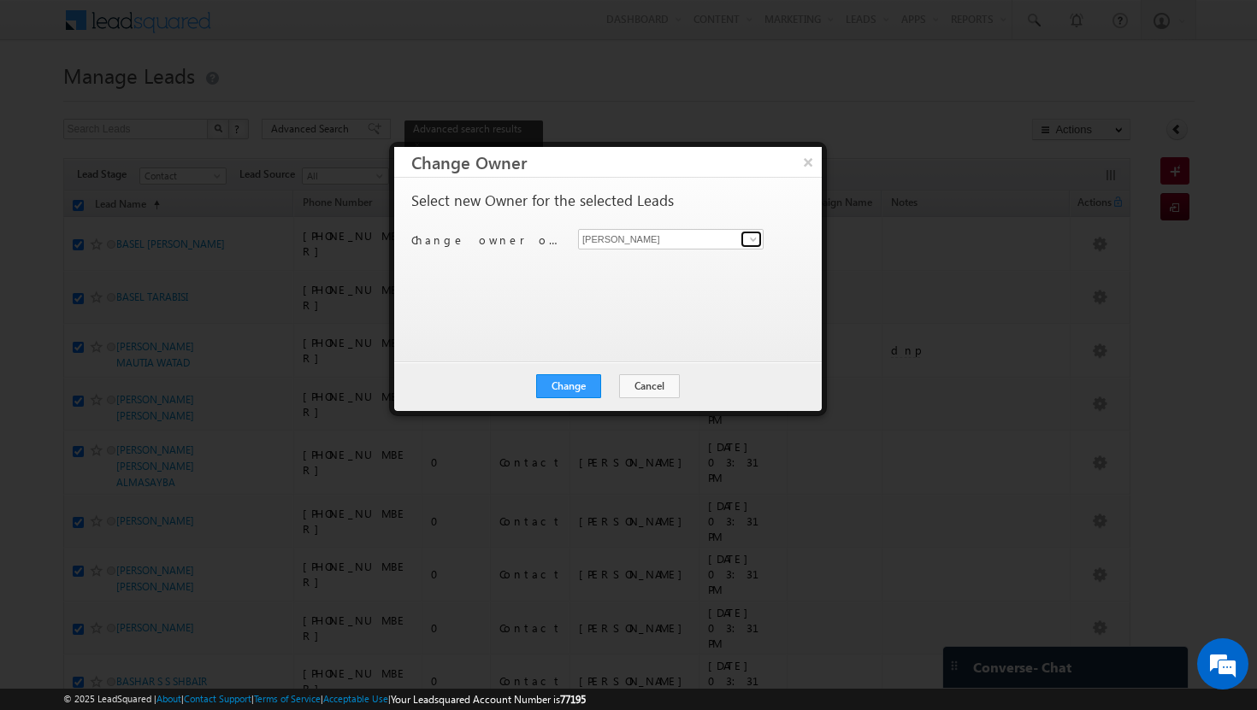
click at [756, 235] on span at bounding box center [753, 240] width 14 height 14
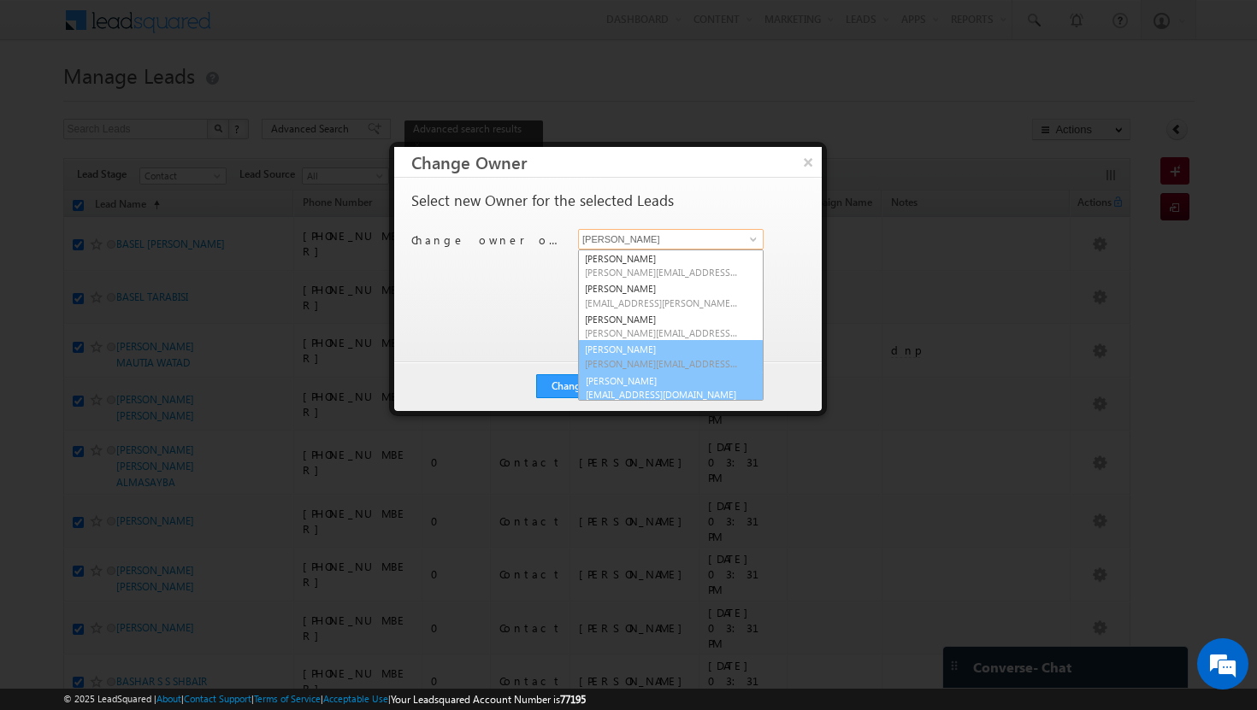
scroll to position [4, 0]
click at [693, 385] on span "[EMAIL_ADDRESS][DOMAIN_NAME]" at bounding box center [662, 389] width 154 height 13
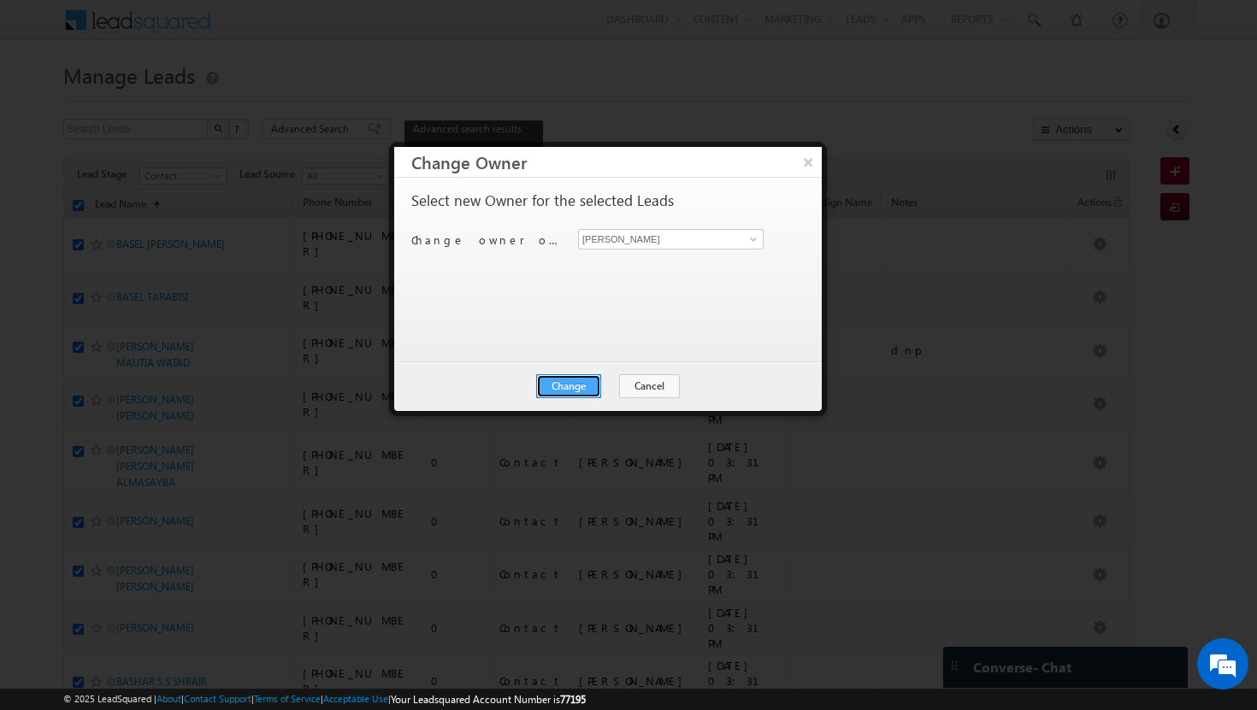
click at [561, 386] on button "Change" at bounding box center [568, 386] width 65 height 24
click at [598, 390] on button "Close" at bounding box center [610, 386] width 55 height 24
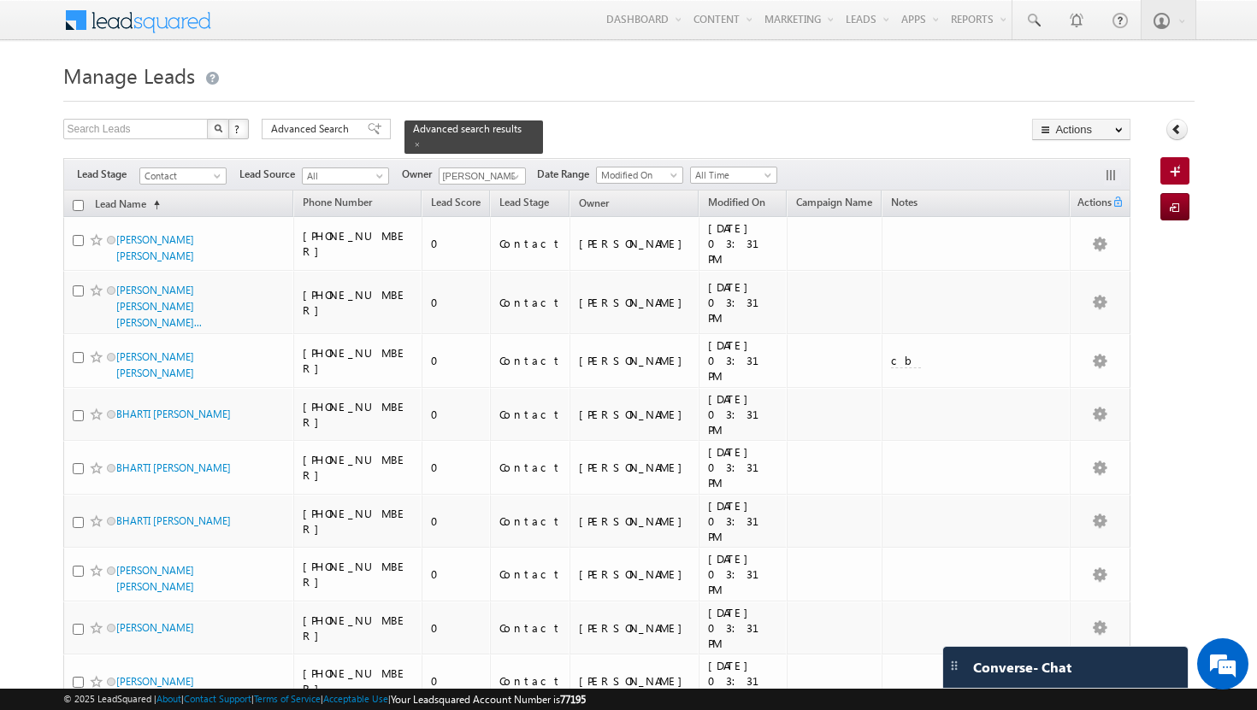
click at [82, 200] on input "checkbox" at bounding box center [78, 205] width 11 height 11
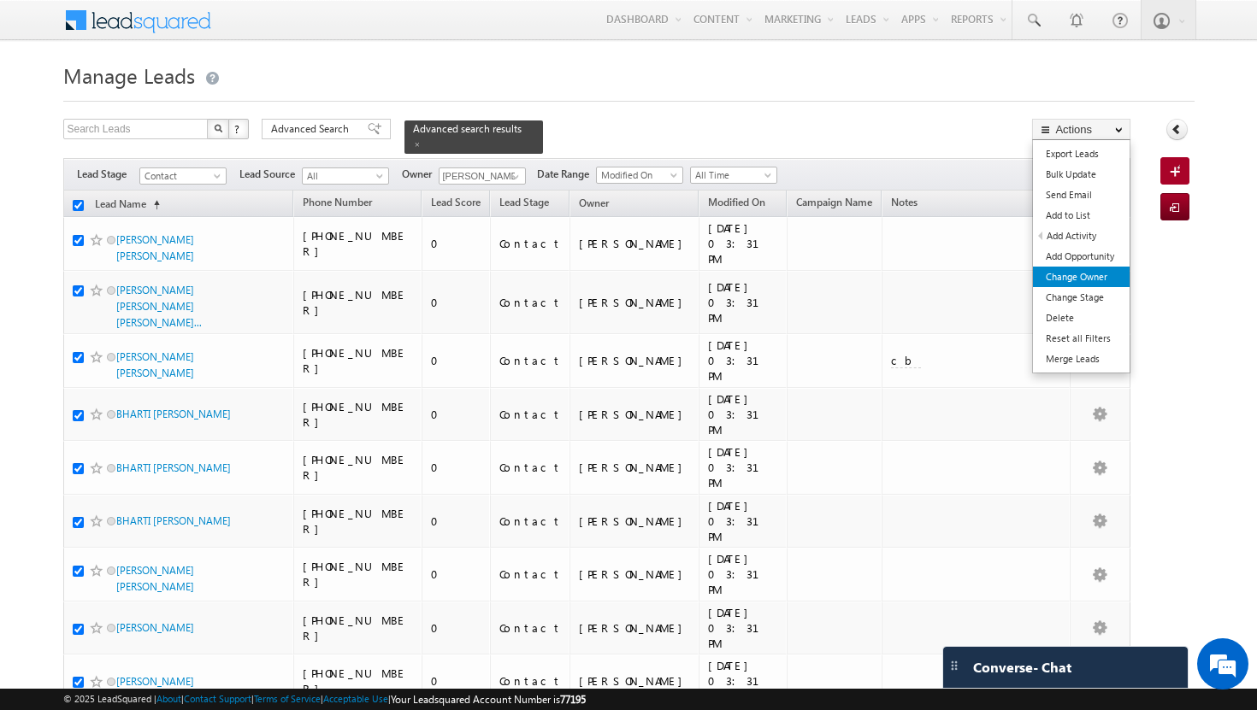
click at [1098, 284] on link "Change Owner" at bounding box center [1081, 277] width 97 height 21
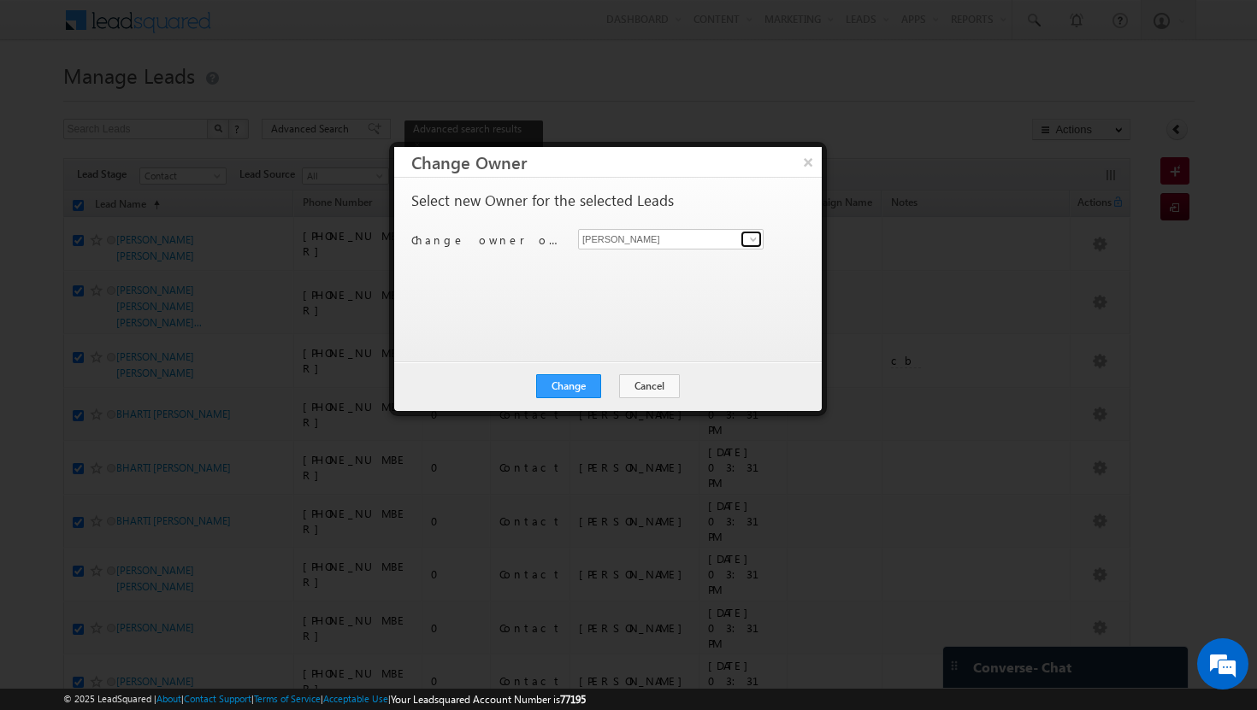
click at [752, 246] on link at bounding box center [750, 239] width 21 height 17
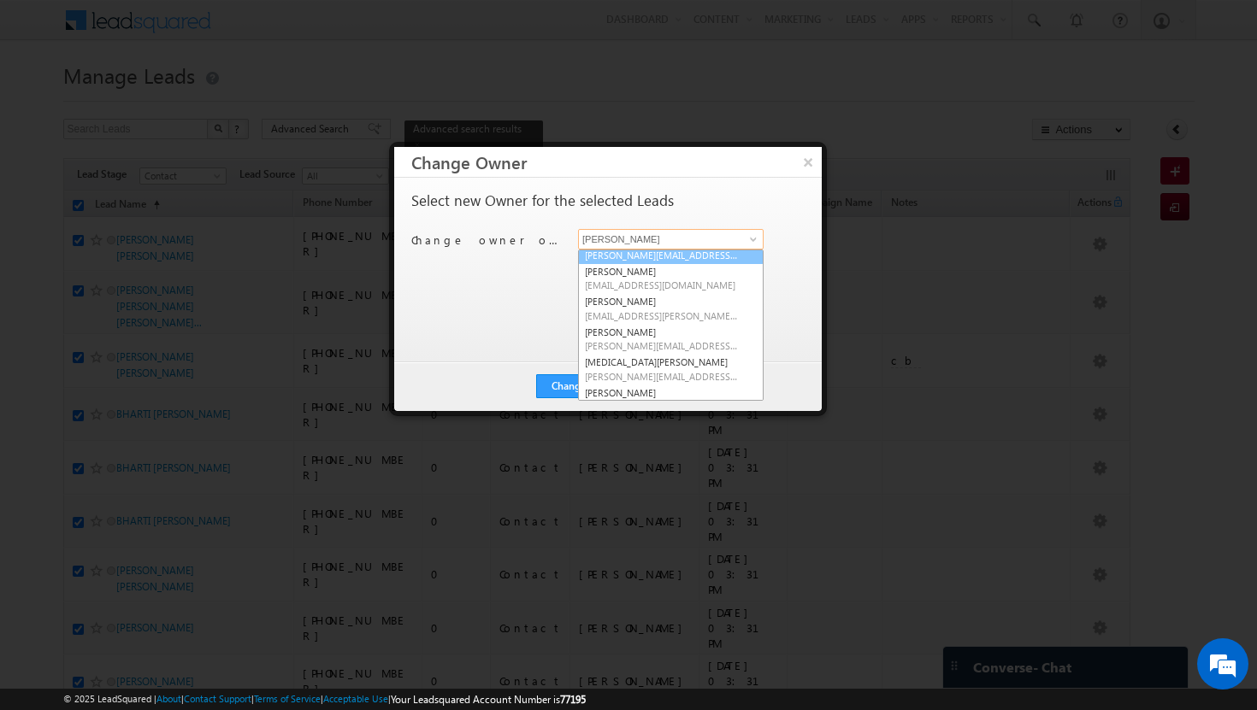
scroll to position [121, 0]
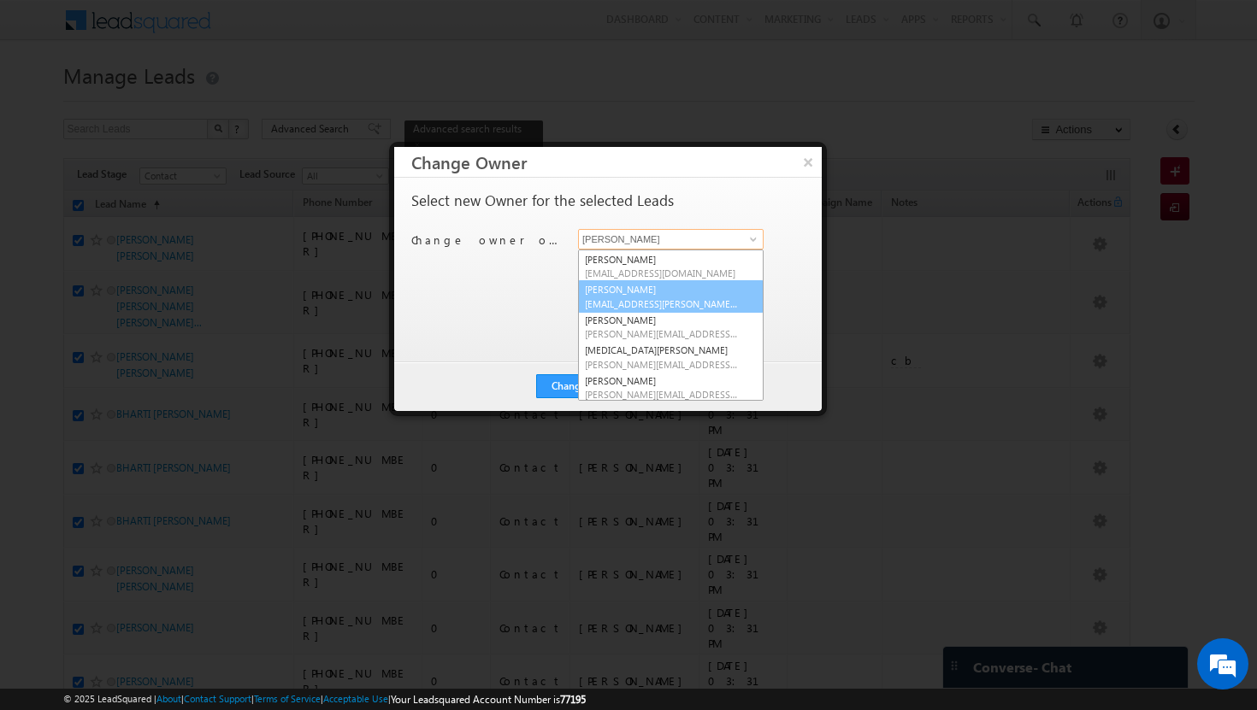
click at [666, 303] on span "[EMAIL_ADDRESS][PERSON_NAME][DOMAIN_NAME]" at bounding box center [662, 303] width 154 height 13
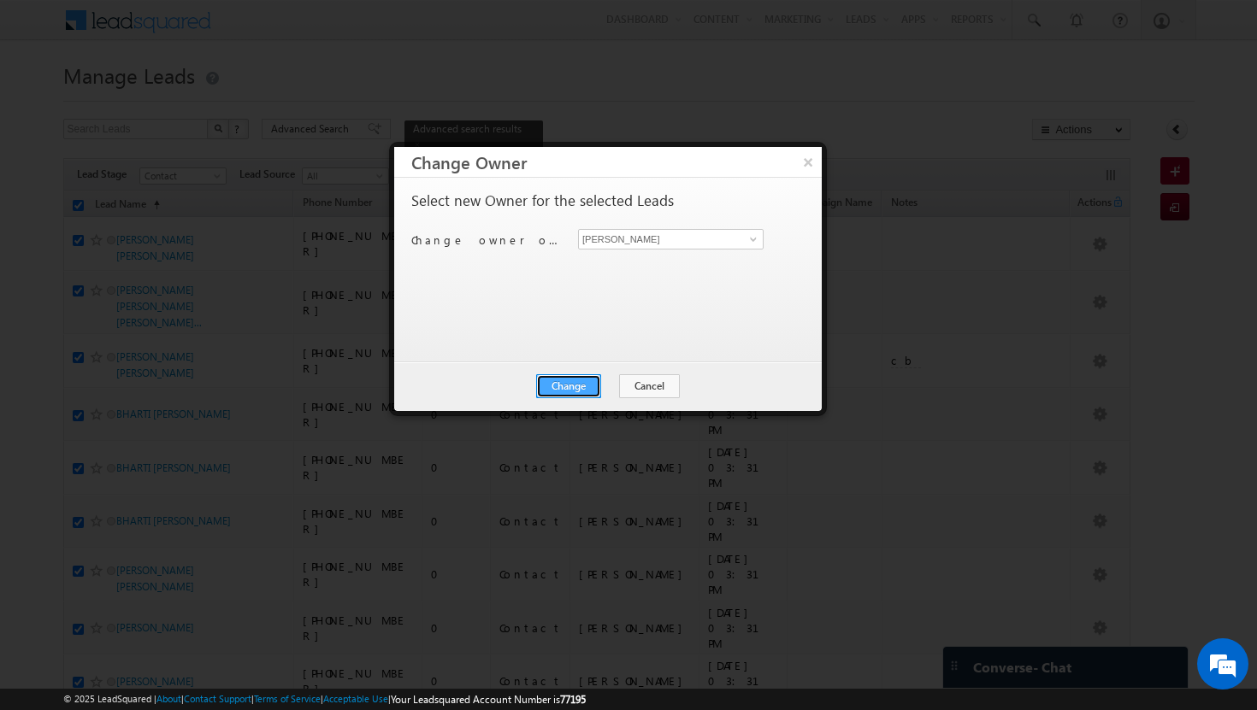
click at [585, 375] on button "Change" at bounding box center [568, 386] width 65 height 24
click at [616, 374] on button "Close" at bounding box center [610, 386] width 55 height 24
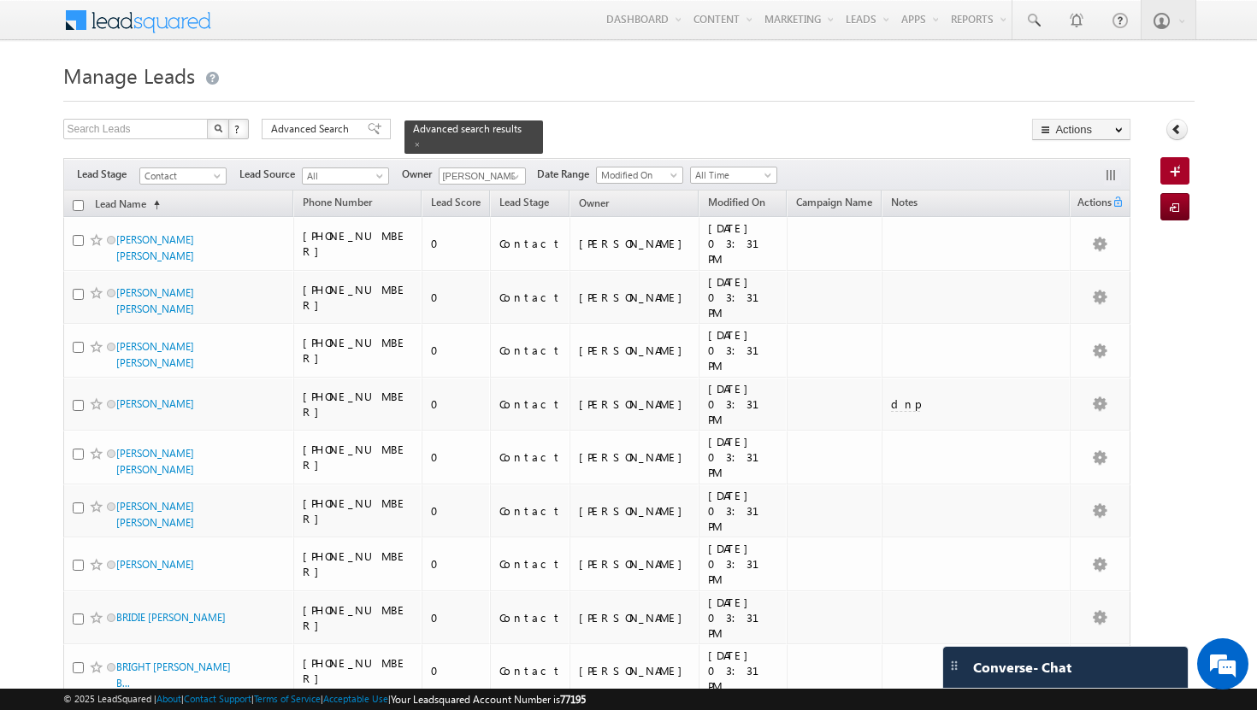
click at [82, 200] on input "checkbox" at bounding box center [78, 205] width 11 height 11
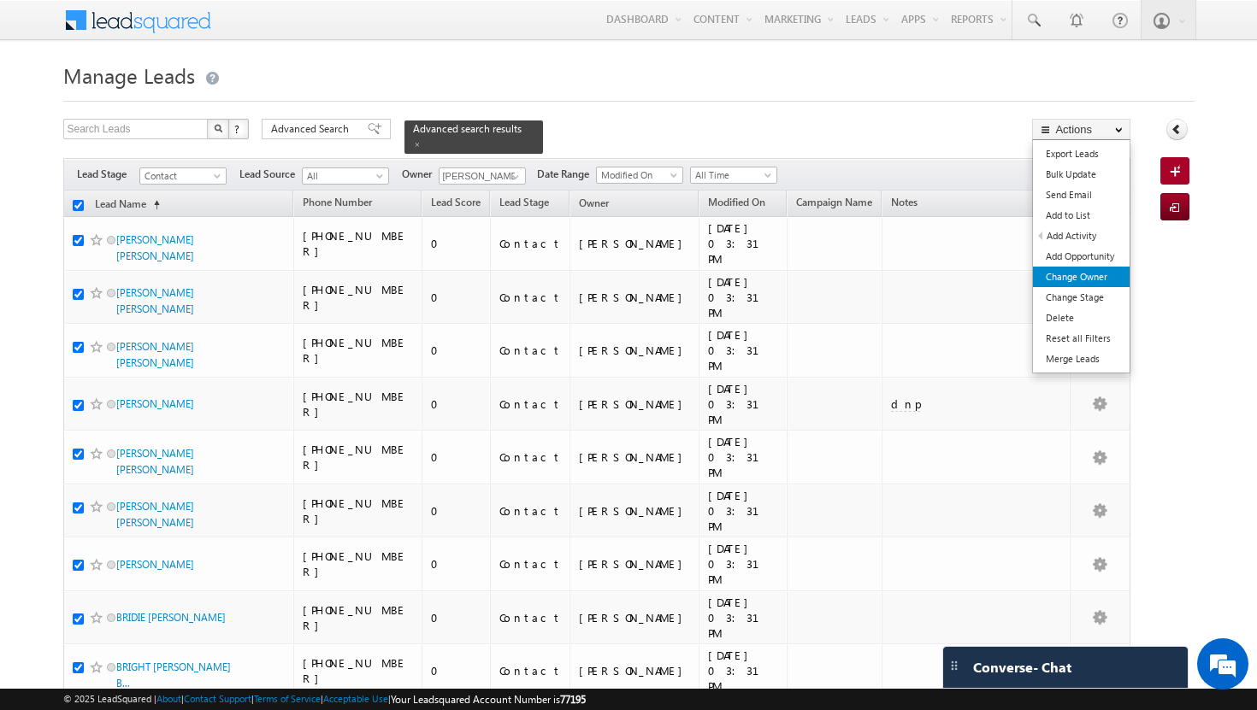
click at [1062, 279] on link "Change Owner" at bounding box center [1081, 277] width 97 height 21
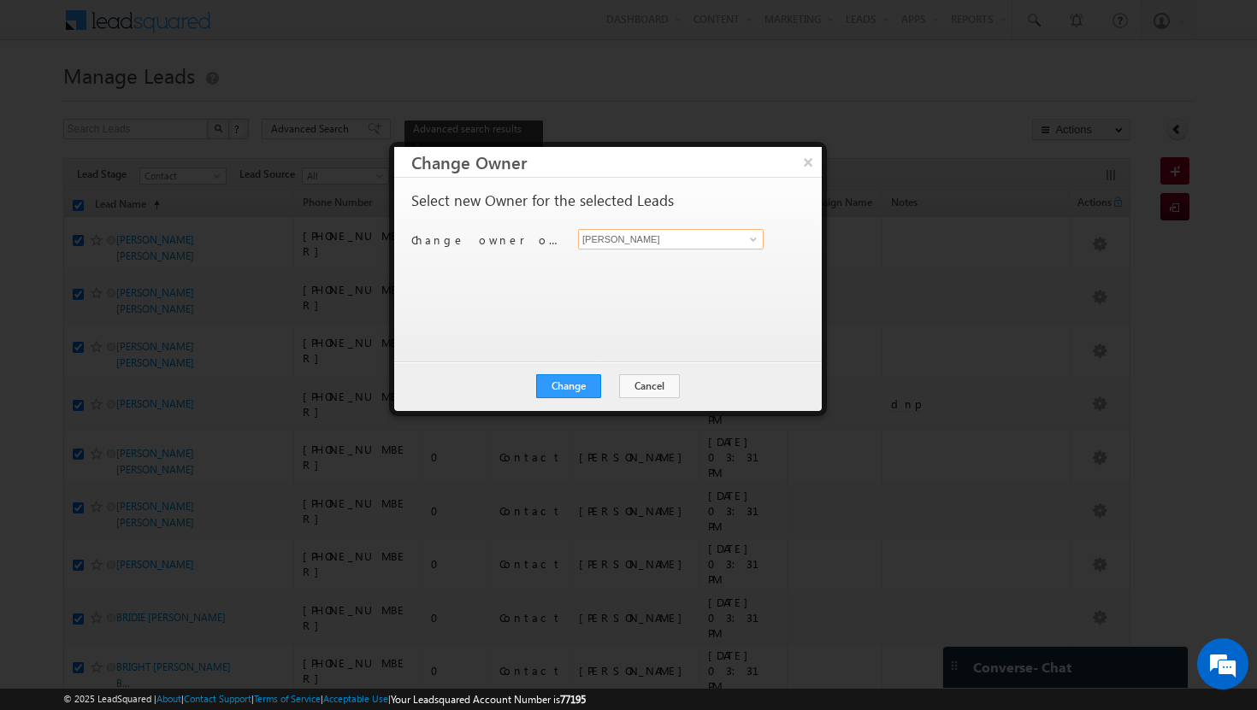
click at [762, 238] on input "[PERSON_NAME]" at bounding box center [670, 239] width 185 height 21
click at [755, 238] on span at bounding box center [753, 240] width 14 height 14
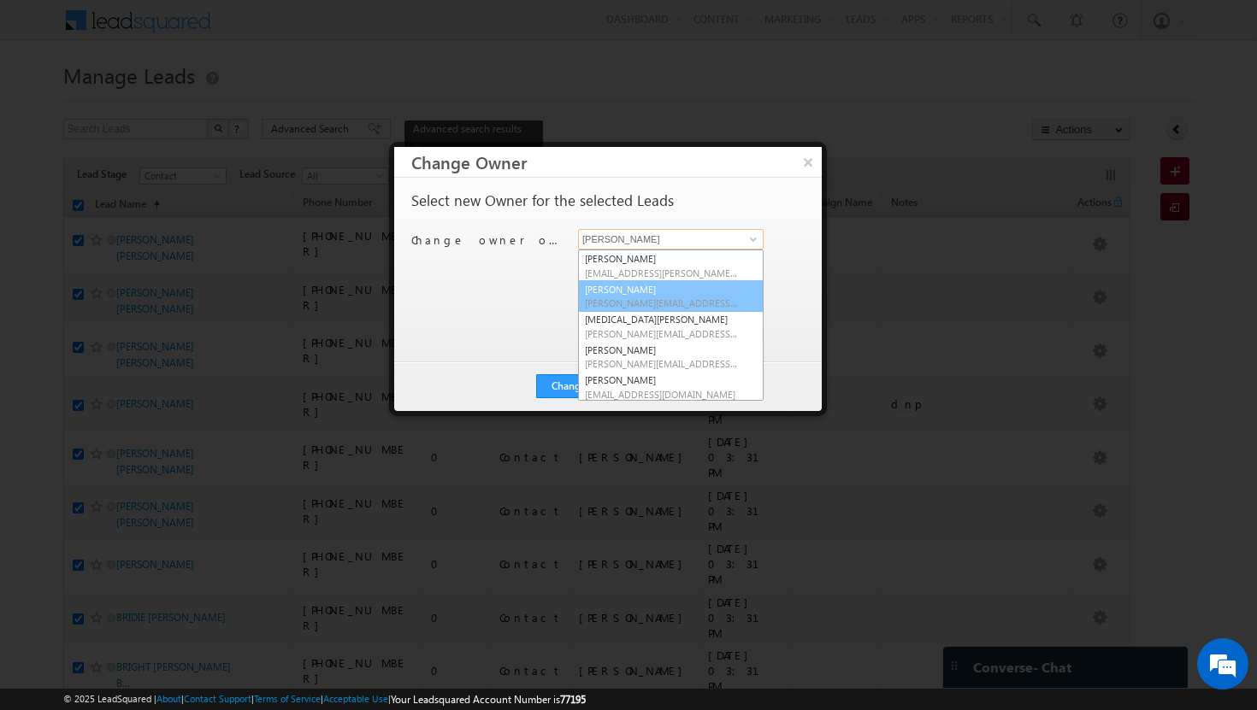
scroll to position [154, 0]
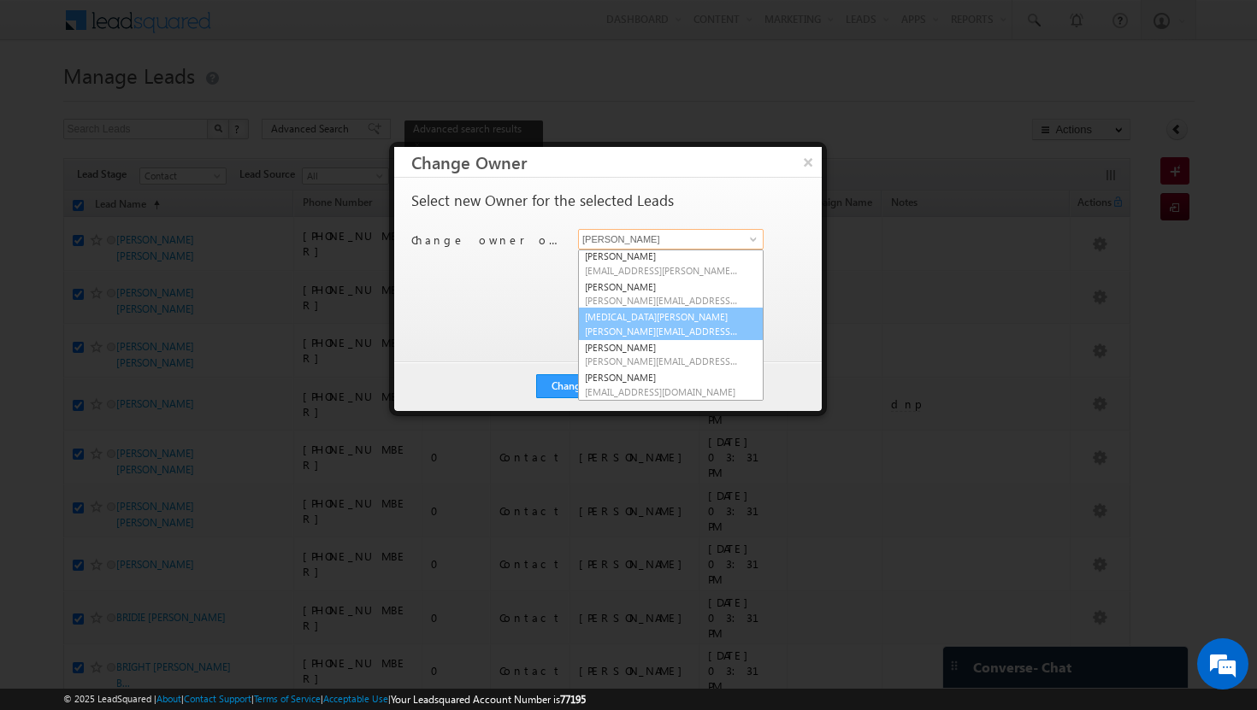
click at [674, 321] on link "[MEDICAL_DATA][PERSON_NAME] [MEDICAL_DATA][PERSON_NAME][EMAIL_ADDRESS][DOMAIN_N…" at bounding box center [670, 324] width 185 height 32
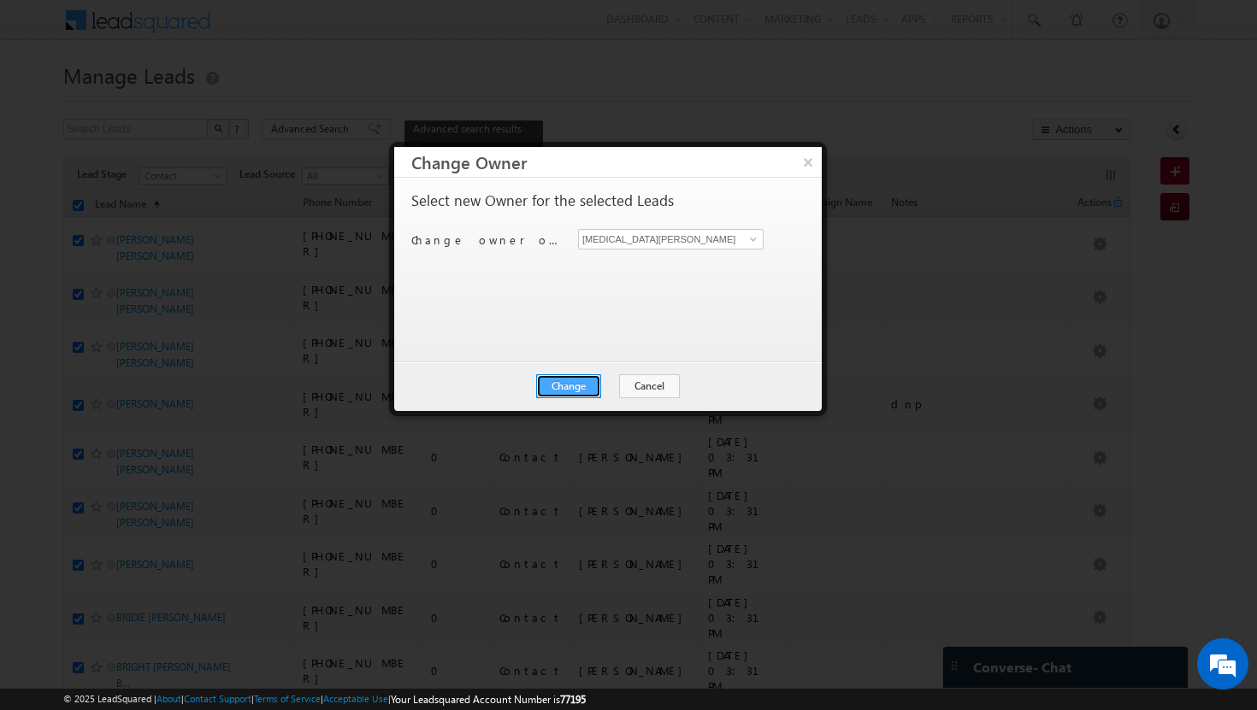
click at [595, 380] on button "Change" at bounding box center [568, 386] width 65 height 24
click at [614, 390] on button "Close" at bounding box center [610, 386] width 55 height 24
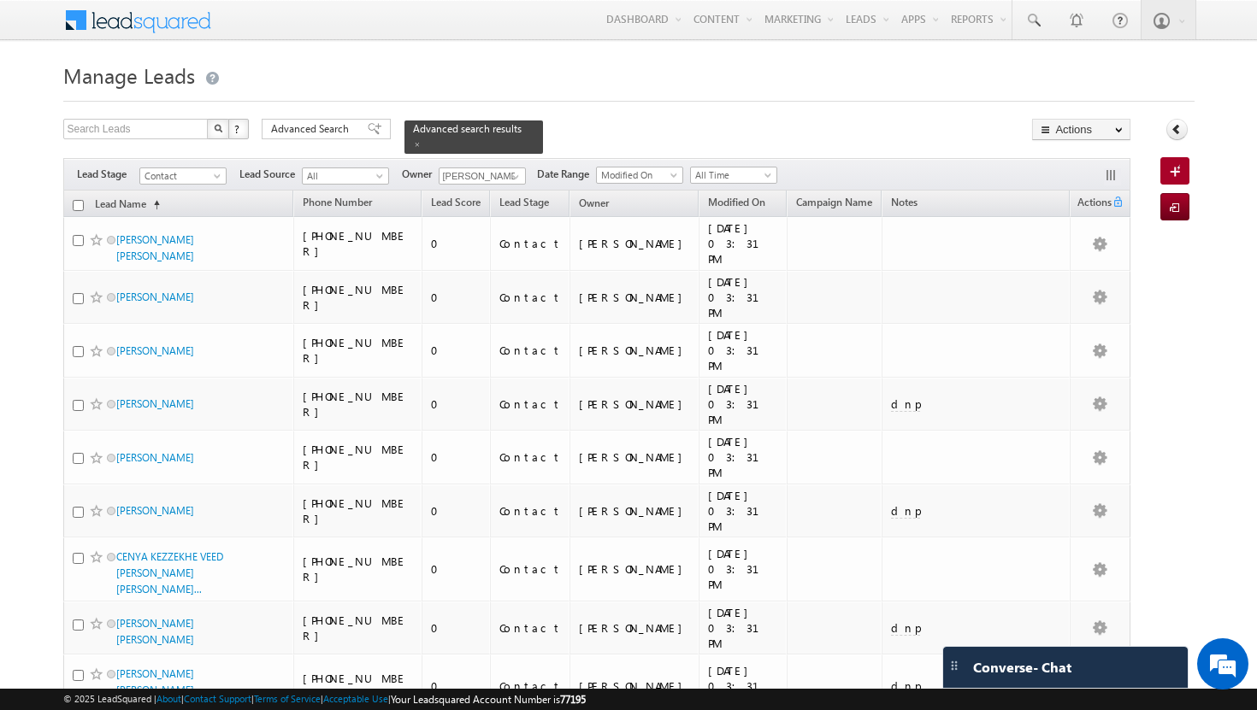
click at [80, 200] on input "checkbox" at bounding box center [78, 205] width 11 height 11
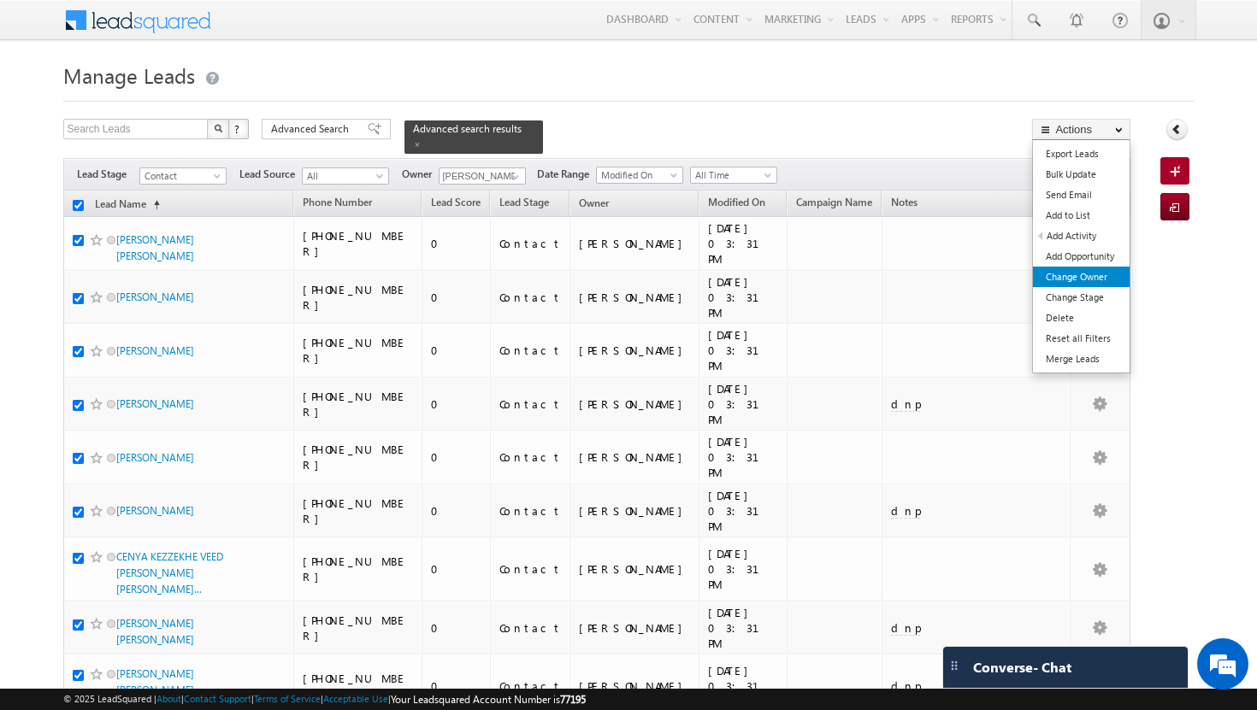
click at [1110, 272] on link "Change Owner" at bounding box center [1081, 277] width 97 height 21
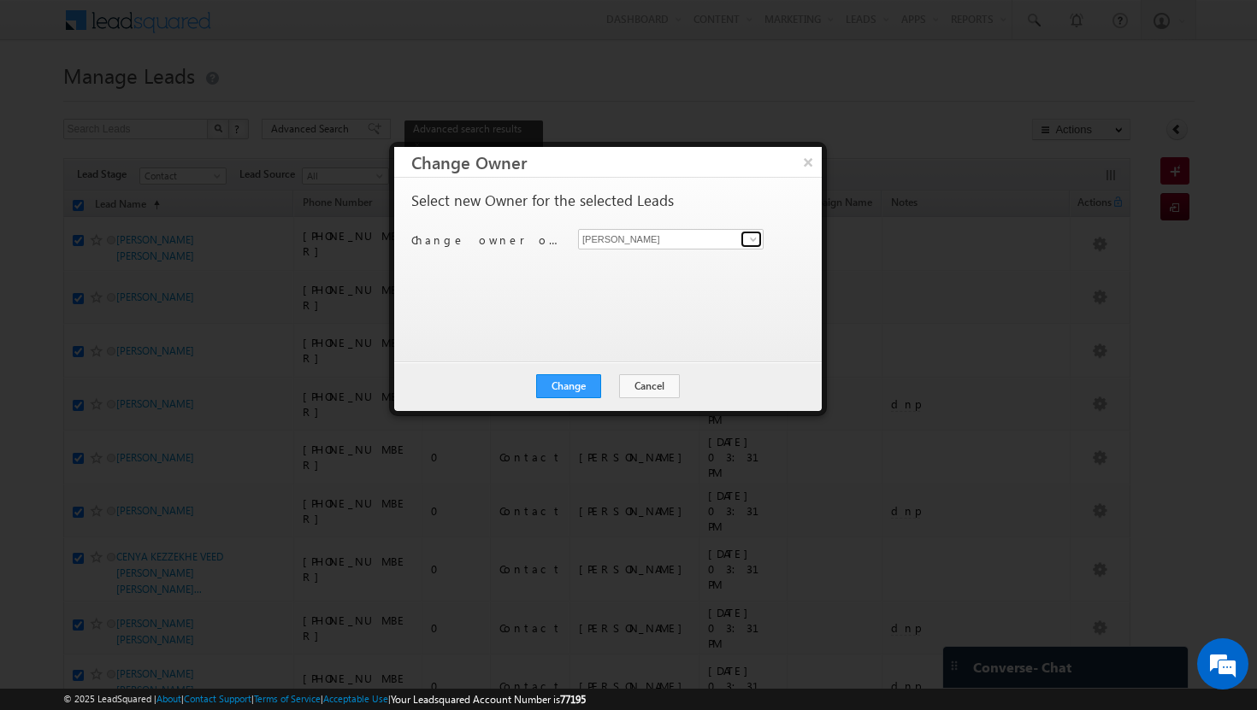
click at [757, 240] on span at bounding box center [753, 240] width 14 height 14
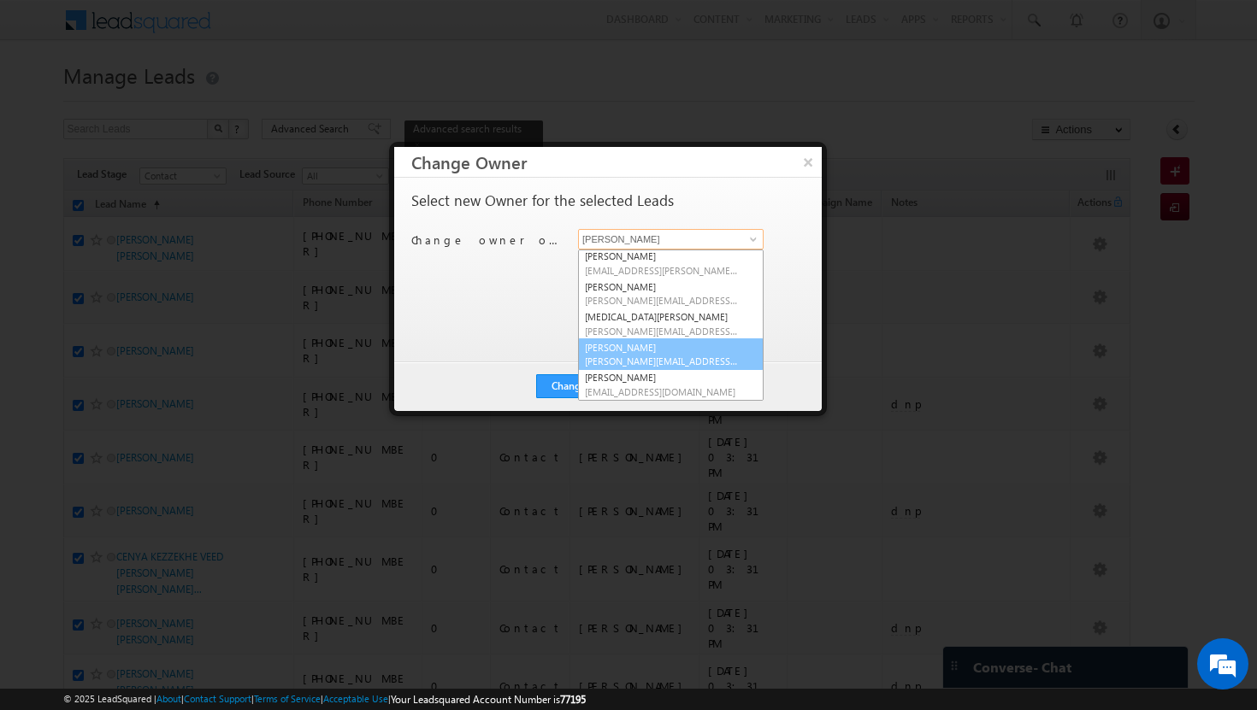
click at [693, 351] on link "[PERSON_NAME] [PERSON_NAME][EMAIL_ADDRESS][DOMAIN_NAME]" at bounding box center [670, 355] width 185 height 32
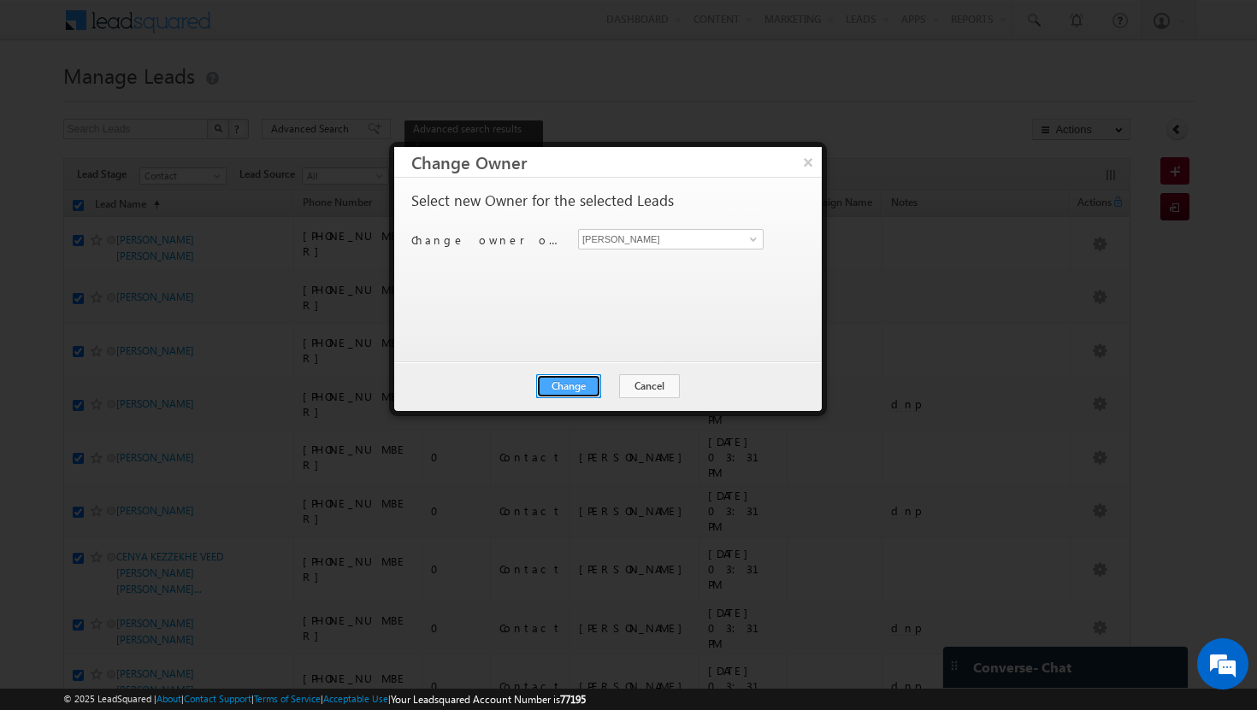
click at [574, 382] on button "Change" at bounding box center [568, 386] width 65 height 24
click at [607, 389] on button "Close" at bounding box center [610, 386] width 55 height 24
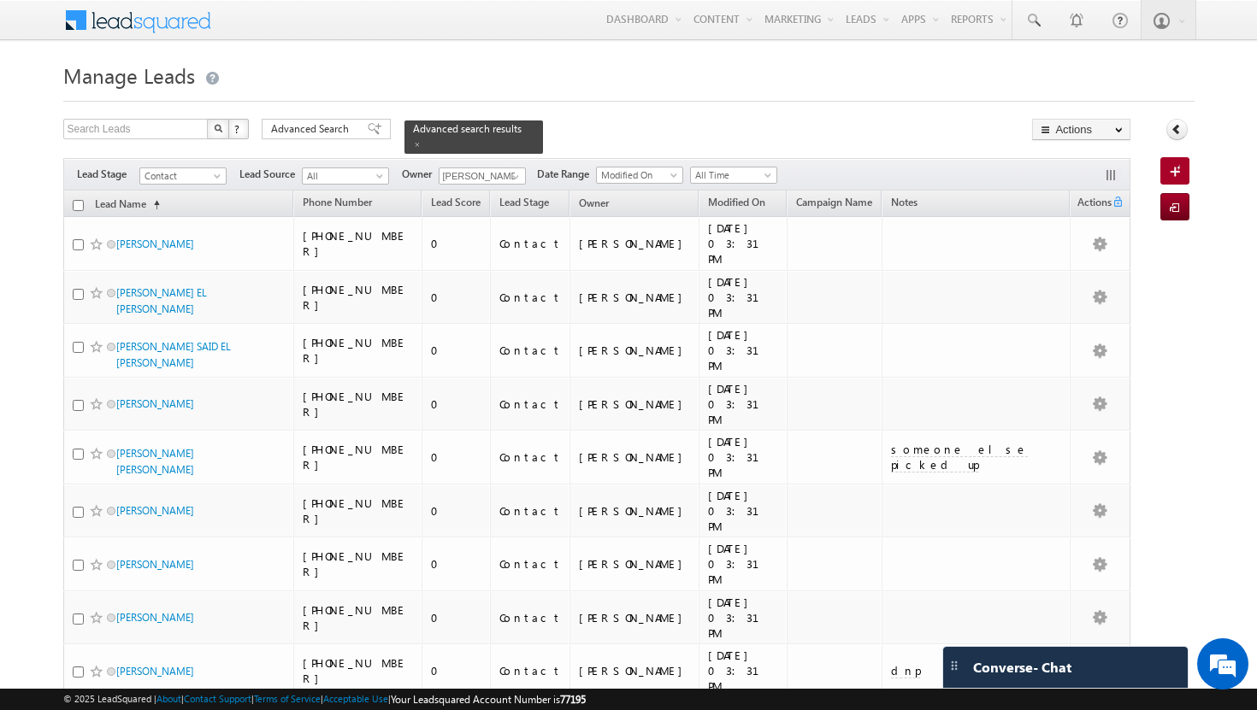
click at [80, 200] on input "checkbox" at bounding box center [78, 205] width 11 height 11
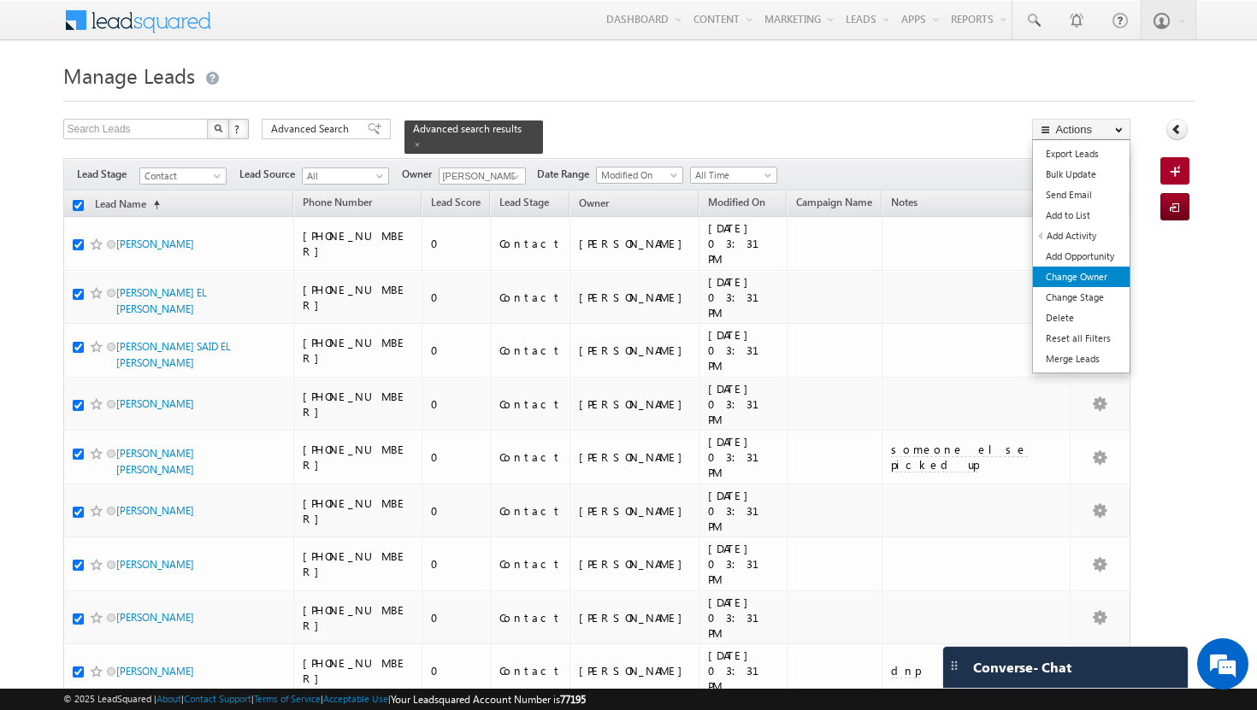
click at [1088, 272] on link "Change Owner" at bounding box center [1081, 277] width 97 height 21
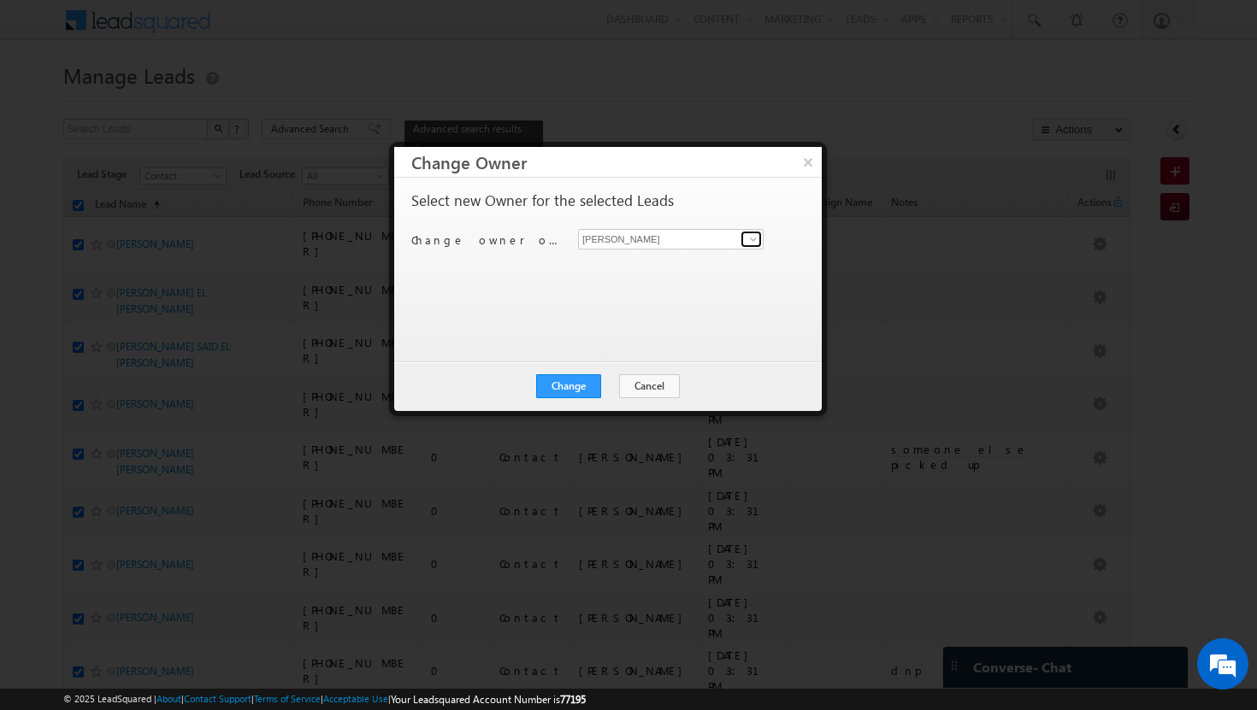
click at [757, 242] on span at bounding box center [753, 240] width 14 height 14
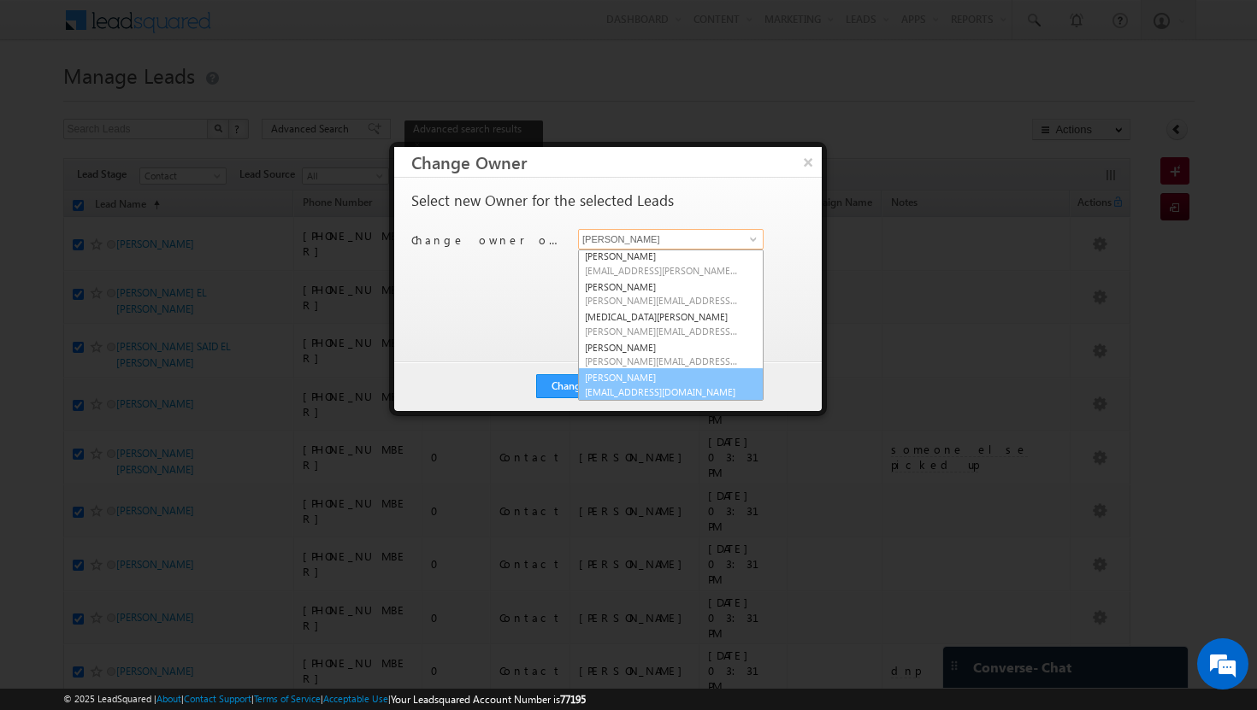
scroll to position [155, 0]
click at [709, 380] on link "[PERSON_NAME] [PERSON_NAME][EMAIL_ADDRESS][DOMAIN_NAME]" at bounding box center [670, 384] width 185 height 32
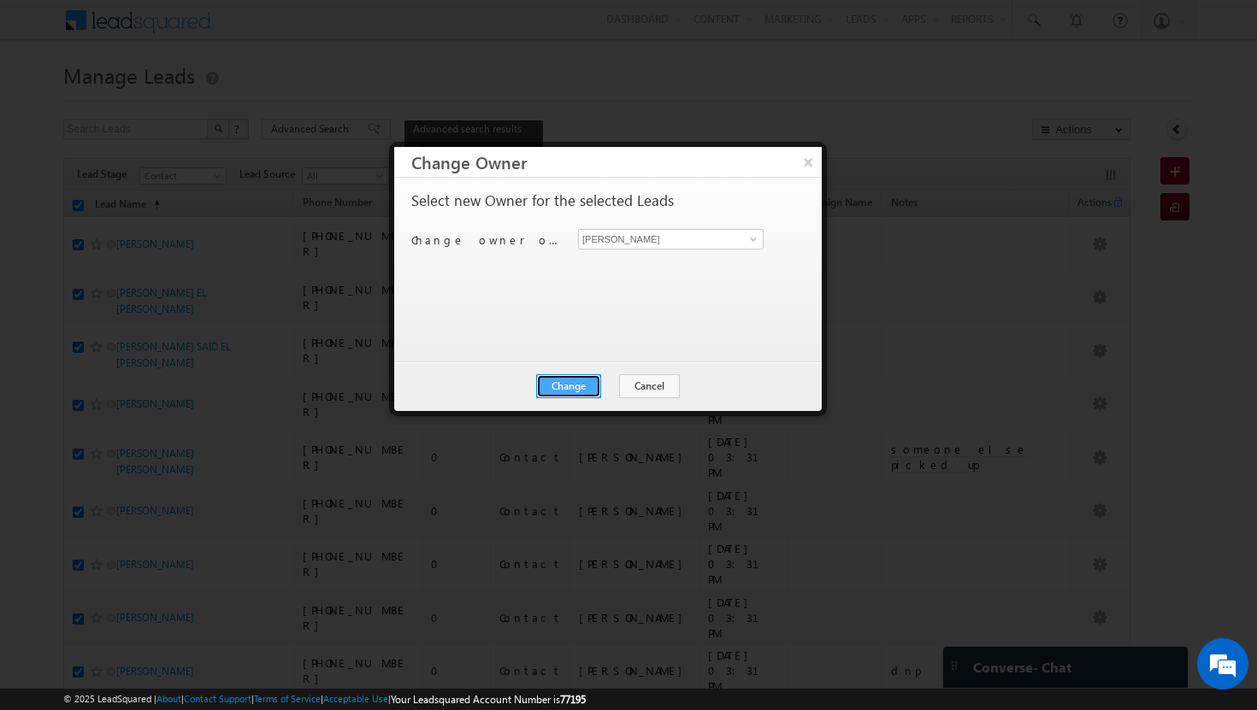
click at [588, 392] on button "Change" at bounding box center [568, 386] width 65 height 24
click at [609, 390] on button "Close" at bounding box center [610, 386] width 55 height 24
